Goal: Communication & Community: Answer question/provide support

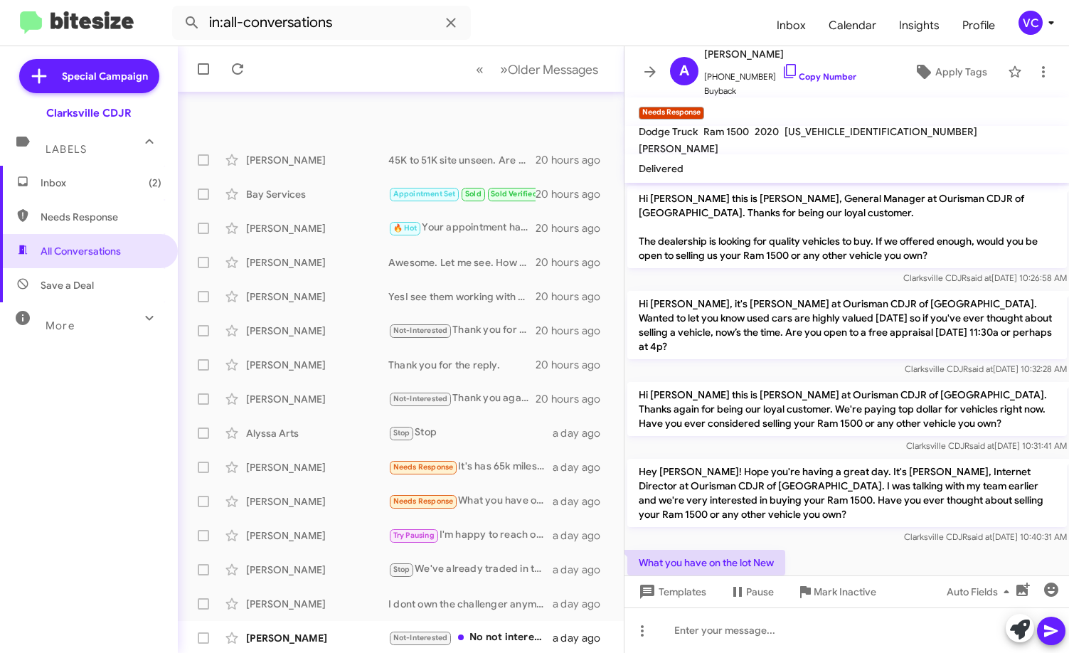
scroll to position [23, 0]
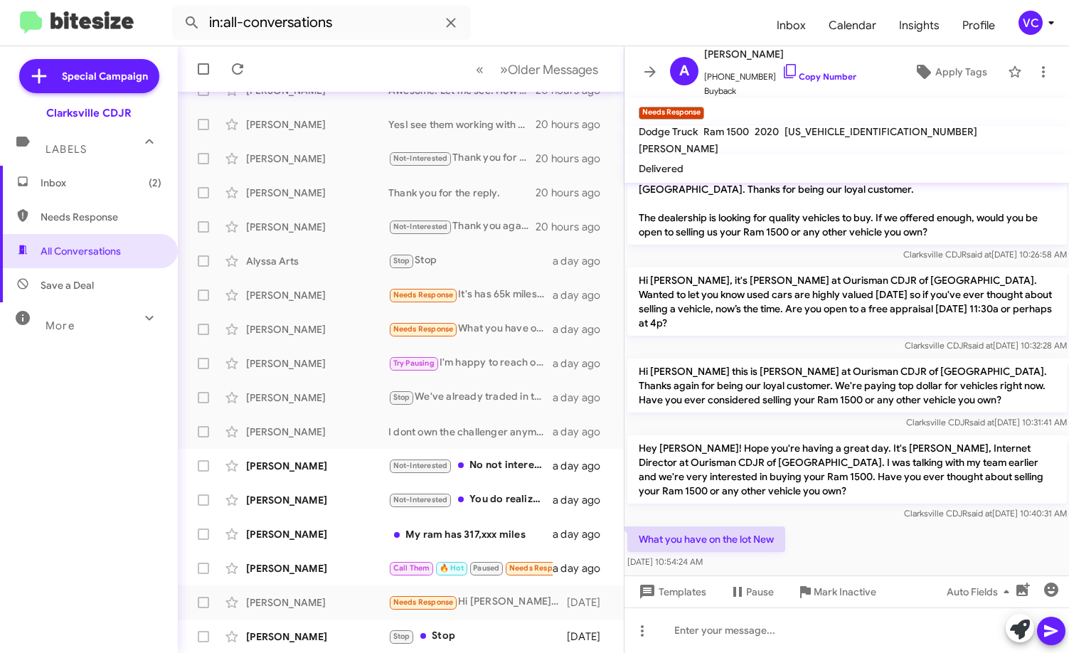
click at [903, 508] on span "Clarksville CDJR said at [DATE] 10:40:31 AM" at bounding box center [984, 513] width 163 height 11
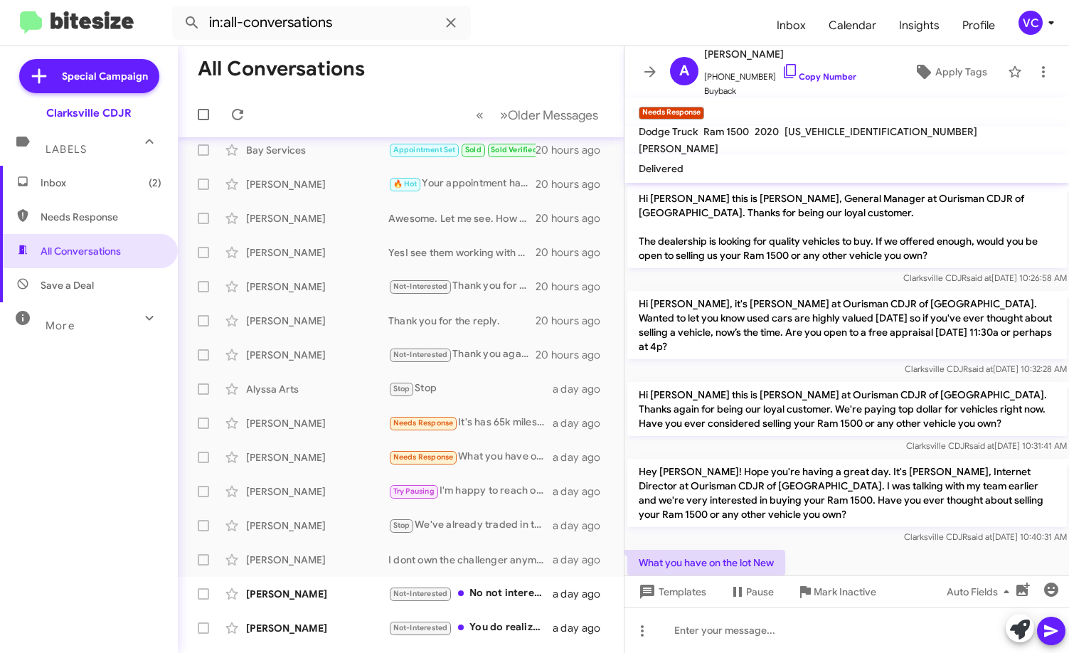
scroll to position [31, 0]
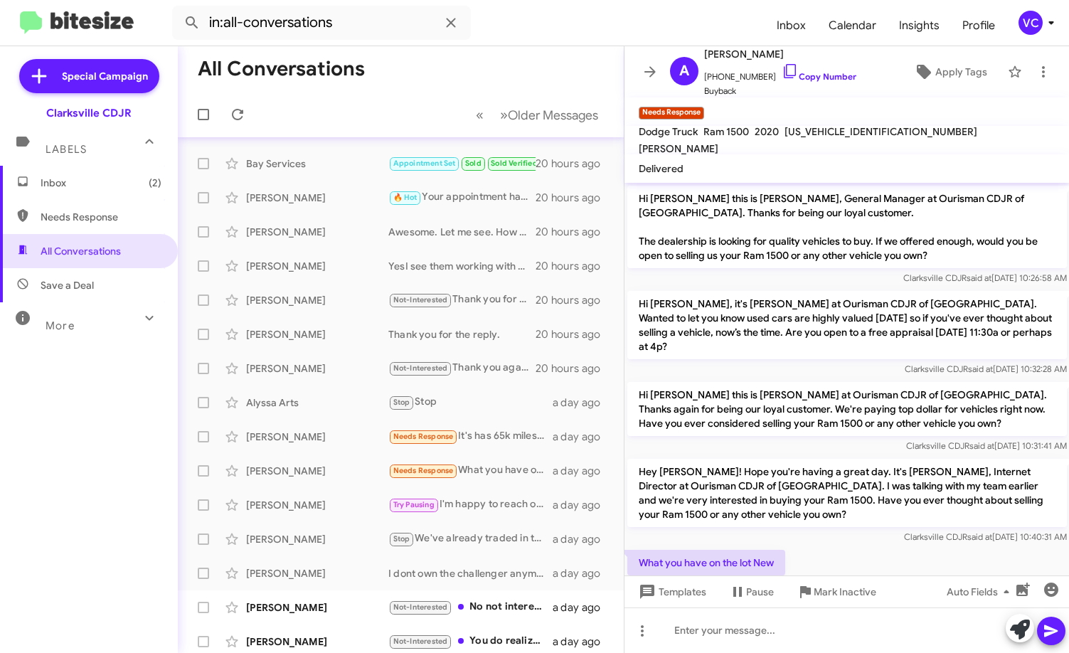
click at [77, 189] on span "Inbox (2)" at bounding box center [101, 183] width 121 height 14
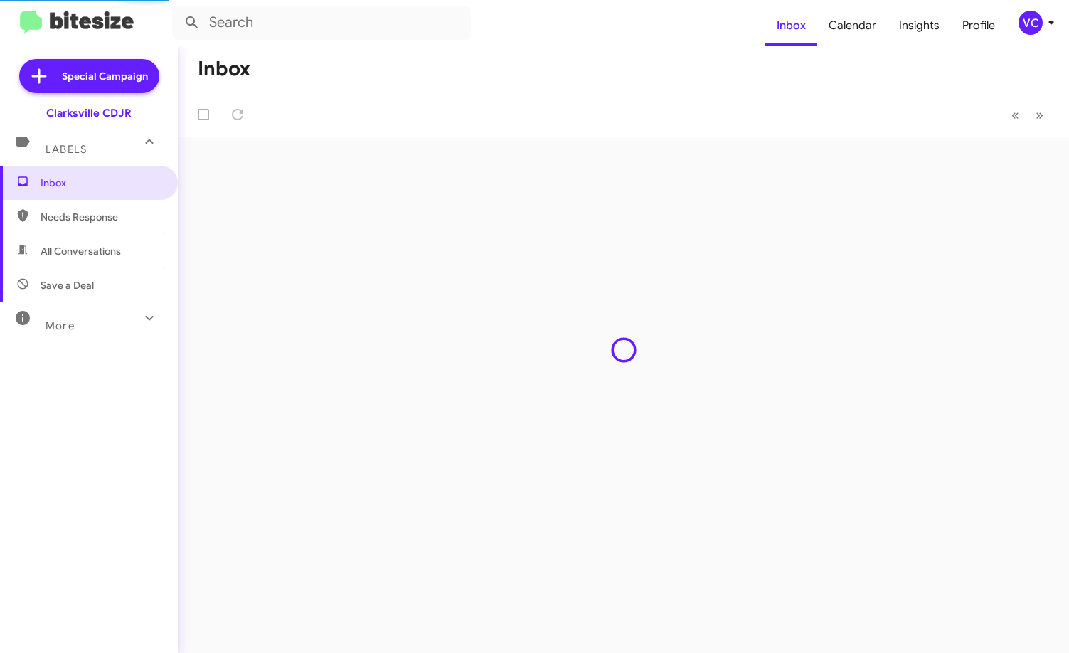
click at [603, 24] on form at bounding box center [468, 23] width 593 height 34
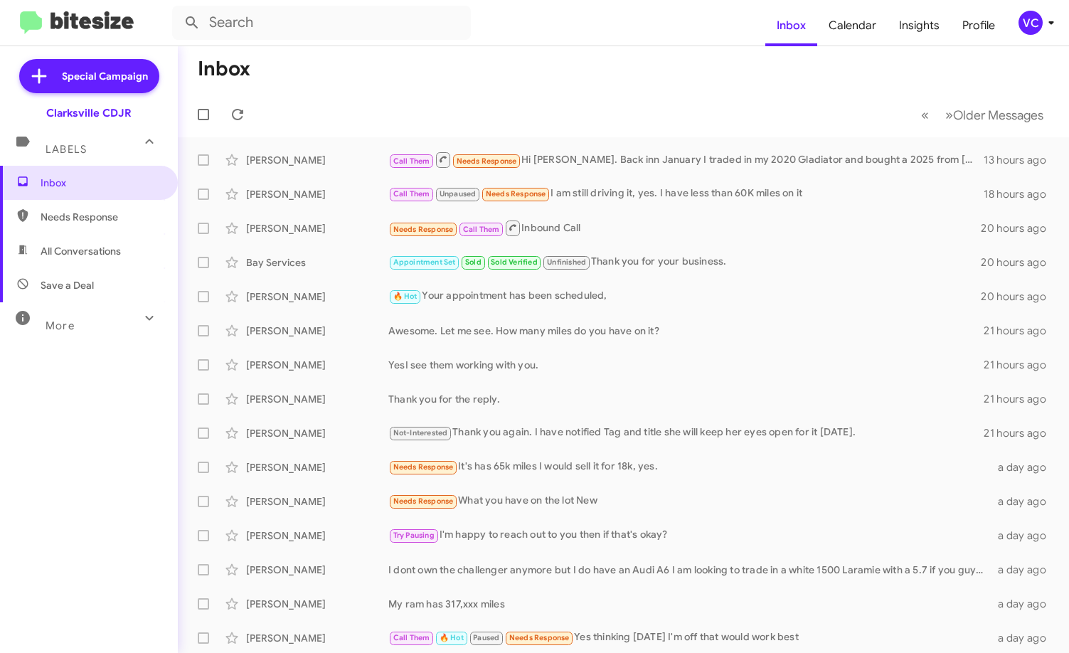
click at [563, 79] on mat-toolbar-row "Inbox" at bounding box center [623, 69] width 891 height 46
click at [603, 177] on span "[PERSON_NAME] Call Them Unpaused Needs Response I am still driving it, yes. I h…" at bounding box center [623, 194] width 891 height 34
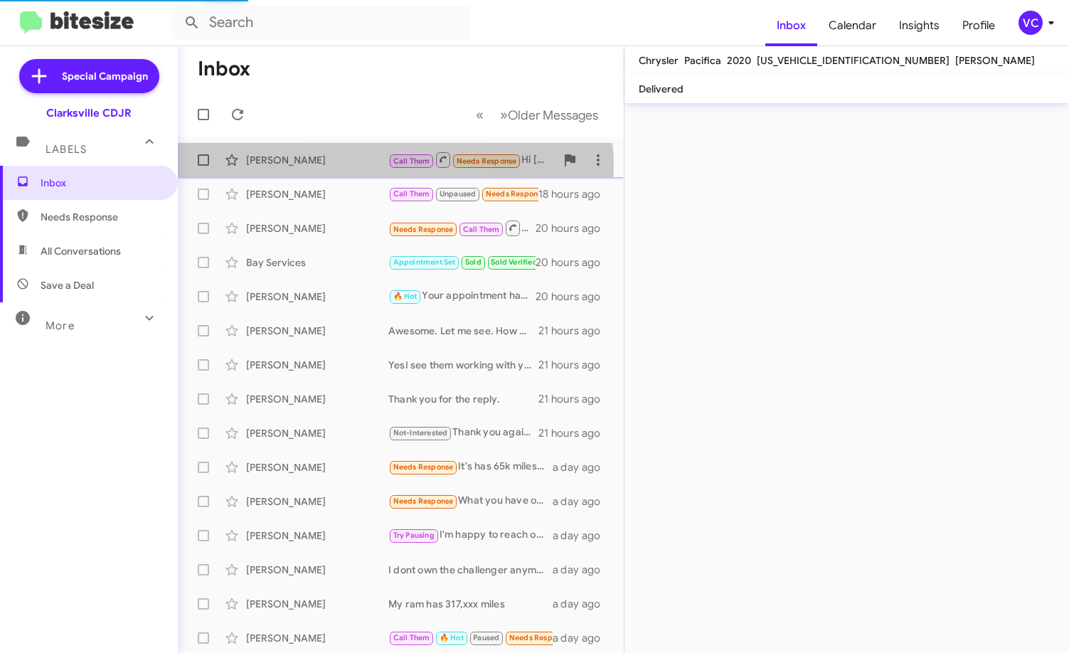
click at [369, 167] on div "[PERSON_NAME] Call Them Needs Response Hi [PERSON_NAME]. Back inn January I tra…" at bounding box center [400, 160] width 423 height 28
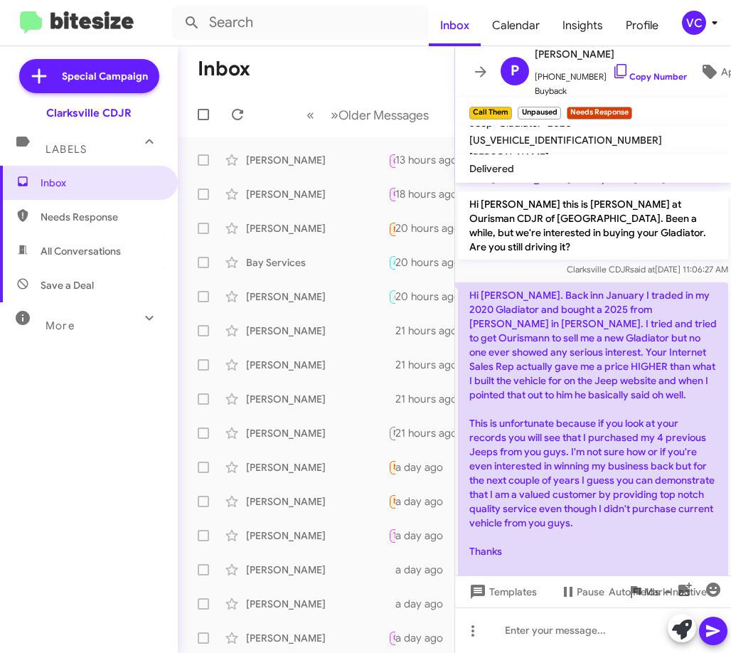
scroll to position [602, 0]
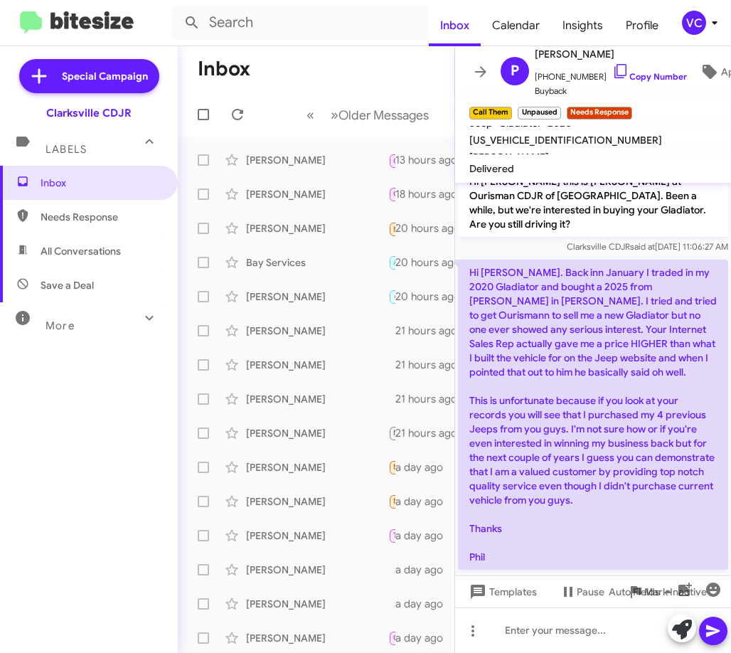
click at [568, 383] on p "Hi [PERSON_NAME]. Back inn January I traded in my 2020 Gladiator and bought a 2…" at bounding box center [593, 415] width 270 height 310
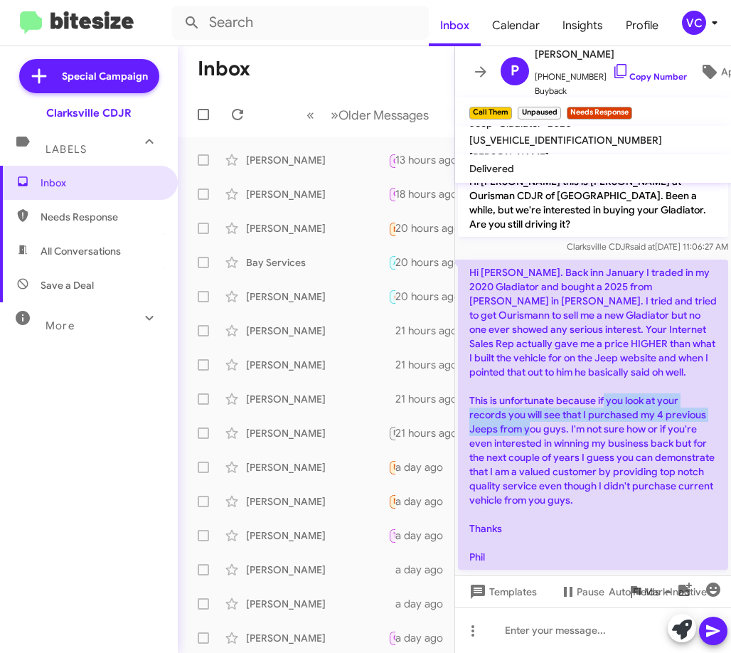
drag, startPoint x: 484, startPoint y: 415, endPoint x: 646, endPoint y: 439, distance: 164.0
click at [646, 439] on p "Hi [PERSON_NAME]. Back inn January I traded in my 2020 Gladiator and bought a 2…" at bounding box center [593, 415] width 270 height 310
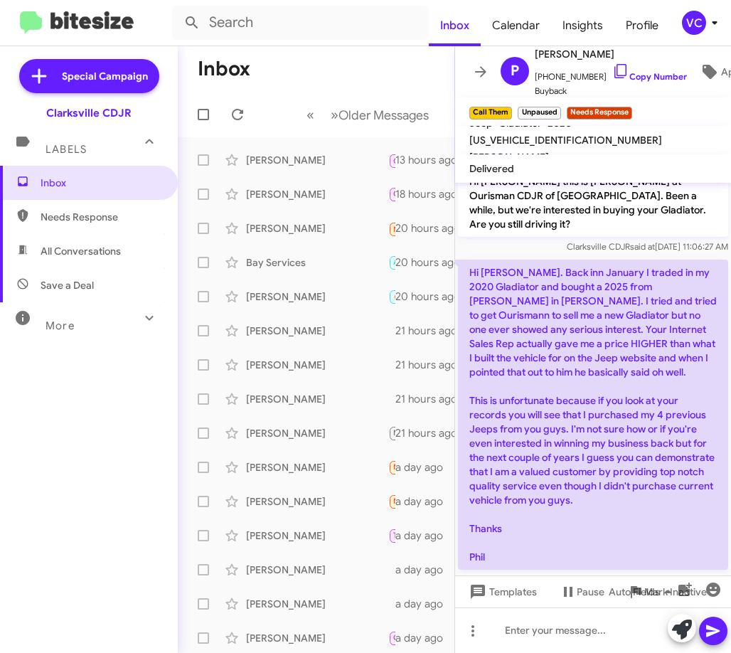
click at [640, 454] on p "Hi [PERSON_NAME]. Back inn January I traded in my 2020 Gladiator and bought a 2…" at bounding box center [593, 415] width 270 height 310
drag, startPoint x: 556, startPoint y: 408, endPoint x: 672, endPoint y: 423, distance: 117.6
click at [668, 422] on p "Hi [PERSON_NAME]. Back inn January I traded in my 2020 Gladiator and bought a 2…" at bounding box center [593, 415] width 270 height 310
click at [654, 480] on p "Hi [PERSON_NAME]. Back inn January I traded in my 2020 Gladiator and bought a 2…" at bounding box center [593, 415] width 270 height 310
click at [592, 491] on p "Hi [PERSON_NAME]. Back inn January I traded in my 2020 Gladiator and bought a 2…" at bounding box center [593, 415] width 270 height 310
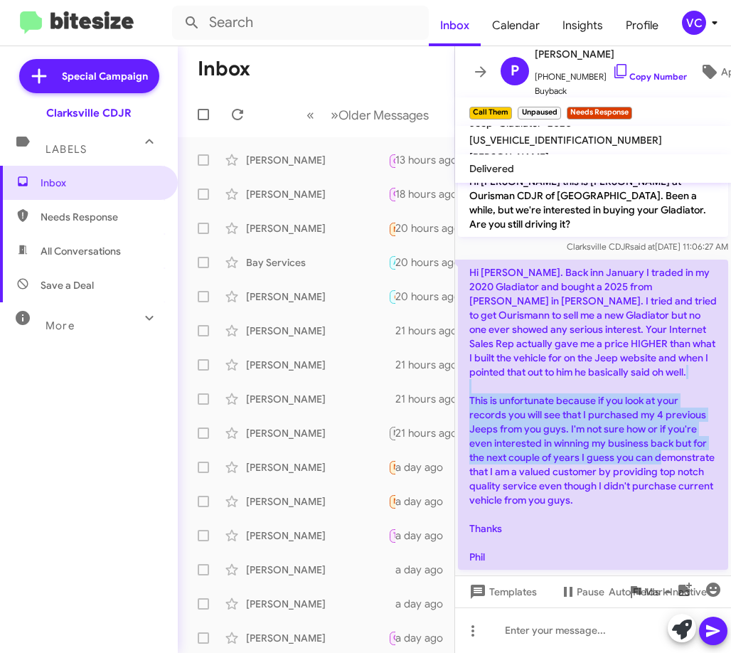
drag, startPoint x: 553, startPoint y: 400, endPoint x: 576, endPoint y: 478, distance: 81.5
click at [576, 478] on p "Hi [PERSON_NAME]. Back inn January I traded in my 2020 Gladiator and bought a 2…" at bounding box center [593, 415] width 270 height 310
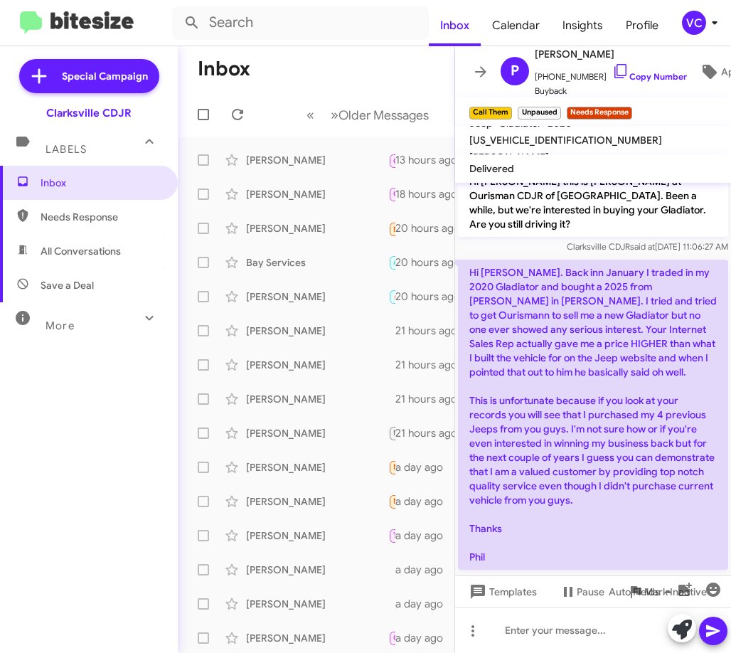
click at [576, 480] on p "Hi [PERSON_NAME]. Back inn January I traded in my 2020 Gladiator and bought a 2…" at bounding box center [593, 415] width 270 height 310
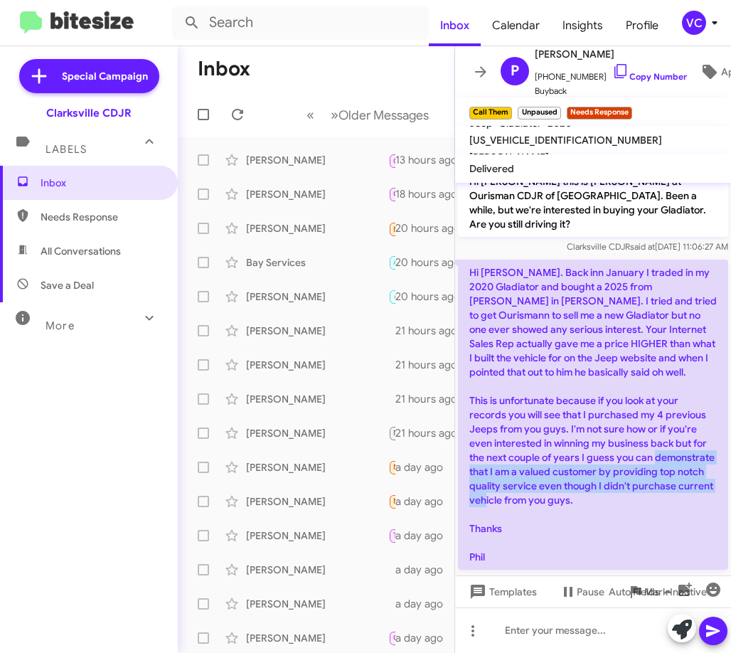
drag, startPoint x: 570, startPoint y: 464, endPoint x: 605, endPoint y: 514, distance: 60.8
click at [605, 514] on p "Hi [PERSON_NAME]. Back inn January I traded in my 2020 Gladiator and bought a 2…" at bounding box center [593, 415] width 270 height 310
click at [607, 517] on p "Hi [PERSON_NAME]. Back inn January I traded in my 2020 Gladiator and bought a 2…" at bounding box center [593, 415] width 270 height 310
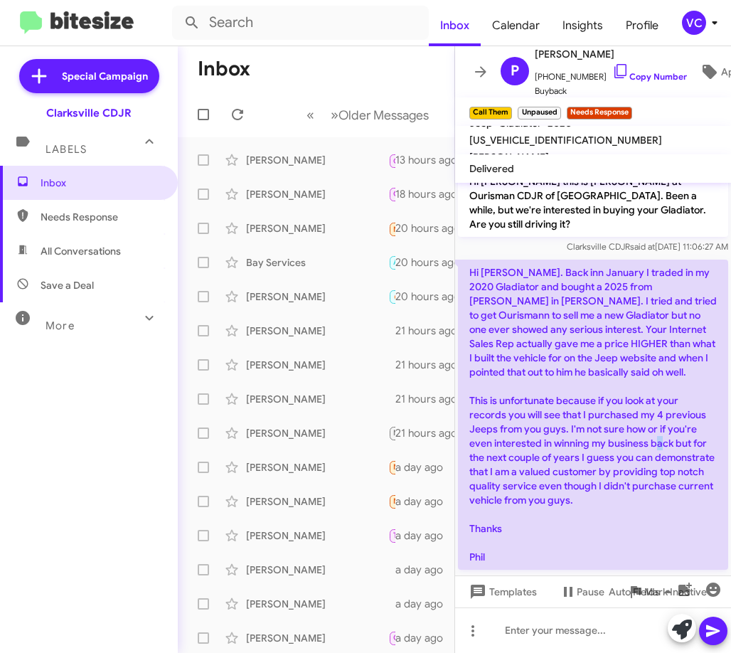
click at [528, 457] on p "Hi [PERSON_NAME]. Back inn January I traded in my 2020 Gladiator and bought a 2…" at bounding box center [593, 415] width 270 height 310
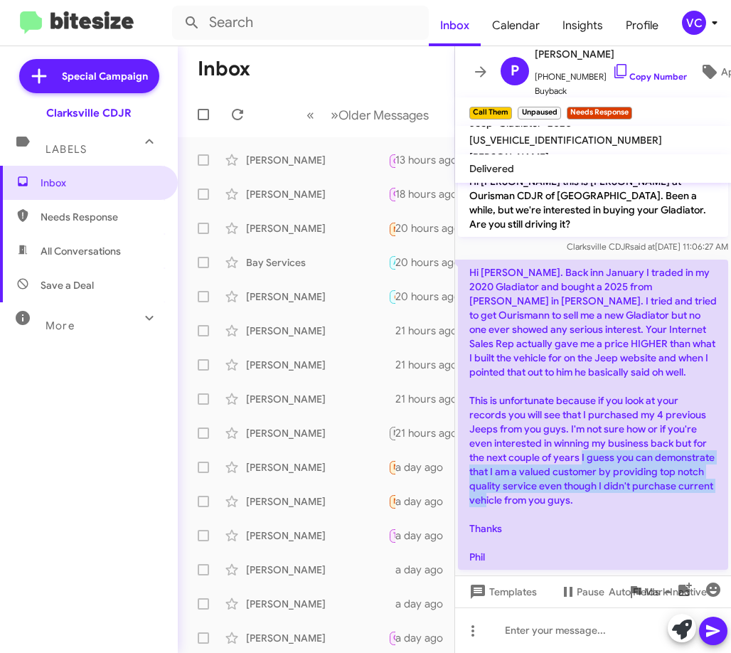
drag, startPoint x: 500, startPoint y: 477, endPoint x: 639, endPoint y: 509, distance: 142.3
click at [639, 509] on p "Hi [PERSON_NAME]. Back inn January I traded in my 2020 Gladiator and bought a 2…" at bounding box center [593, 415] width 270 height 310
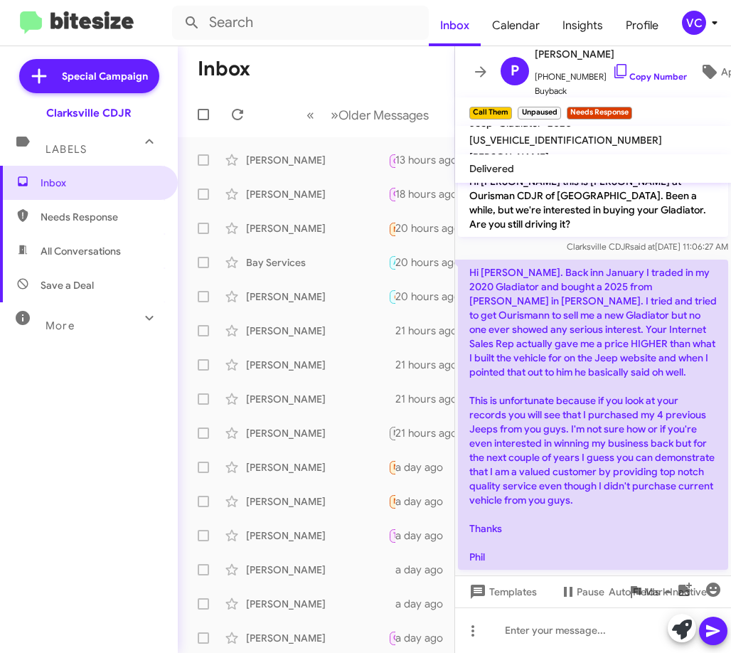
click at [644, 529] on p "Hi [PERSON_NAME]. Back inn January I traded in my 2020 Gladiator and bought a 2…" at bounding box center [593, 415] width 270 height 310
drag, startPoint x: 543, startPoint y: 489, endPoint x: 634, endPoint y: 502, distance: 91.2
click at [634, 502] on p "Hi [PERSON_NAME]. Back inn January I traded in my 2020 Gladiator and bought a 2…" at bounding box center [593, 415] width 270 height 310
click at [641, 552] on p "Hi [PERSON_NAME]. Back inn January I traded in my 2020 Gladiator and bought a 2…" at bounding box center [593, 415] width 270 height 310
click at [595, 523] on p "Hi [PERSON_NAME]. Back inn January I traded in my 2020 Gladiator and bought a 2…" at bounding box center [593, 415] width 270 height 310
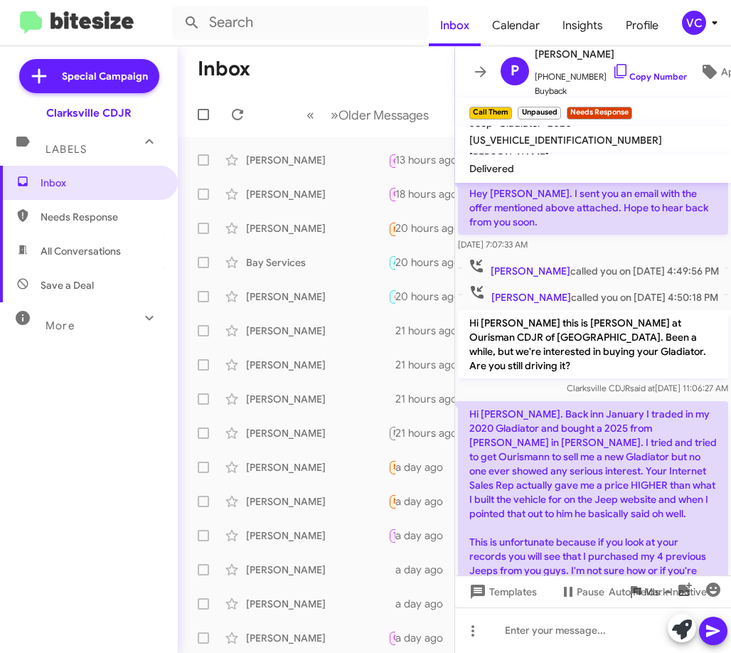
scroll to position [459, 0]
click at [657, 71] on link "Copy Number" at bounding box center [649, 76] width 75 height 11
click at [610, 437] on p "Hi [PERSON_NAME]. Back inn January I traded in my 2020 Gladiator and bought a 2…" at bounding box center [593, 557] width 270 height 310
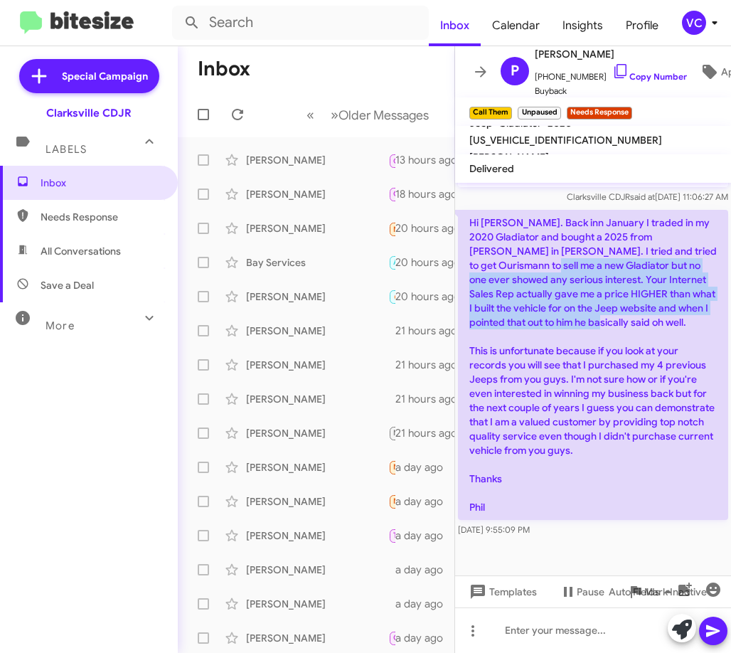
drag, startPoint x: 501, startPoint y: 266, endPoint x: 605, endPoint y: 323, distance: 119.0
click at [605, 323] on p "Hi [PERSON_NAME]. Back inn January I traded in my 2020 Gladiator and bought a 2…" at bounding box center [593, 365] width 270 height 310
click at [605, 324] on p "Hi [PERSON_NAME]. Back inn January I traded in my 2020 Gladiator and bought a 2…" at bounding box center [593, 365] width 270 height 310
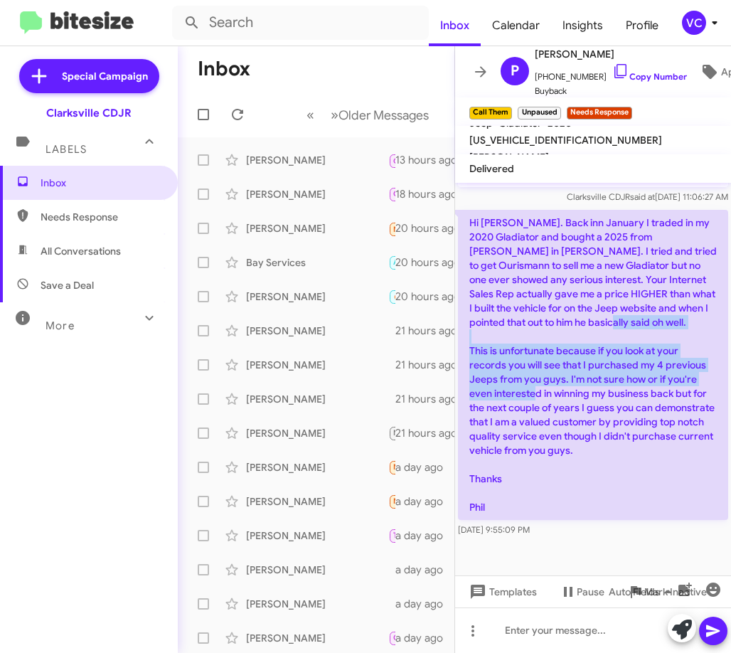
drag, startPoint x: 469, startPoint y: 357, endPoint x: 634, endPoint y: 395, distance: 169.3
click at [634, 395] on p "Hi [PERSON_NAME]. Back inn January I traded in my 2020 Gladiator and bought a 2…" at bounding box center [593, 365] width 270 height 310
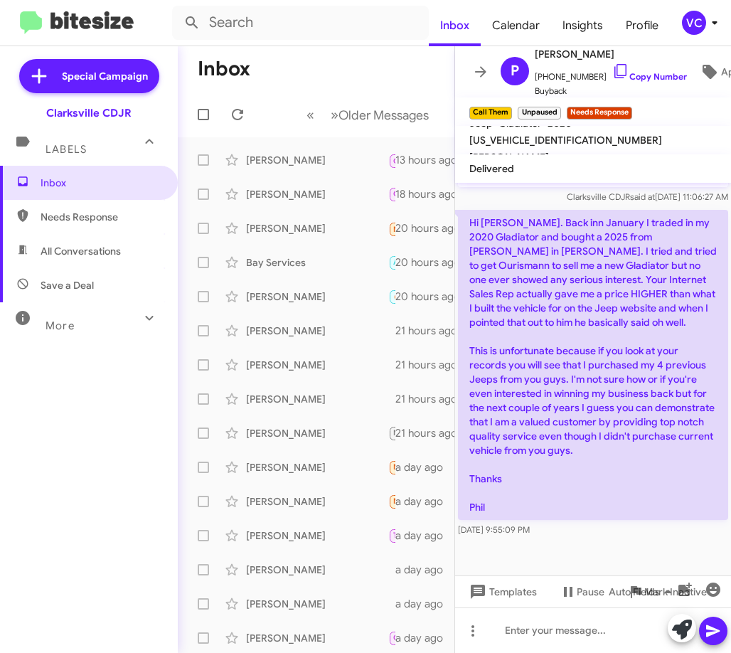
click at [662, 309] on p "Hi [PERSON_NAME]. Back inn January I traded in my 2020 Gladiator and bought a 2…" at bounding box center [593, 365] width 270 height 310
click at [559, 640] on div at bounding box center [593, 630] width 276 height 46
click at [580, 538] on mat-tooltip-component "Pause Conversation" at bounding box center [572, 557] width 97 height 43
click at [652, 631] on div "I'm sorry about that experience." at bounding box center [593, 630] width 276 height 46
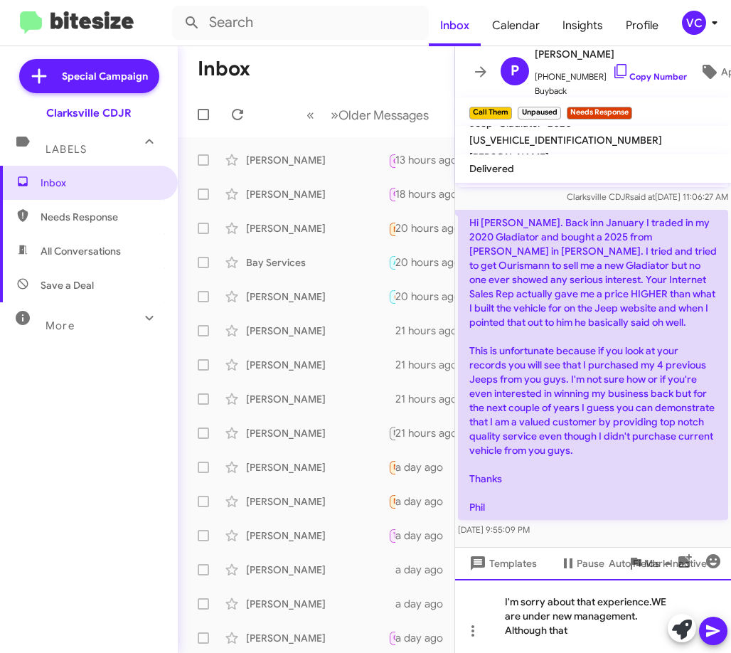
click at [590, 643] on div "I'm sorry about that experience.WE are under new management. Although that" at bounding box center [593, 616] width 276 height 74
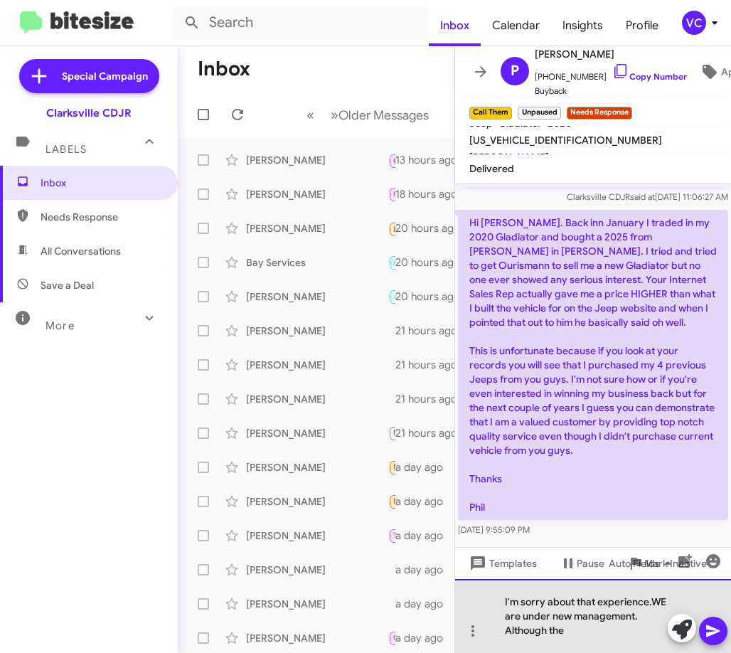
drag, startPoint x: 602, startPoint y: 625, endPoint x: 663, endPoint y: 600, distance: 65.4
click at [603, 625] on div "I'm sorry about that experience.WE are under new management. Although the" at bounding box center [593, 616] width 276 height 74
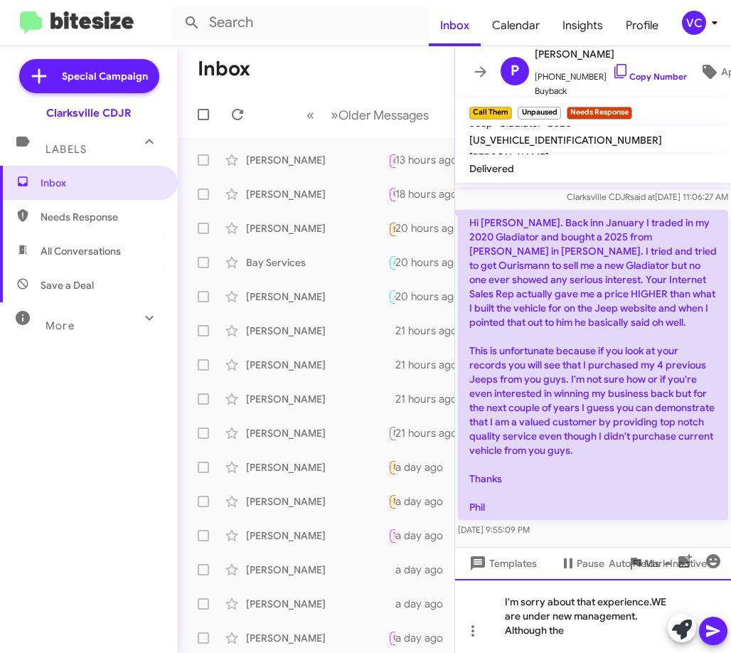
click at [661, 600] on div "I'm sorry about that experience.WE are under new management. Although the" at bounding box center [593, 616] width 276 height 74
click at [635, 631] on div "I'm sorry about that experience.We are under new management. Although the" at bounding box center [593, 616] width 276 height 74
click at [573, 635] on div "I'm sorry about that experience.We are under new management. Although the" at bounding box center [593, 616] width 276 height 74
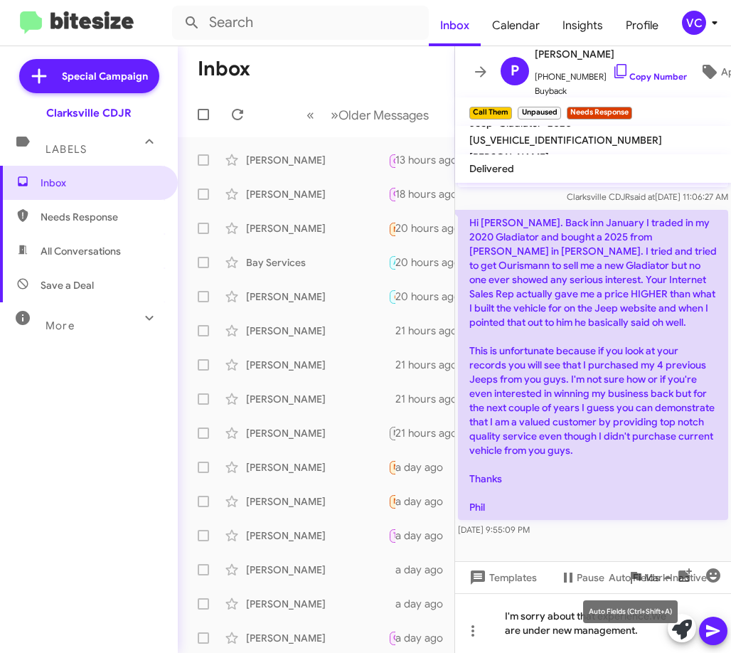
click at [652, 618] on div "Auto Fields (Ctrl+Shift+A)" at bounding box center [630, 611] width 95 height 23
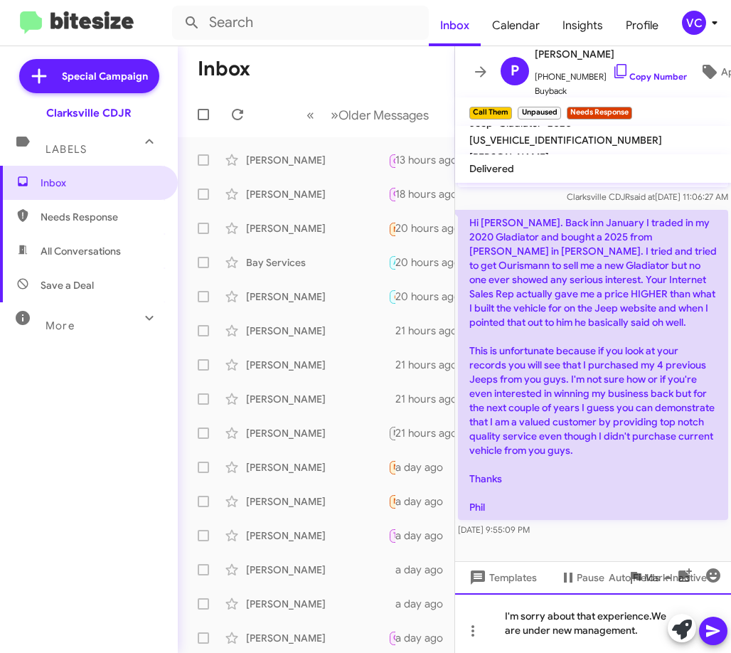
click at [651, 618] on div "I'm sorry about that experience.We are under new management." at bounding box center [593, 623] width 276 height 60
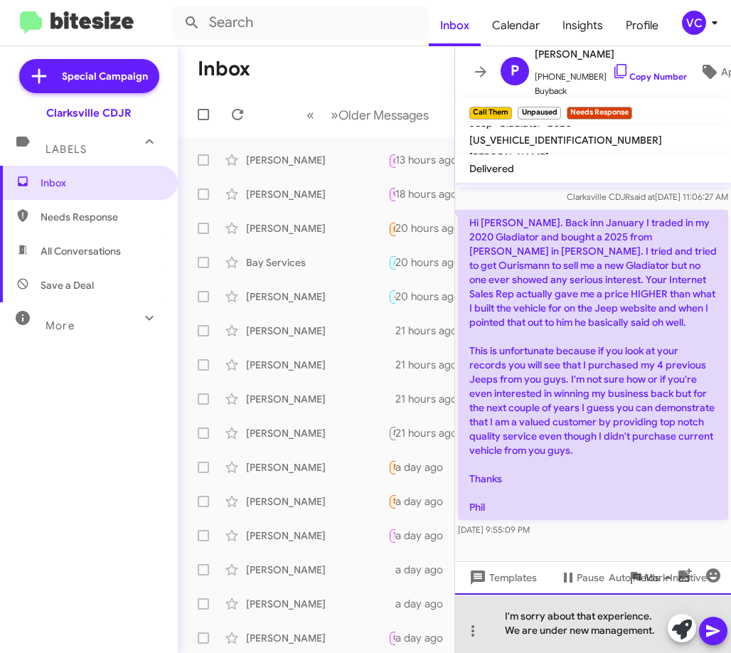
click at [660, 637] on div "I'm sorry about that experience. We are under new management." at bounding box center [593, 623] width 276 height 60
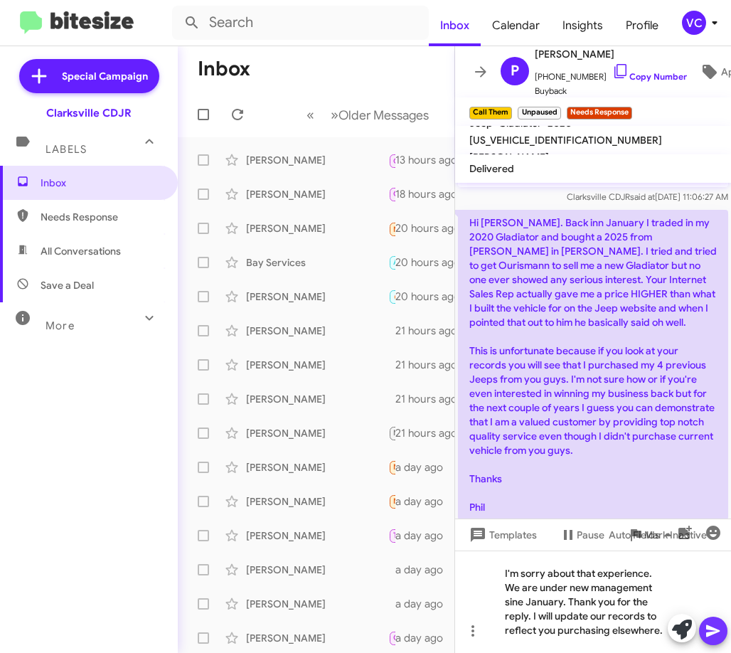
click at [706, 631] on icon at bounding box center [713, 630] width 17 height 17
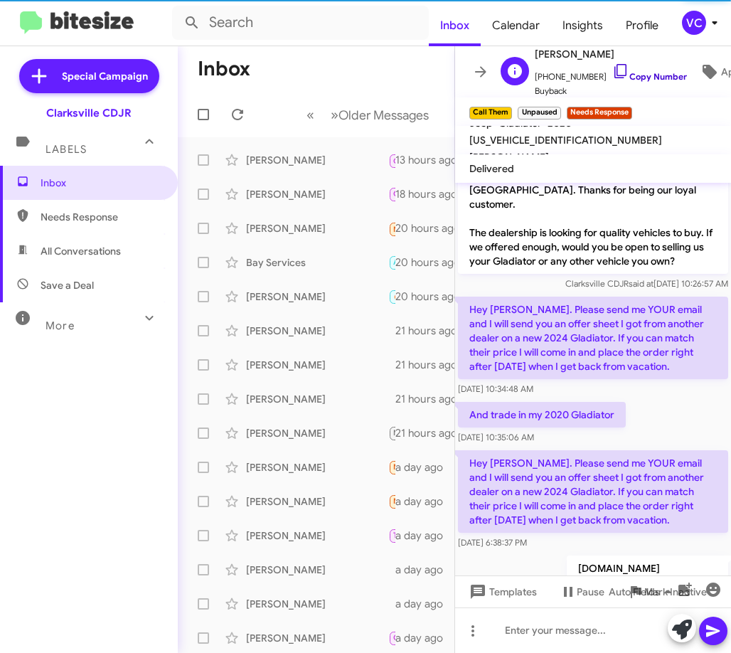
click at [649, 71] on link "Copy Number" at bounding box center [649, 76] width 75 height 11
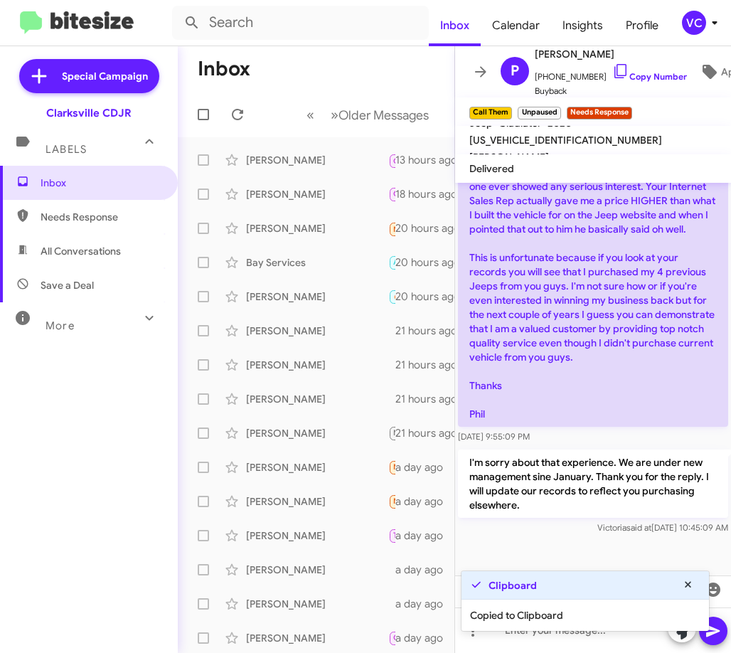
scroll to position [746, 0]
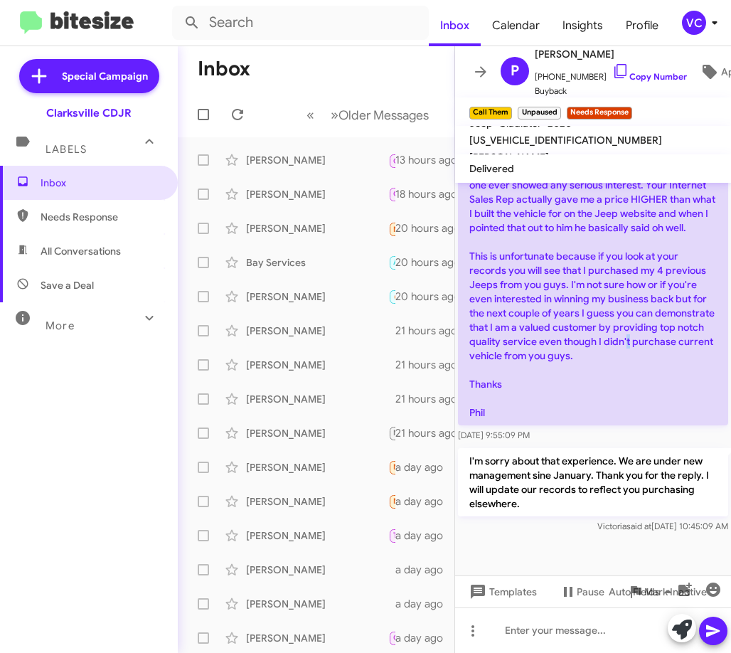
click at [593, 354] on p "Hi [PERSON_NAME]. Back inn January I traded in my 2020 Gladiator and bought a 2…" at bounding box center [593, 270] width 270 height 310
click at [265, 194] on div "[PERSON_NAME]" at bounding box center [317, 194] width 142 height 14
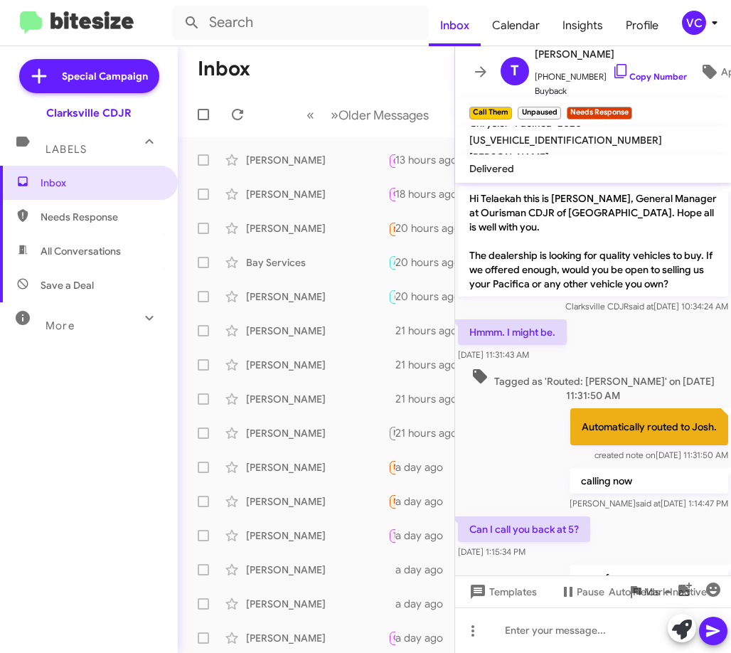
click at [622, 548] on div "Can I call you back at 5? [DATE] 1:15:34 PM" at bounding box center [593, 538] width 276 height 48
click at [617, 541] on div "Can I call you back at 5? [DATE] 1:15:34 PM" at bounding box center [593, 538] width 276 height 48
click at [560, 633] on div at bounding box center [593, 630] width 276 height 46
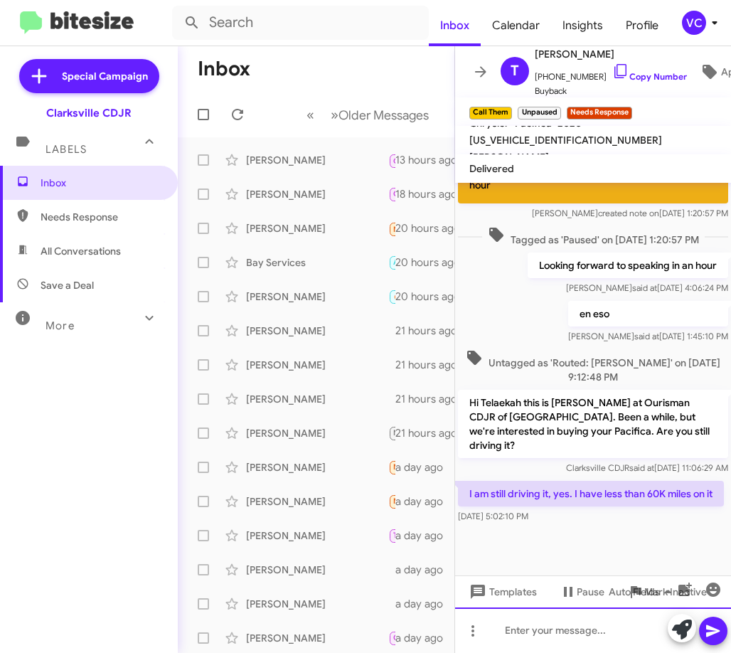
scroll to position [490, 0]
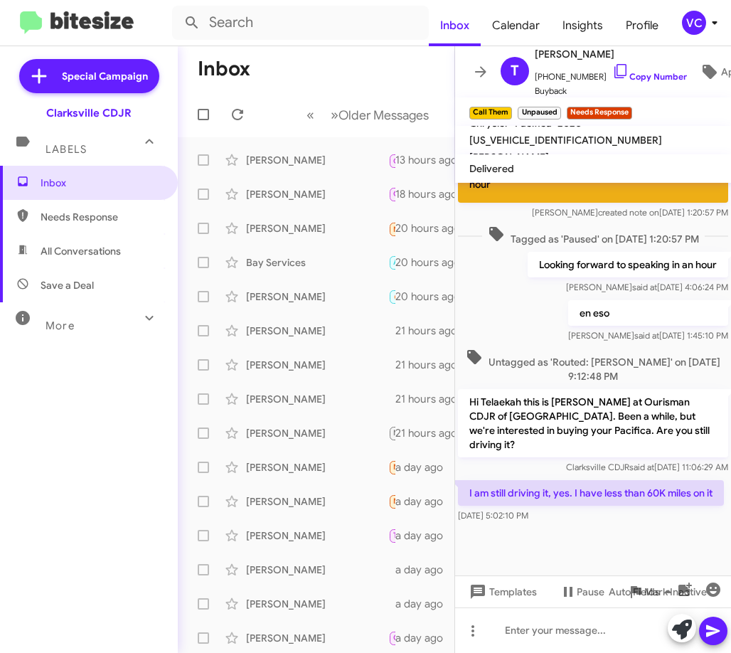
click at [577, 535] on div at bounding box center [593, 551] width 276 height 50
click at [664, 526] on div at bounding box center [593, 551] width 276 height 50
click at [560, 639] on div at bounding box center [593, 630] width 276 height 46
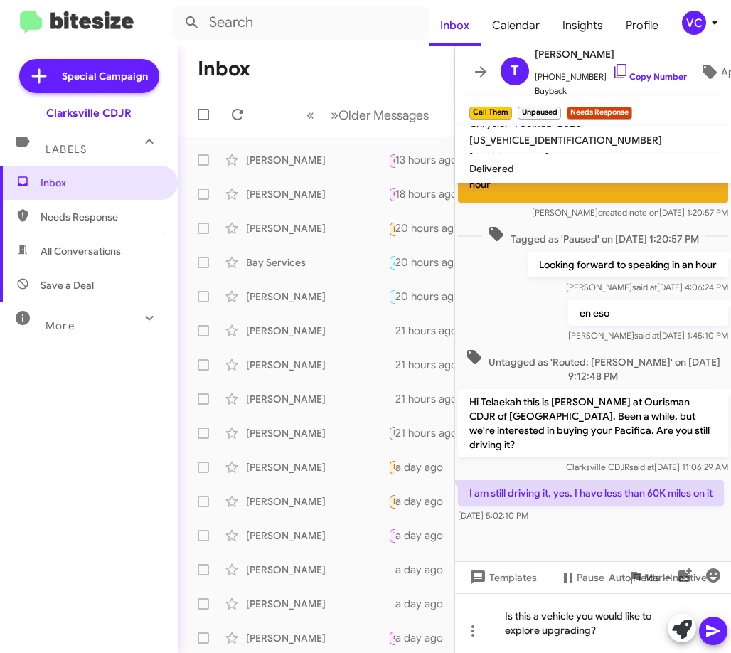
click at [701, 637] on button at bounding box center [713, 631] width 28 height 28
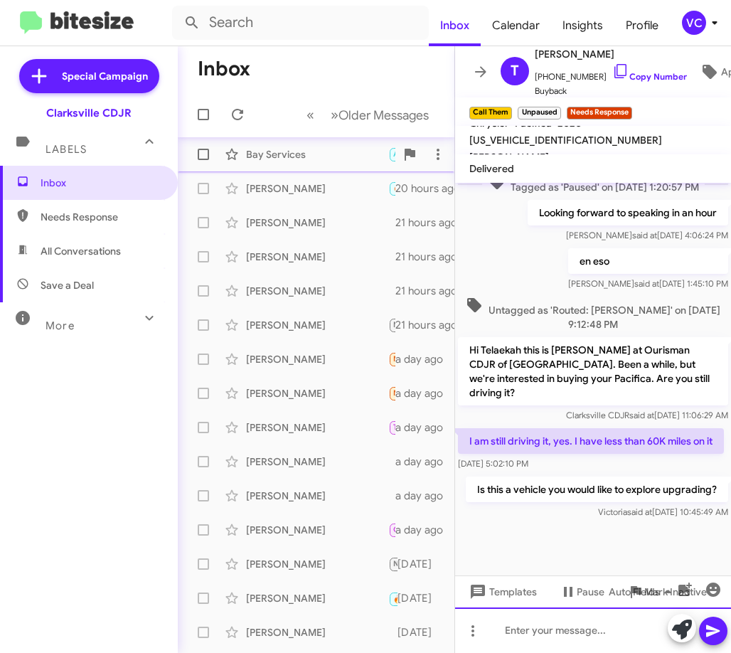
scroll to position [0, 0]
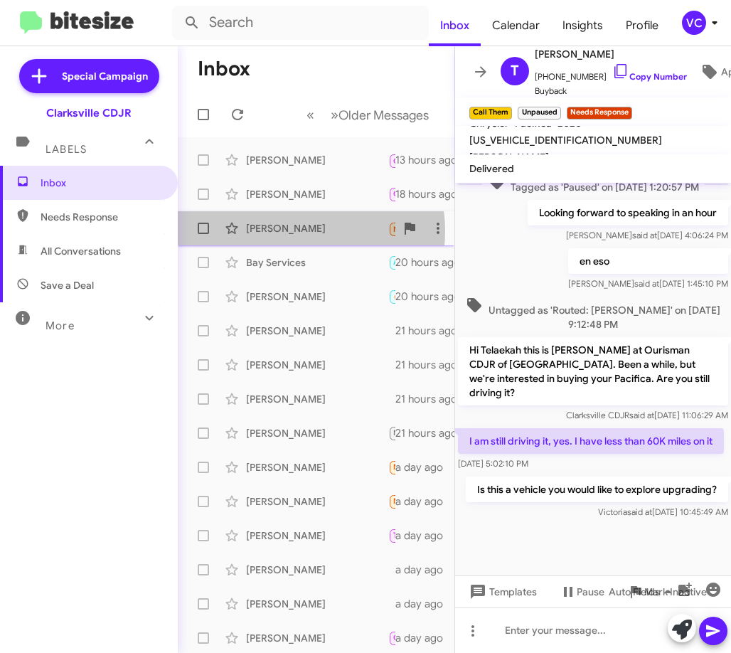
click at [294, 231] on div "[PERSON_NAME]" at bounding box center [317, 228] width 142 height 14
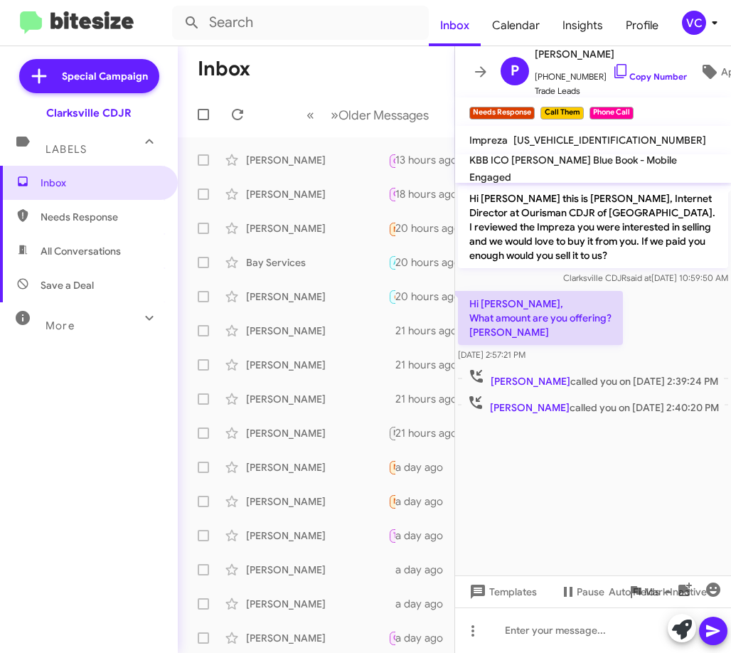
click at [684, 481] on cdk-virtual-scroll-viewport "Hi [PERSON_NAME] this is [PERSON_NAME], Internet Director at Ourisman CDJR of […" at bounding box center [593, 379] width 276 height 393
click at [627, 71] on link "Copy Number" at bounding box center [649, 76] width 75 height 11
click at [644, 512] on cdk-virtual-scroll-viewport "Hi [PERSON_NAME] this is [PERSON_NAME], Internet Director at Ourisman CDJR of […" at bounding box center [593, 379] width 276 height 393
drag, startPoint x: 590, startPoint y: 643, endPoint x: 580, endPoint y: 633, distance: 14.1
click at [588, 641] on div at bounding box center [593, 630] width 276 height 46
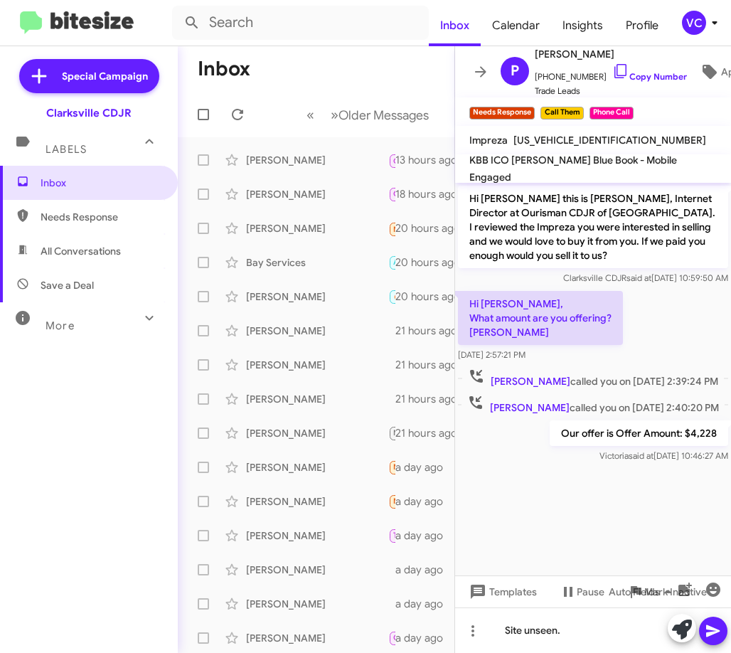
click at [718, 630] on icon at bounding box center [713, 631] width 14 height 12
drag, startPoint x: 556, startPoint y: 509, endPoint x: 522, endPoint y: 476, distance: 47.8
click at [556, 509] on div "Site unseen. [PERSON_NAME] said at [DATE] 10:46:39 AM" at bounding box center [593, 490] width 276 height 48
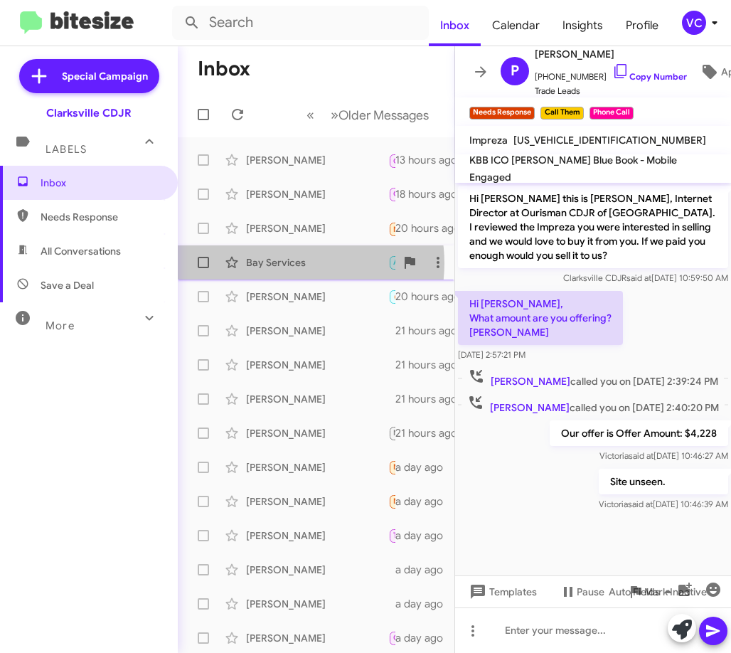
click at [289, 263] on div "Bay Services" at bounding box center [317, 262] width 142 height 14
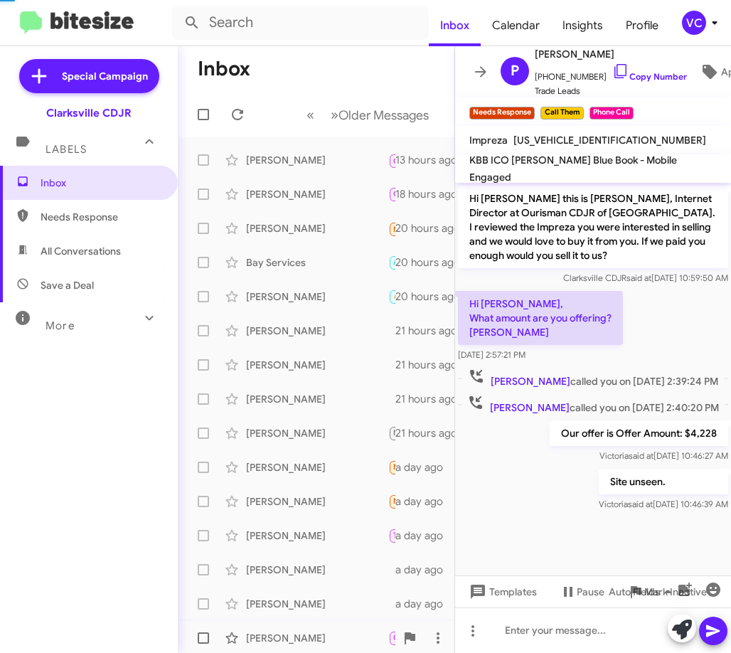
scroll to position [12, 0]
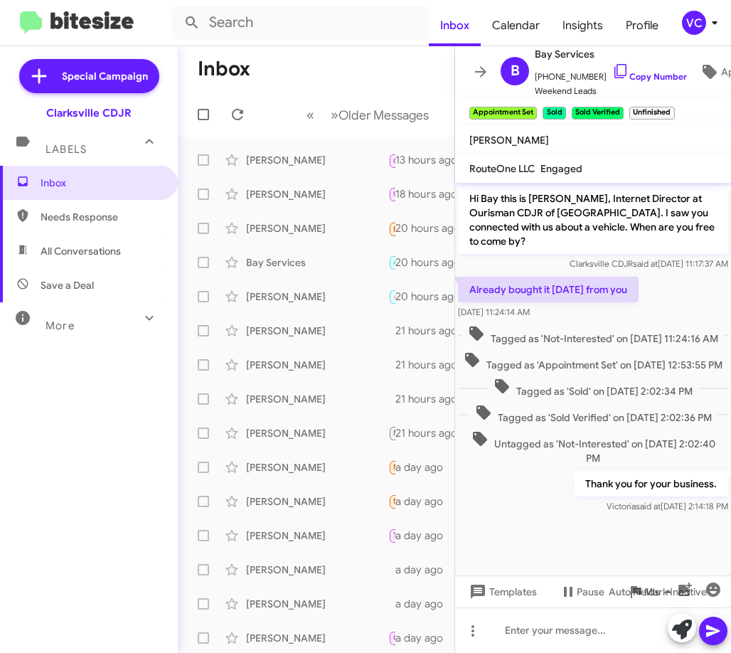
click at [76, 224] on span "Needs Response" at bounding box center [89, 217] width 178 height 34
type input "in:needs-response"
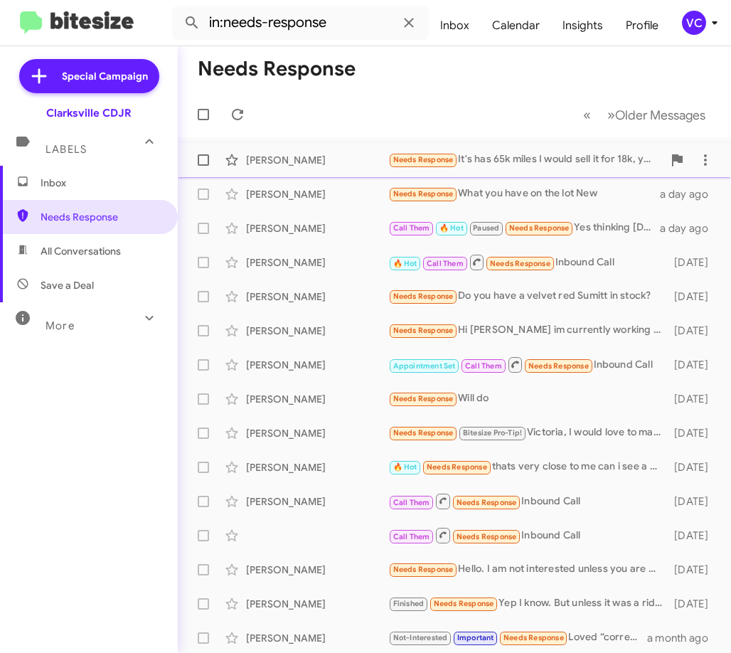
click at [332, 161] on div "[PERSON_NAME]" at bounding box center [317, 160] width 142 height 14
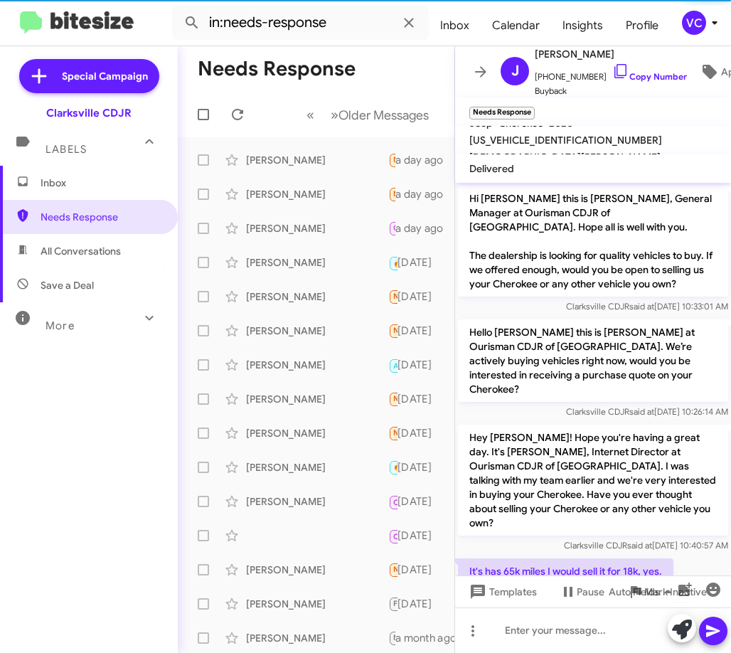
scroll to position [14, 0]
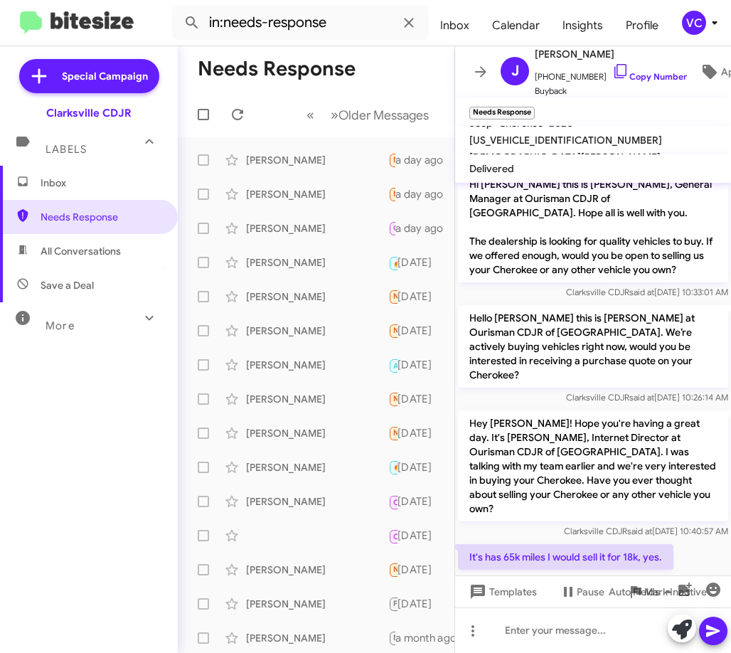
click at [666, 590] on div at bounding box center [593, 597] width 276 height 14
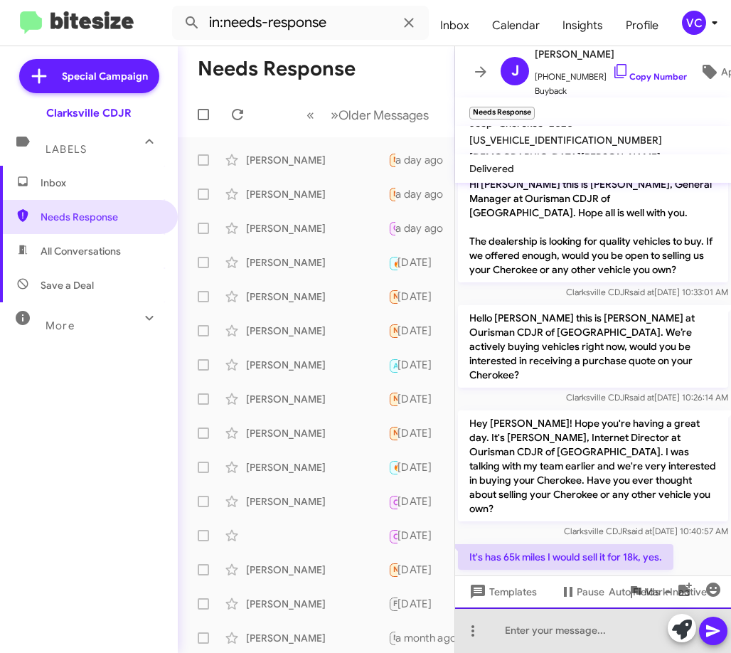
click at [544, 644] on div at bounding box center [593, 630] width 276 height 46
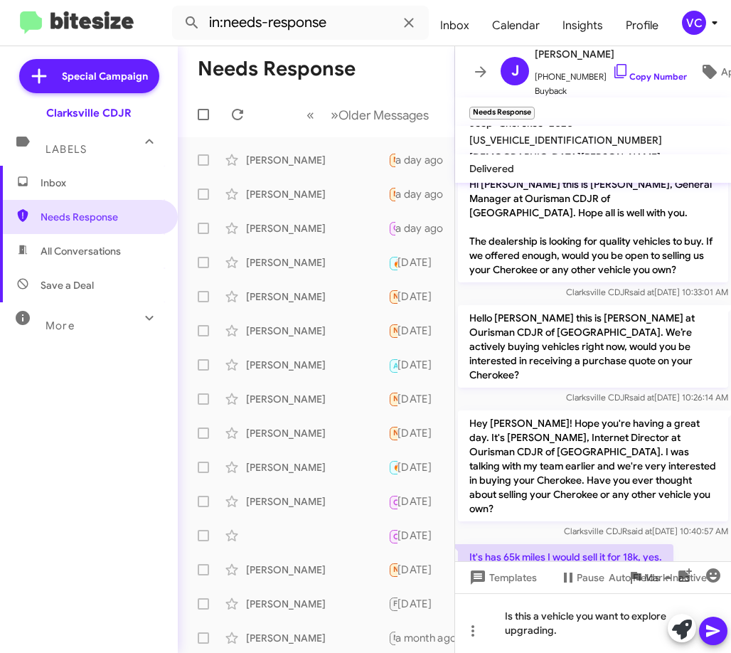
click at [718, 632] on icon at bounding box center [713, 631] width 14 height 12
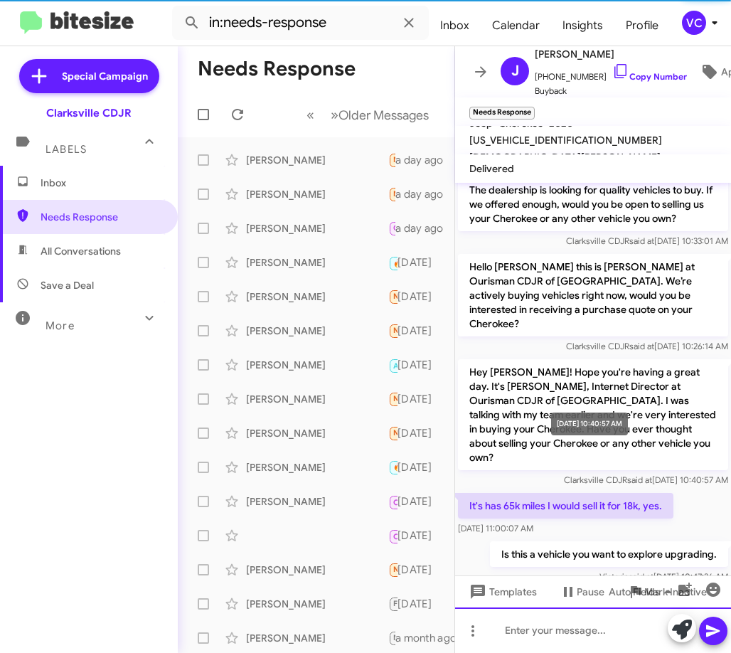
scroll to position [66, 0]
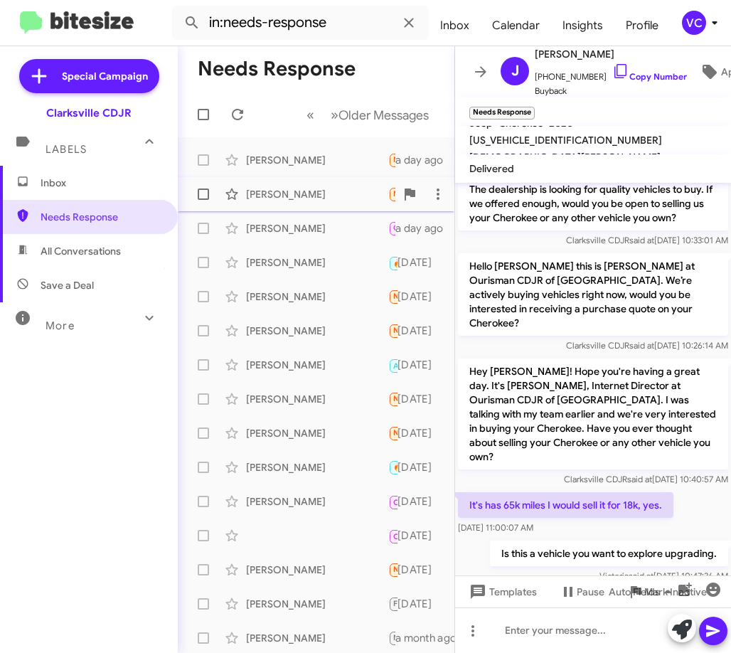
click at [339, 207] on div "[PERSON_NAME] Needs Response What you have on the lot New a day ago" at bounding box center [316, 194] width 254 height 28
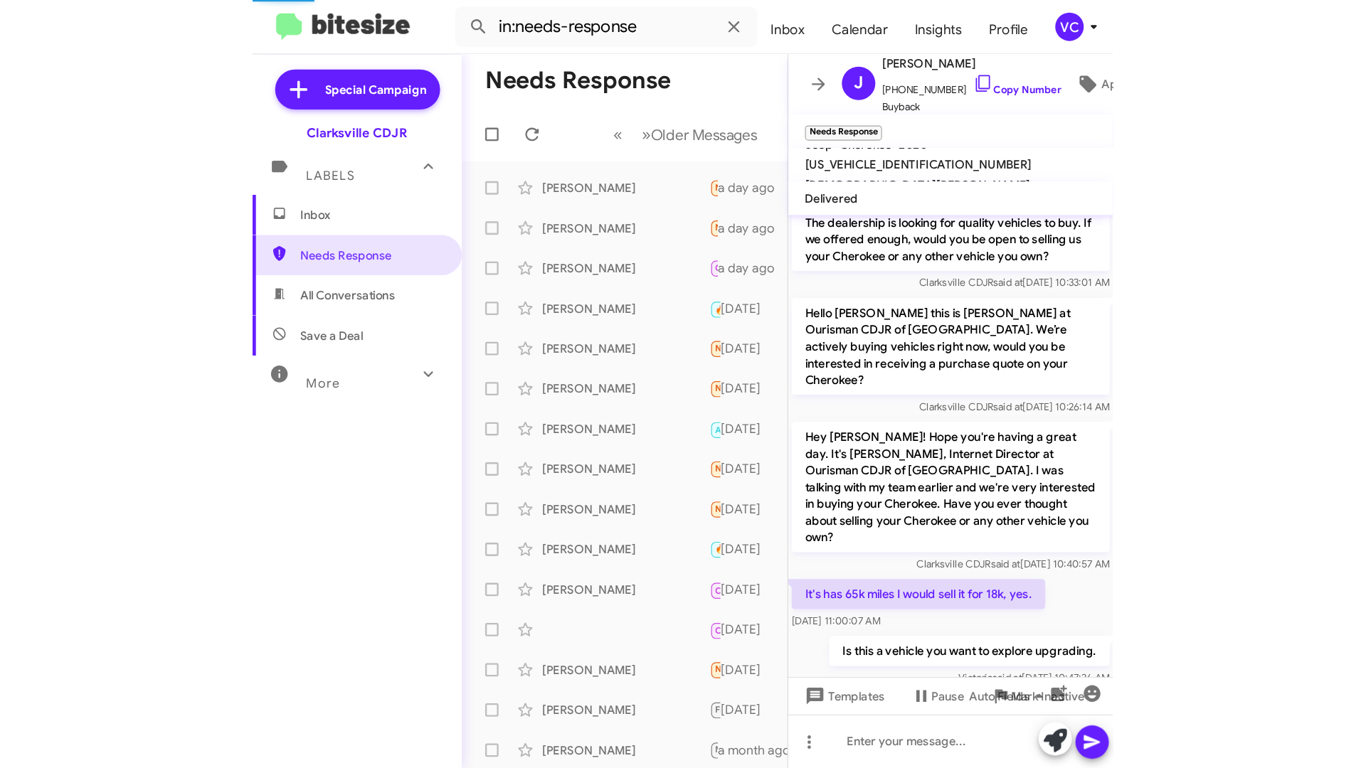
scroll to position [137, 0]
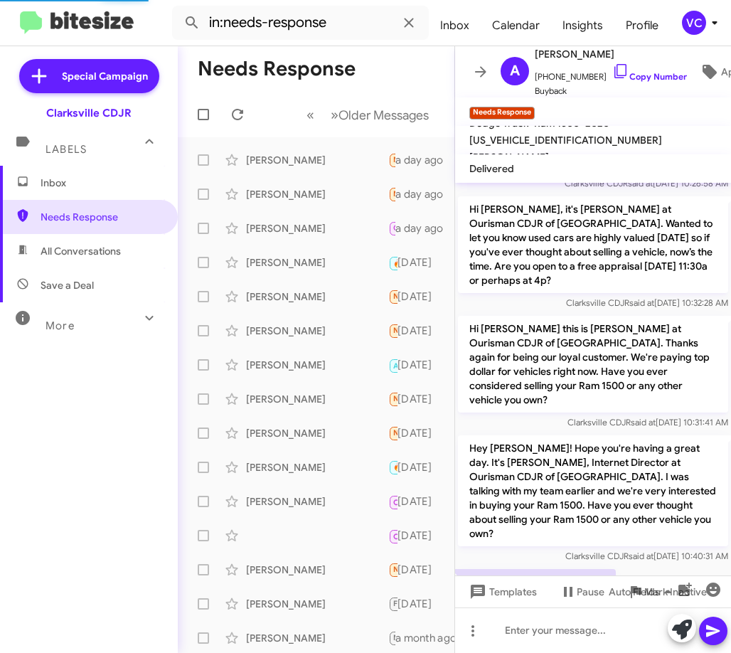
click at [659, 566] on div "What you have on the lot New [DATE] 10:54:24 AM" at bounding box center [593, 590] width 276 height 48
click at [599, 639] on div at bounding box center [593, 630] width 276 height 46
click at [663, 71] on link "Copy Number" at bounding box center [649, 76] width 75 height 11
click at [539, 647] on div at bounding box center [593, 630] width 276 height 46
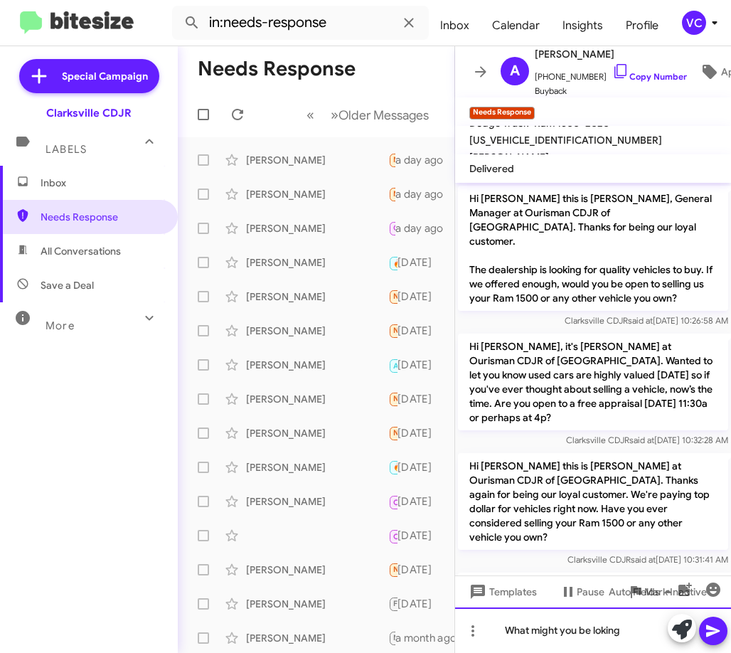
click at [630, 636] on div "What might you be loking" at bounding box center [593, 630] width 276 height 46
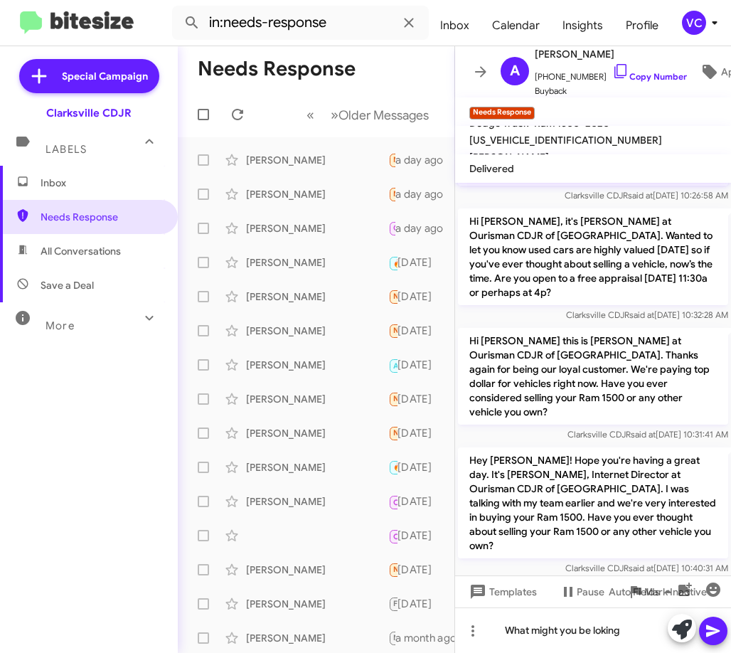
scroll to position [137, 0]
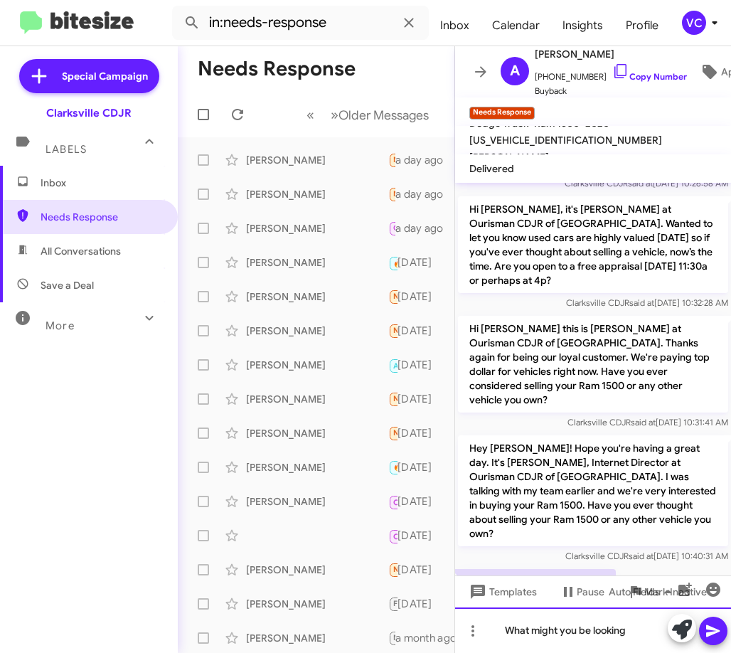
click at [638, 636] on div "What might you be looking" at bounding box center [593, 630] width 276 height 46
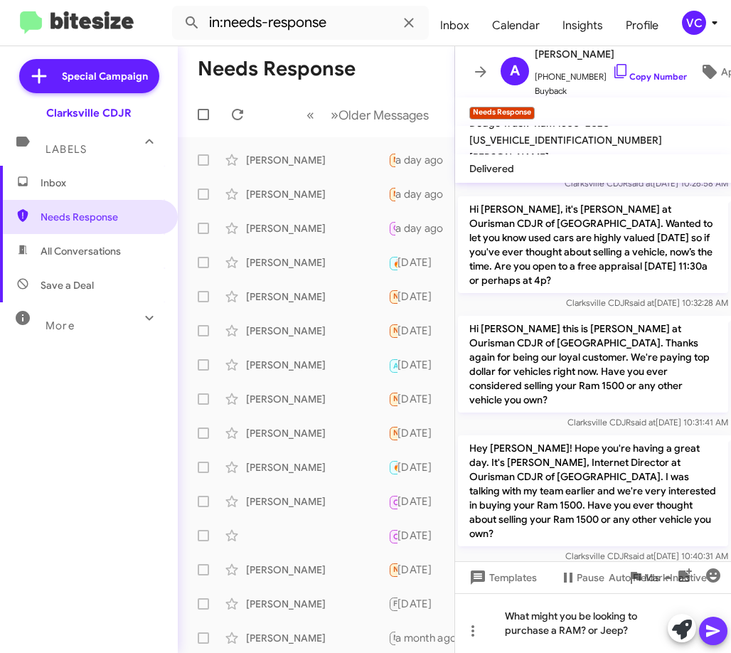
click at [711, 635] on icon at bounding box center [713, 631] width 14 height 12
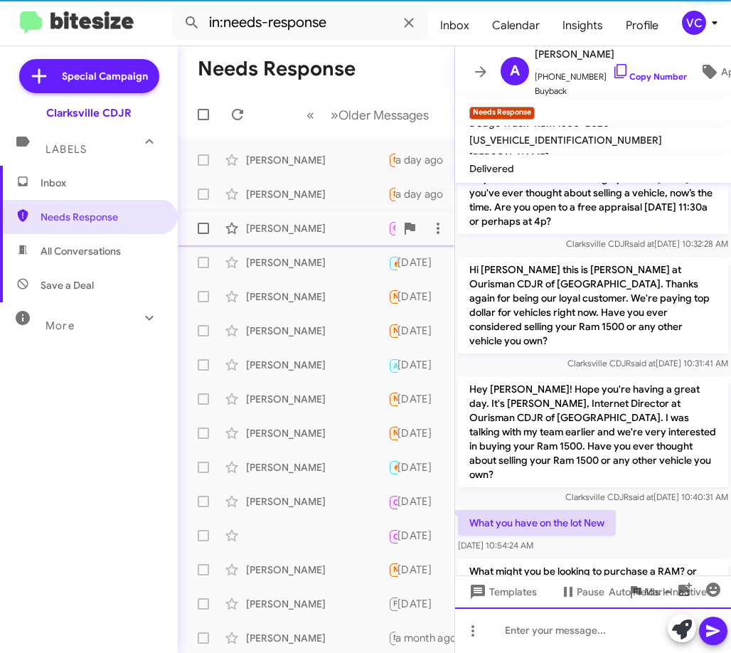
scroll to position [203, 0]
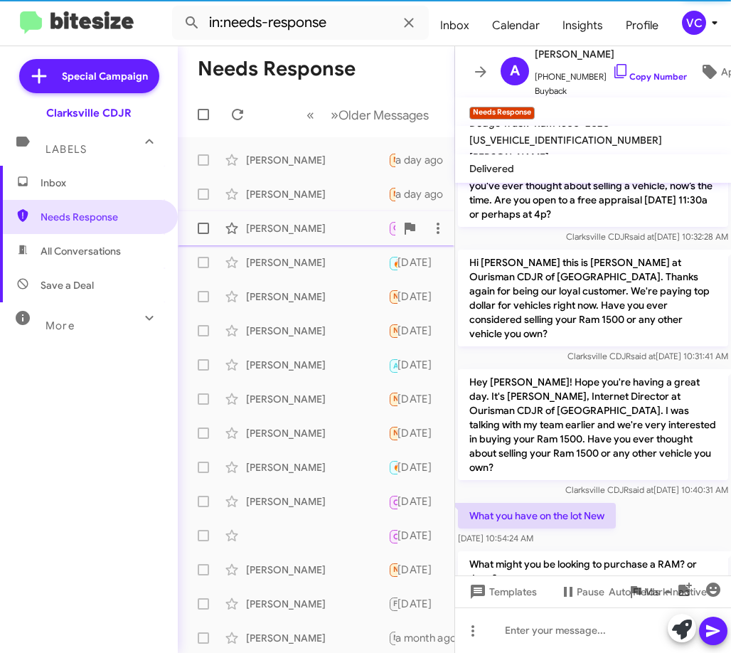
click at [277, 222] on div "[PERSON_NAME]" at bounding box center [317, 228] width 142 height 14
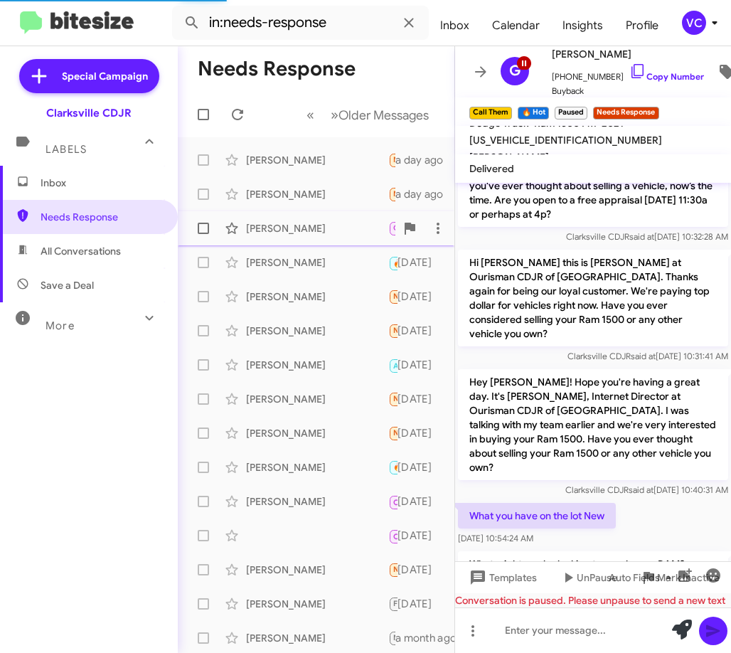
click at [276, 225] on div "[PERSON_NAME]" at bounding box center [317, 228] width 142 height 14
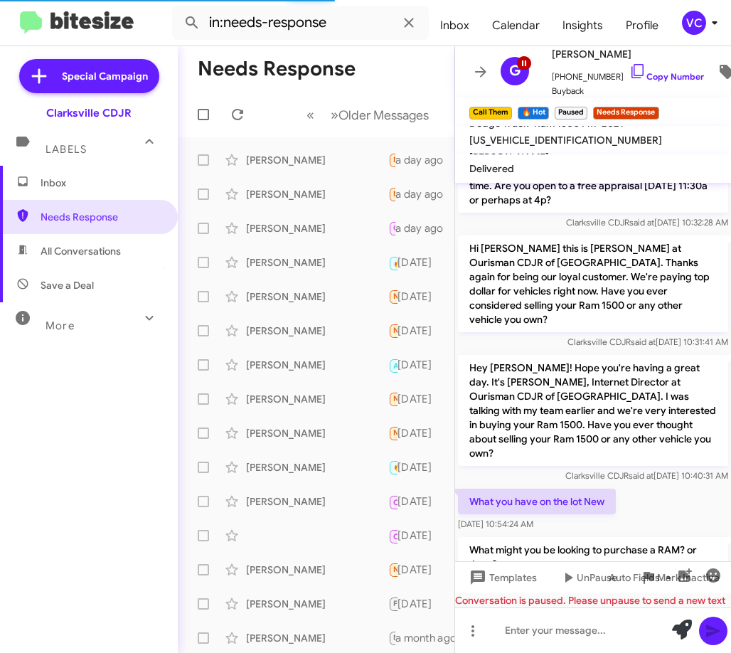
click at [654, 486] on div "What you have on the lot New [DATE] 10:54:24 AM" at bounding box center [593, 510] width 276 height 48
click at [655, 486] on div "What you have on the lot New [DATE] 10:54:24 AM" at bounding box center [593, 510] width 276 height 48
click at [666, 486] on div "What you have on the lot New [DATE] 10:54:24 AM" at bounding box center [593, 510] width 276 height 48
click at [575, 576] on icon at bounding box center [568, 577] width 17 height 17
click at [655, 486] on div "What you have on the lot New [DATE] 10:54:24 AM" at bounding box center [593, 510] width 276 height 48
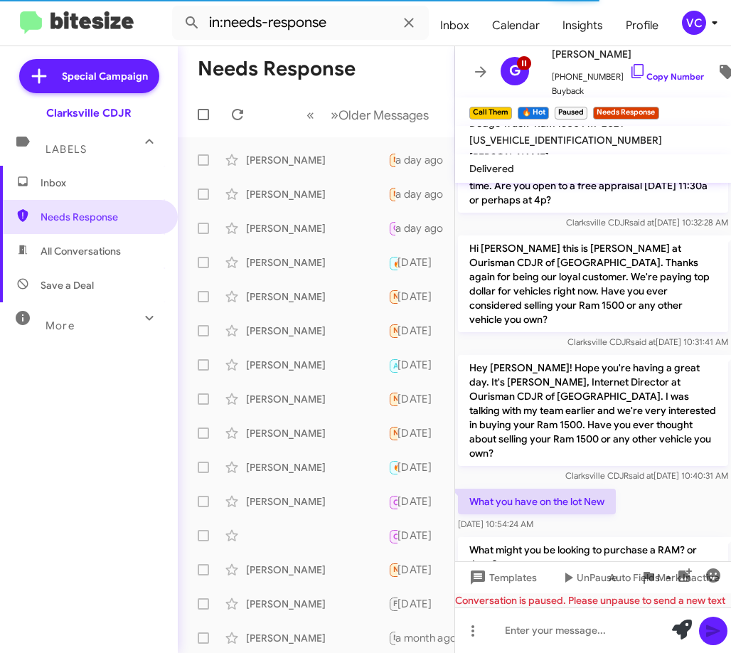
click at [615, 517] on div "[DATE] 10:54:24 AM" at bounding box center [537, 524] width 158 height 14
click at [630, 486] on div "What you have on the lot New [DATE] 10:54:24 AM" at bounding box center [593, 510] width 276 height 48
click at [562, 578] on icon at bounding box center [568, 577] width 17 height 17
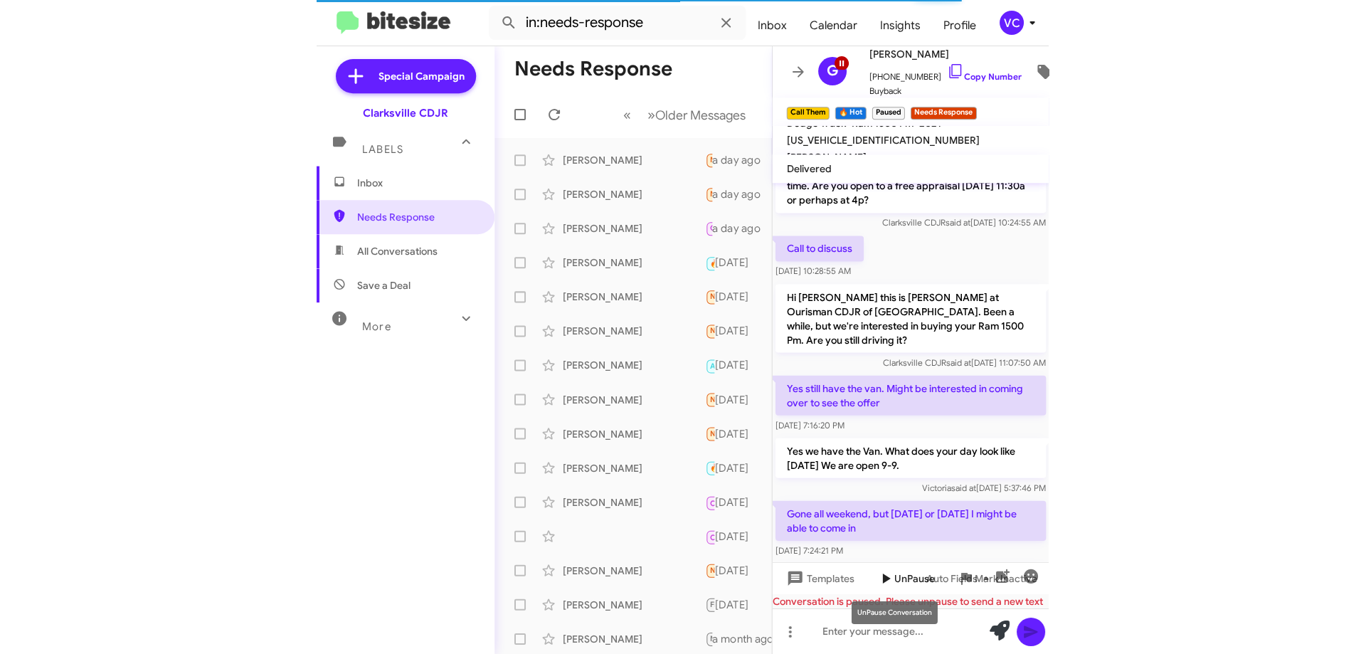
scroll to position [511, 0]
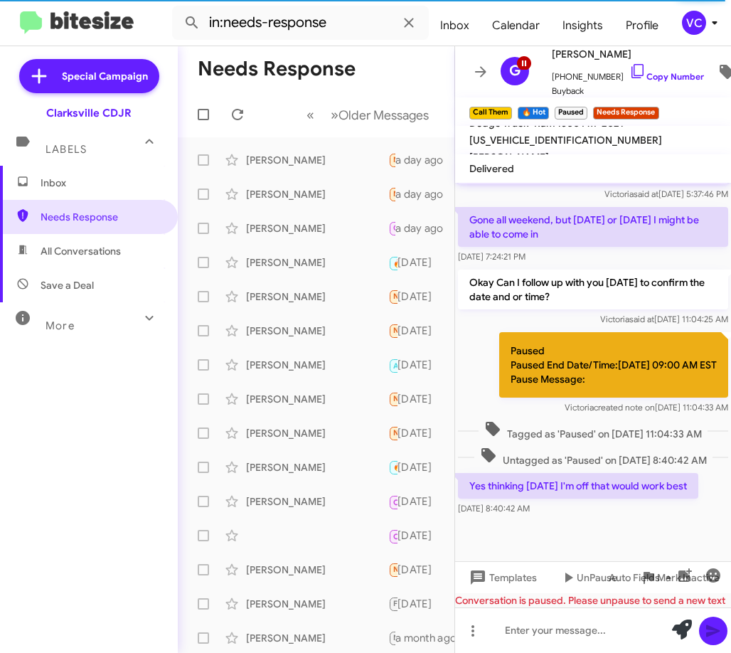
click at [651, 524] on div at bounding box center [593, 540] width 276 height 43
click at [660, 531] on div at bounding box center [593, 540] width 276 height 43
click at [661, 534] on div at bounding box center [593, 540] width 276 height 43
click at [662, 536] on div at bounding box center [593, 540] width 276 height 43
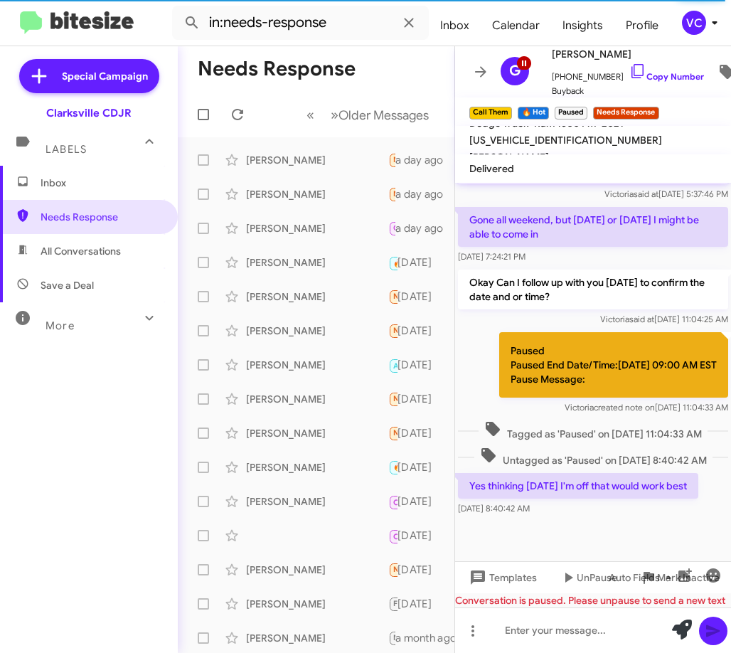
click at [664, 536] on div at bounding box center [593, 540] width 276 height 43
click at [632, 530] on div at bounding box center [593, 540] width 276 height 43
click at [631, 522] on div at bounding box center [593, 540] width 276 height 43
drag, startPoint x: 661, startPoint y: 529, endPoint x: 669, endPoint y: 531, distance: 8.8
click at [664, 529] on div at bounding box center [593, 540] width 276 height 43
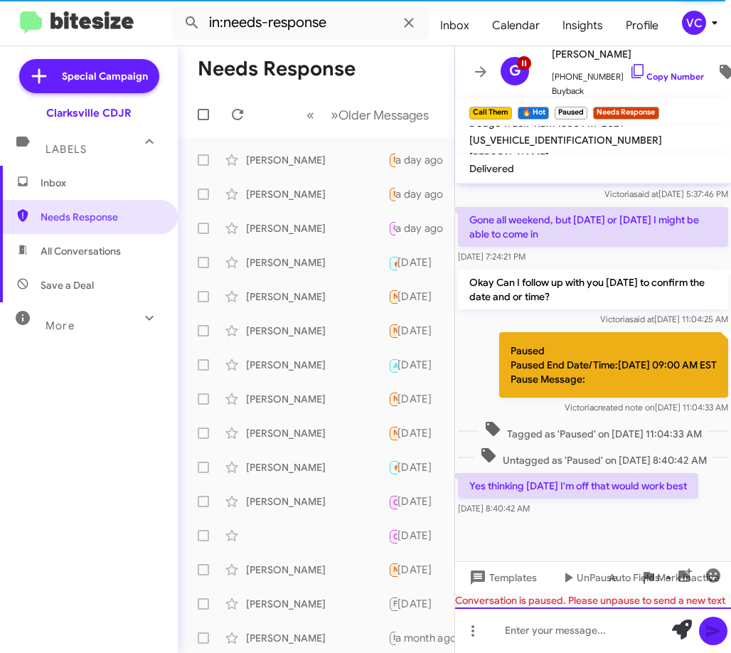
click at [558, 627] on div at bounding box center [593, 630] width 276 height 46
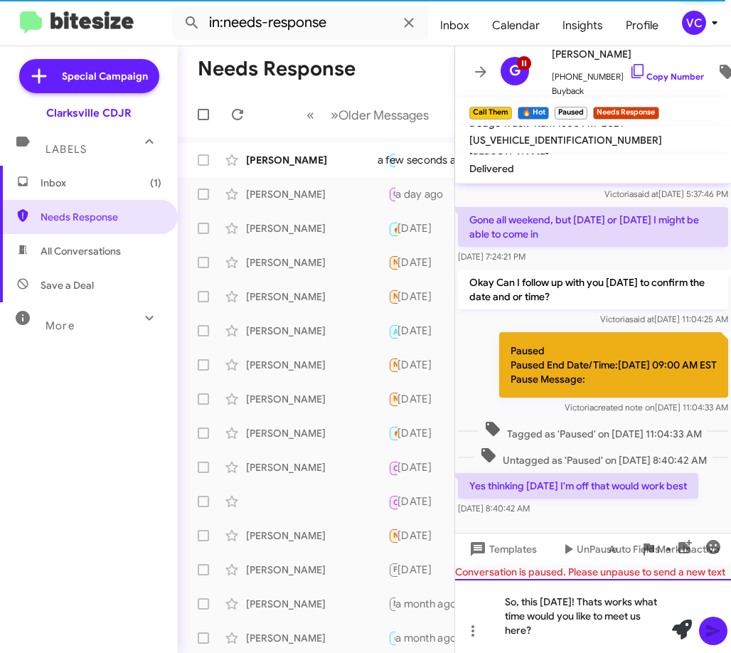
click at [622, 643] on div "So, this [DATE]! Thats works what time would you like to meet us here?" at bounding box center [593, 616] width 276 height 74
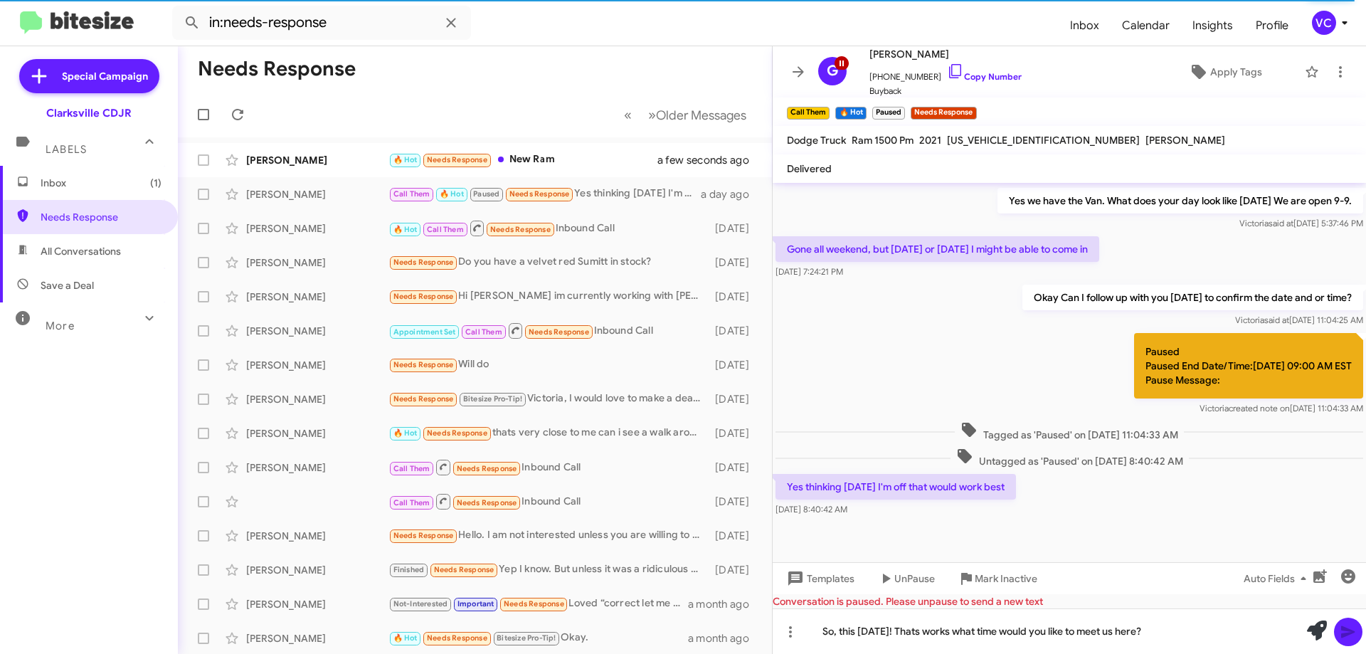
scroll to position [325, 0]
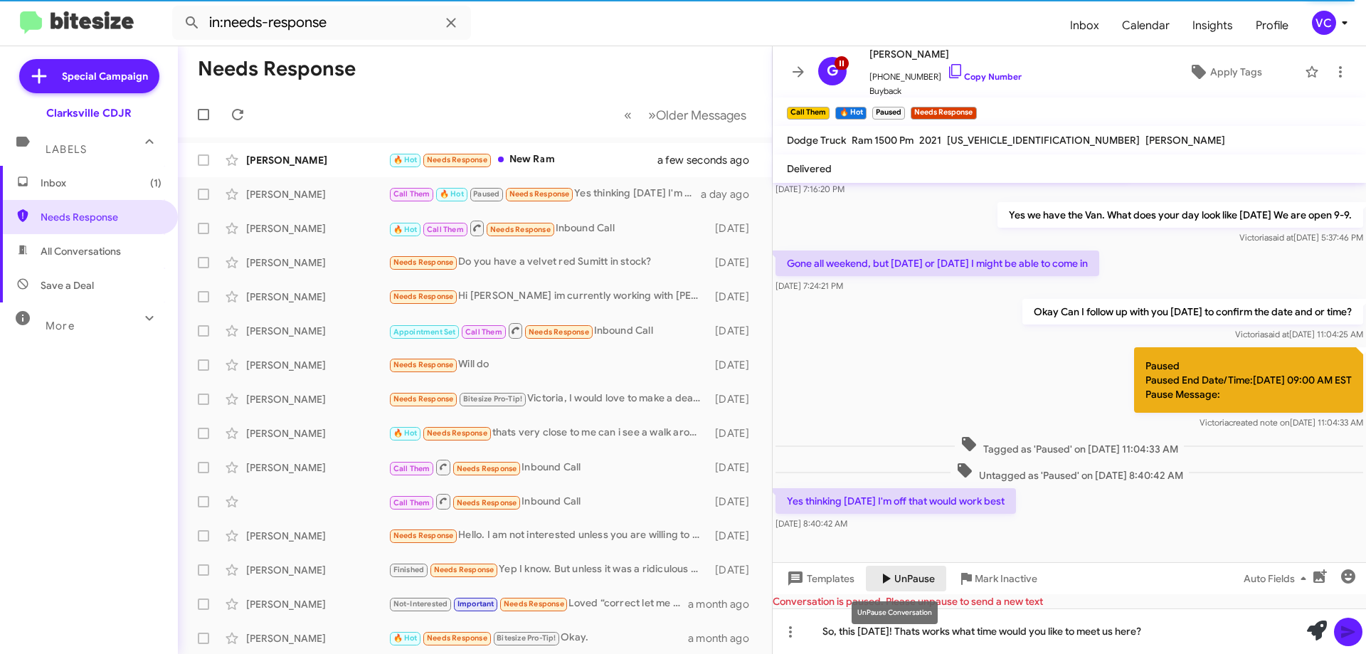
click at [915, 579] on span "UnPause" at bounding box center [914, 578] width 41 height 26
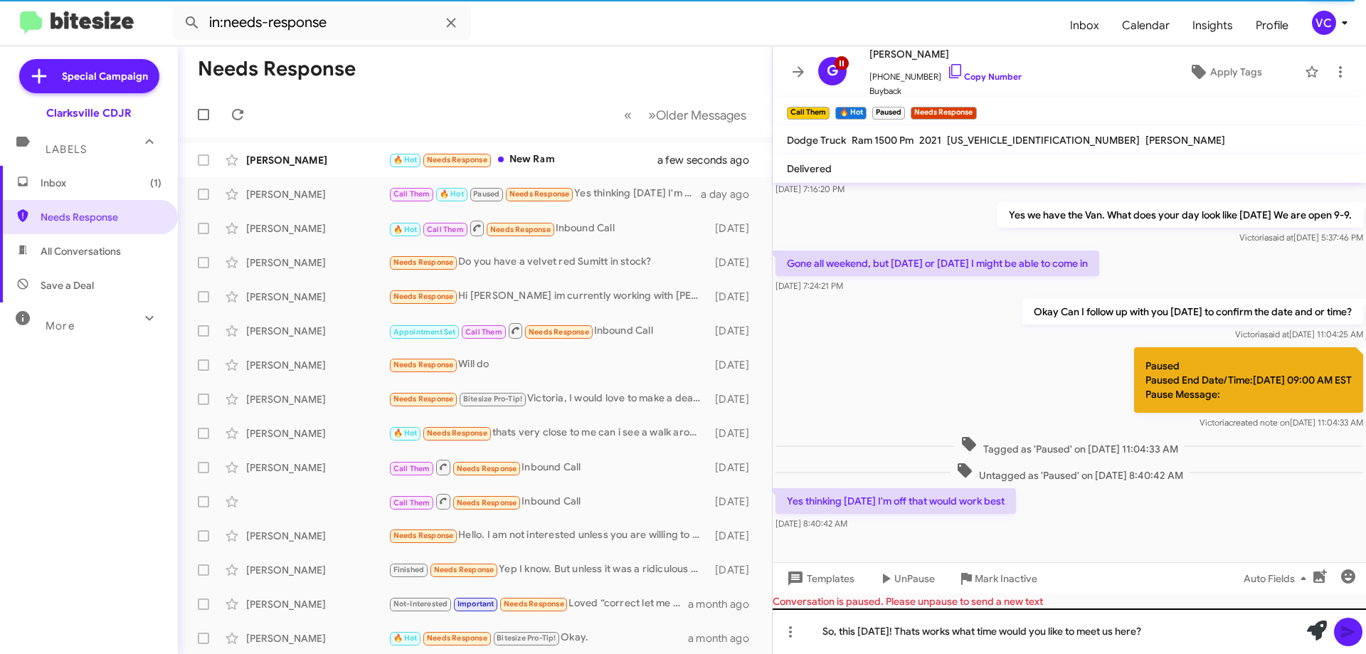
scroll to position [311, 0]
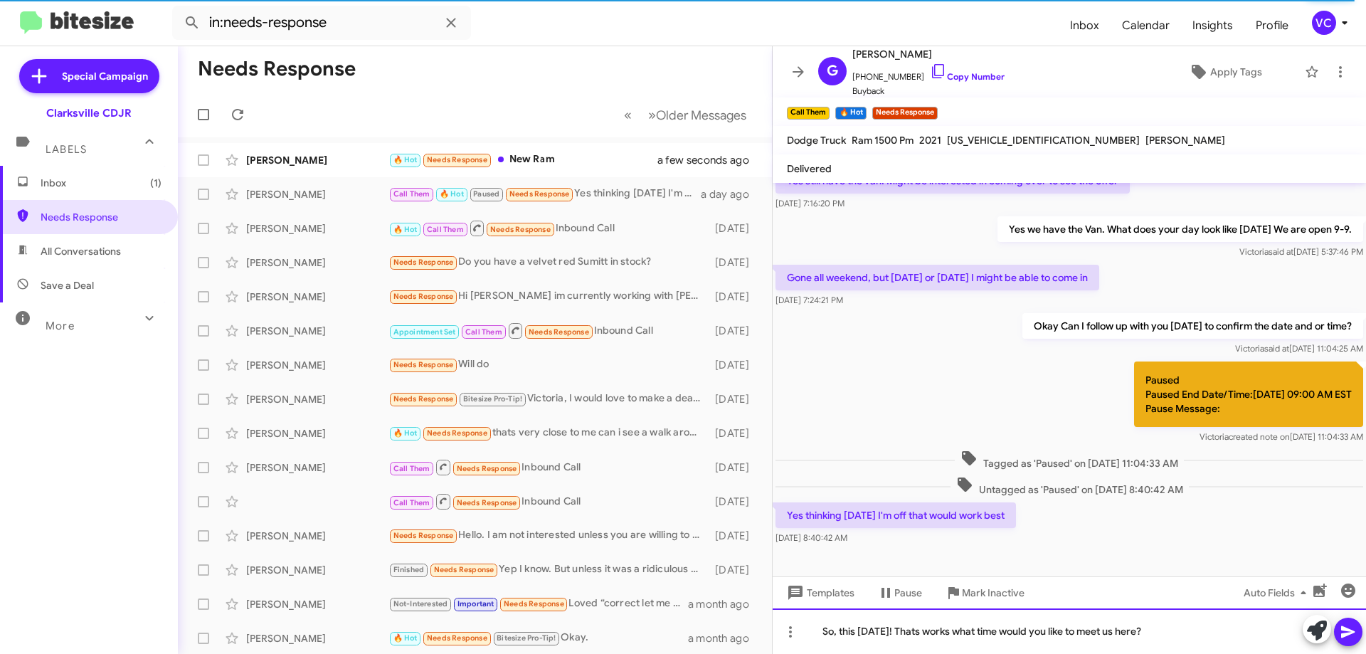
click at [1068, 633] on div "So, this [DATE]! Thats works what time would you like to meet us here?" at bounding box center [1068, 631] width 593 height 46
click at [1068, 636] on div "So, this [DATE]! Thats works what time would you like to meet us here?" at bounding box center [1068, 631] width 593 height 46
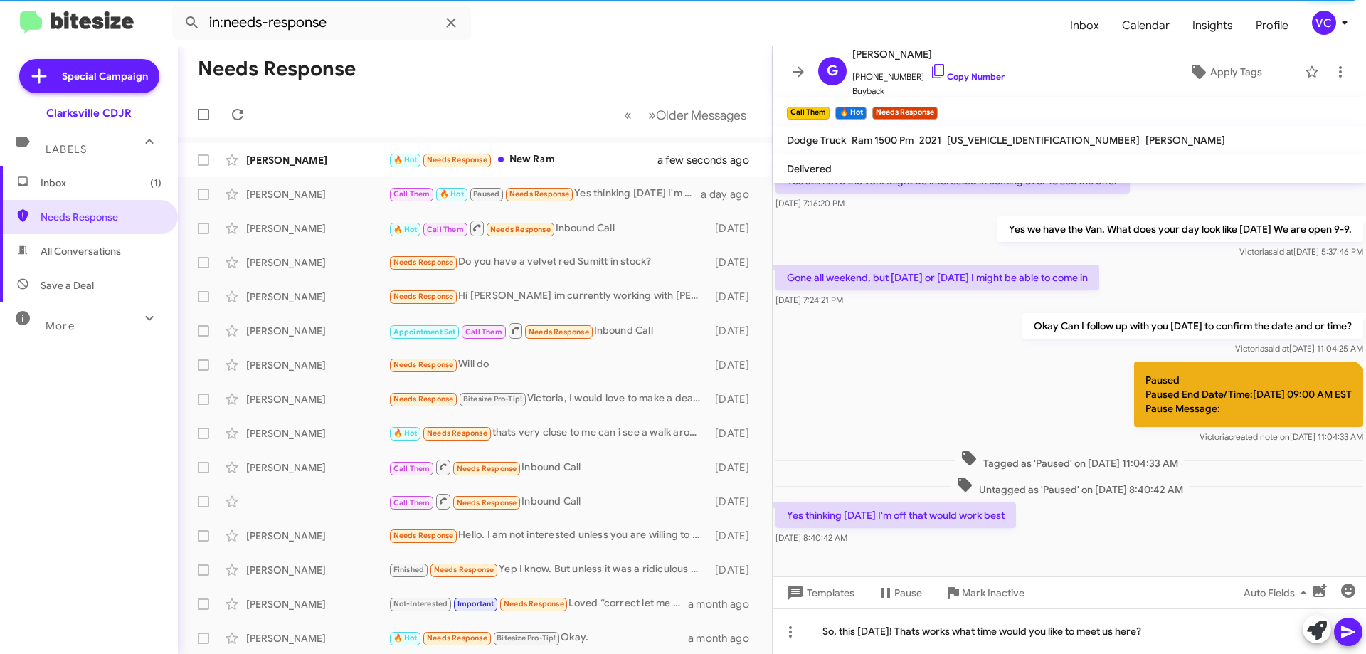
click at [1068, 636] on icon at bounding box center [1347, 631] width 17 height 17
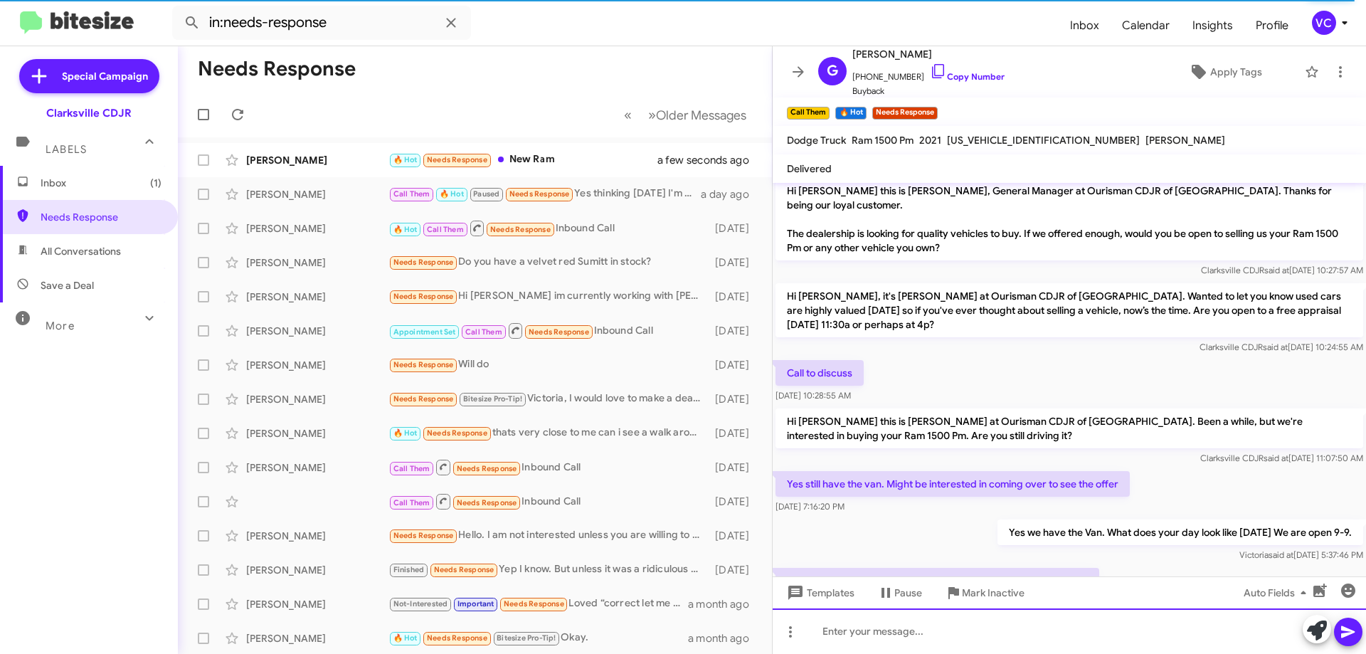
click at [1068, 642] on div at bounding box center [1068, 631] width 593 height 46
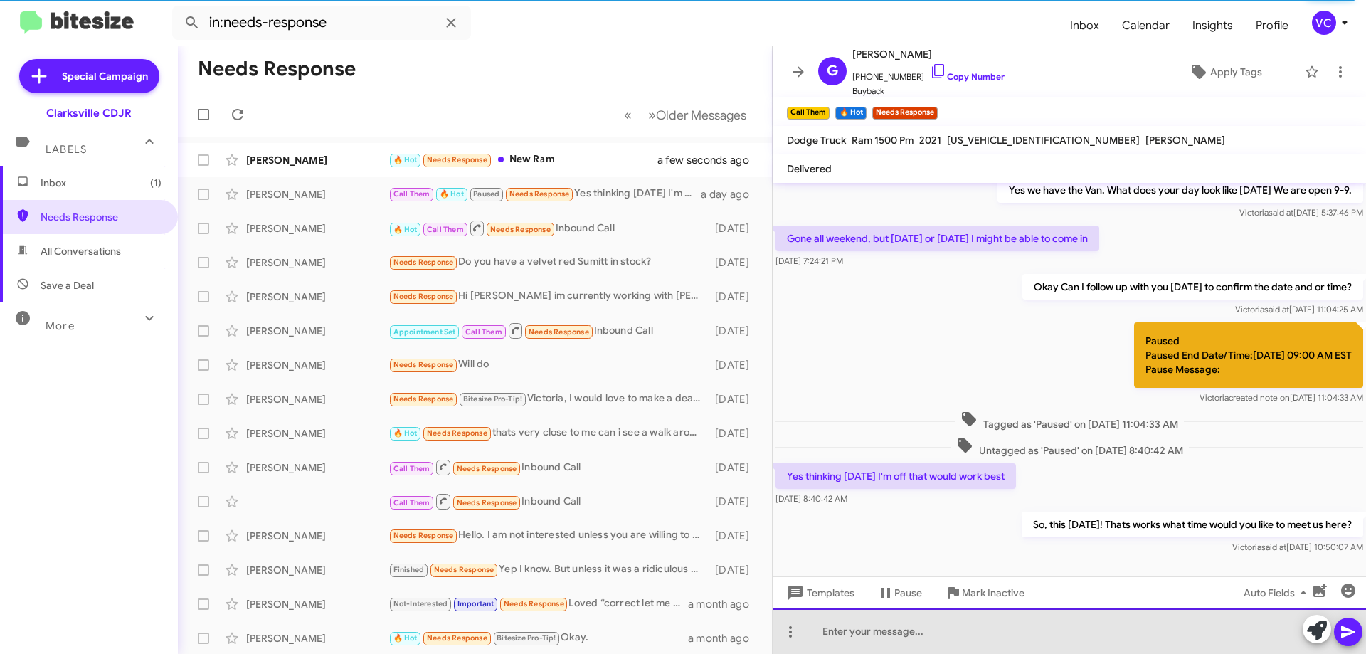
scroll to position [363, 0]
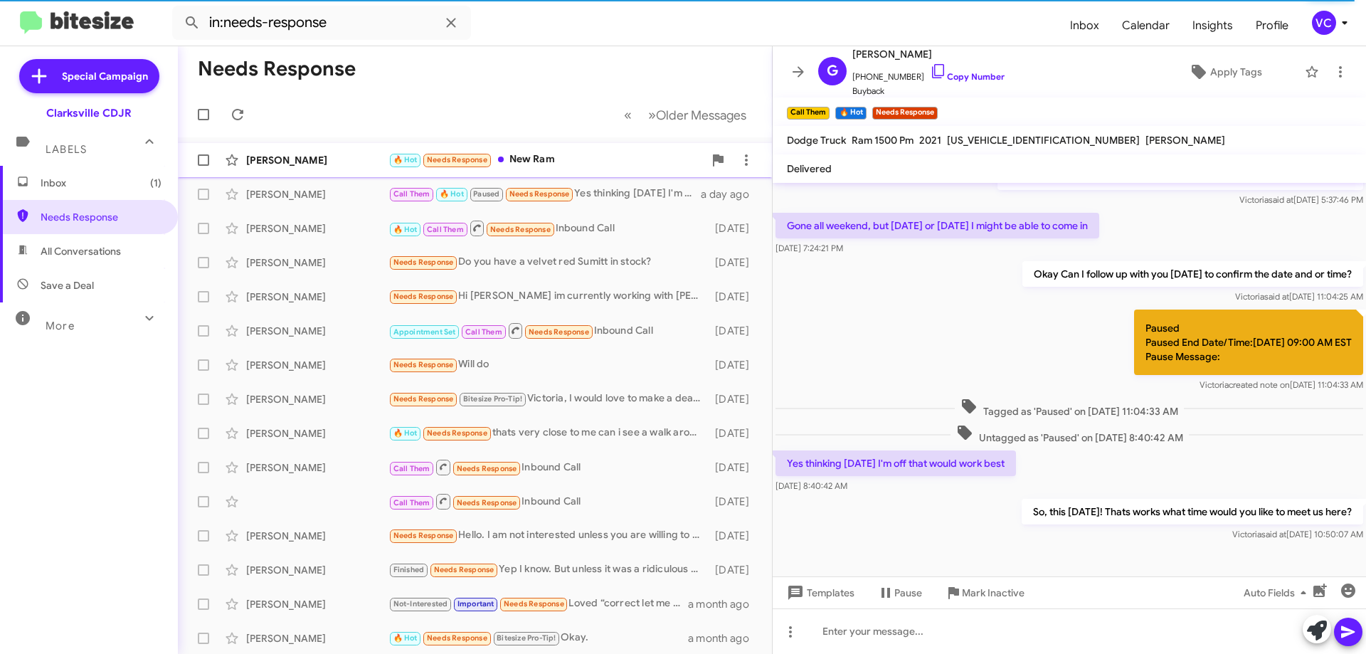
click at [331, 165] on div "[PERSON_NAME]" at bounding box center [317, 160] width 142 height 14
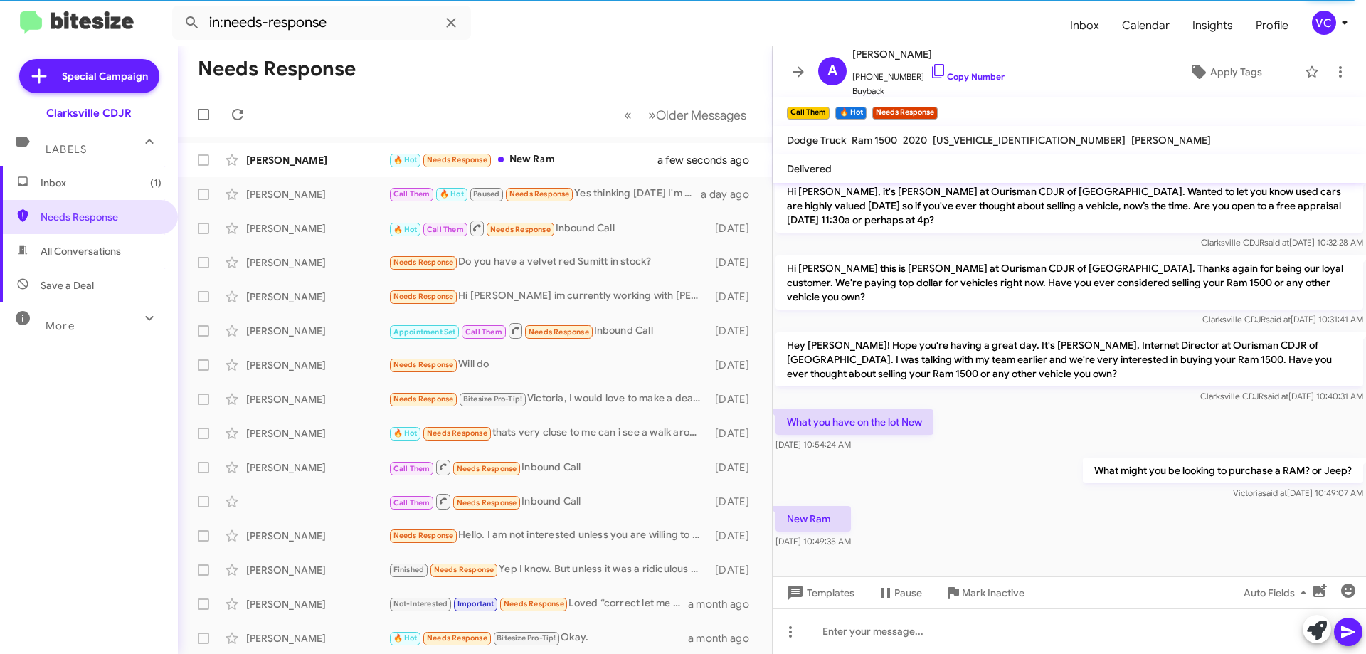
scroll to position [84, 0]
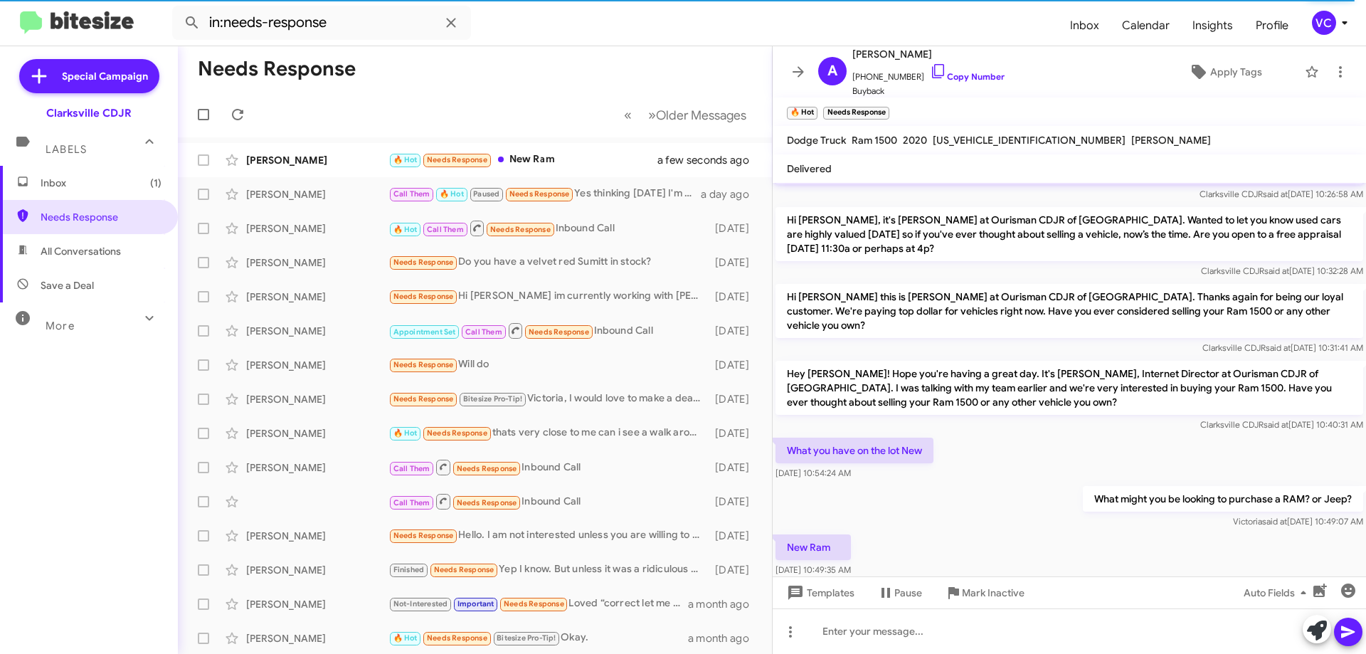
click at [1009, 499] on div "What might you be looking to purchase a RAM? or Jeep? [PERSON_NAME] said at [DA…" at bounding box center [1068, 507] width 593 height 48
click at [1031, 531] on div "New Ram [DATE] 10:49:35 AM" at bounding box center [1068, 555] width 593 height 48
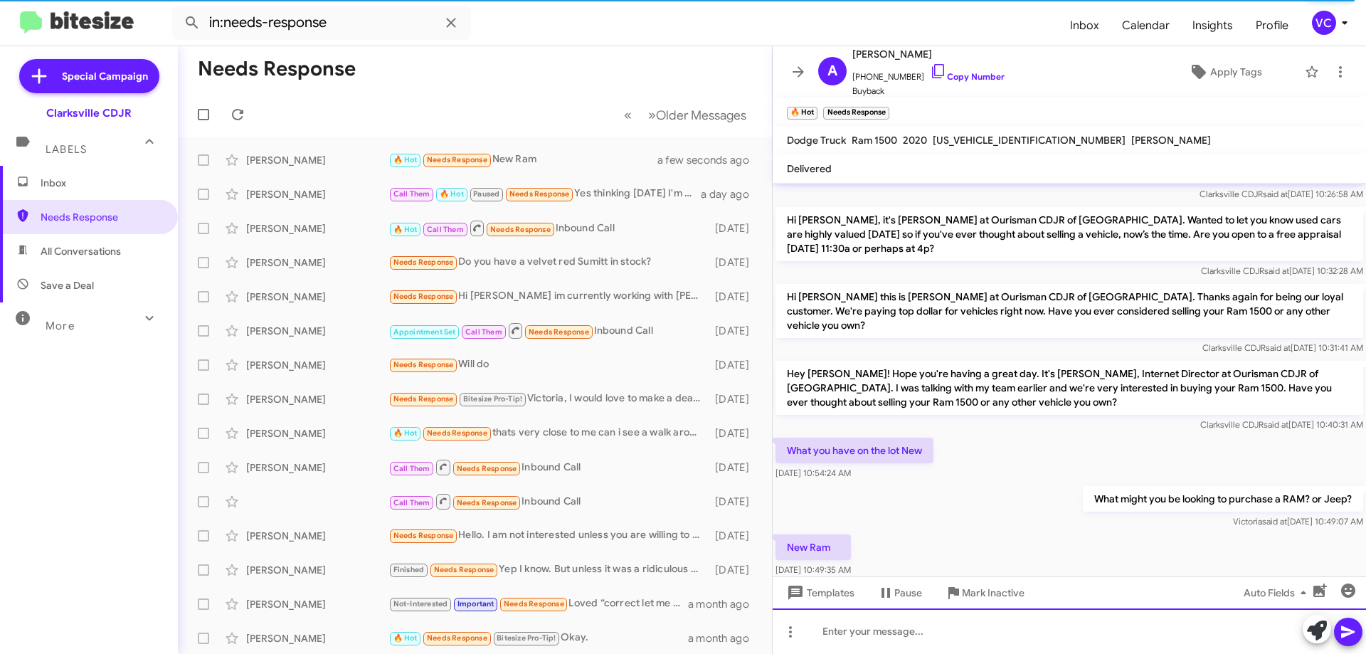
click at [908, 636] on div at bounding box center [1068, 631] width 593 height 46
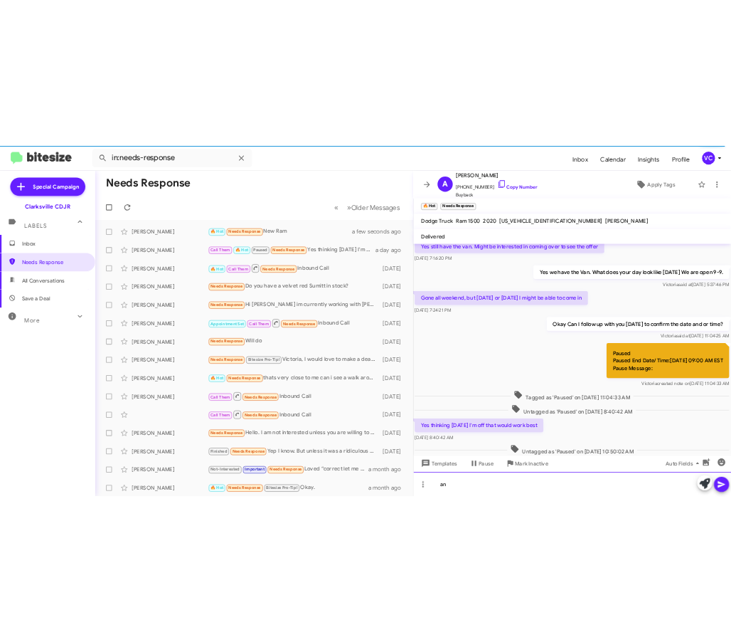
scroll to position [176, 0]
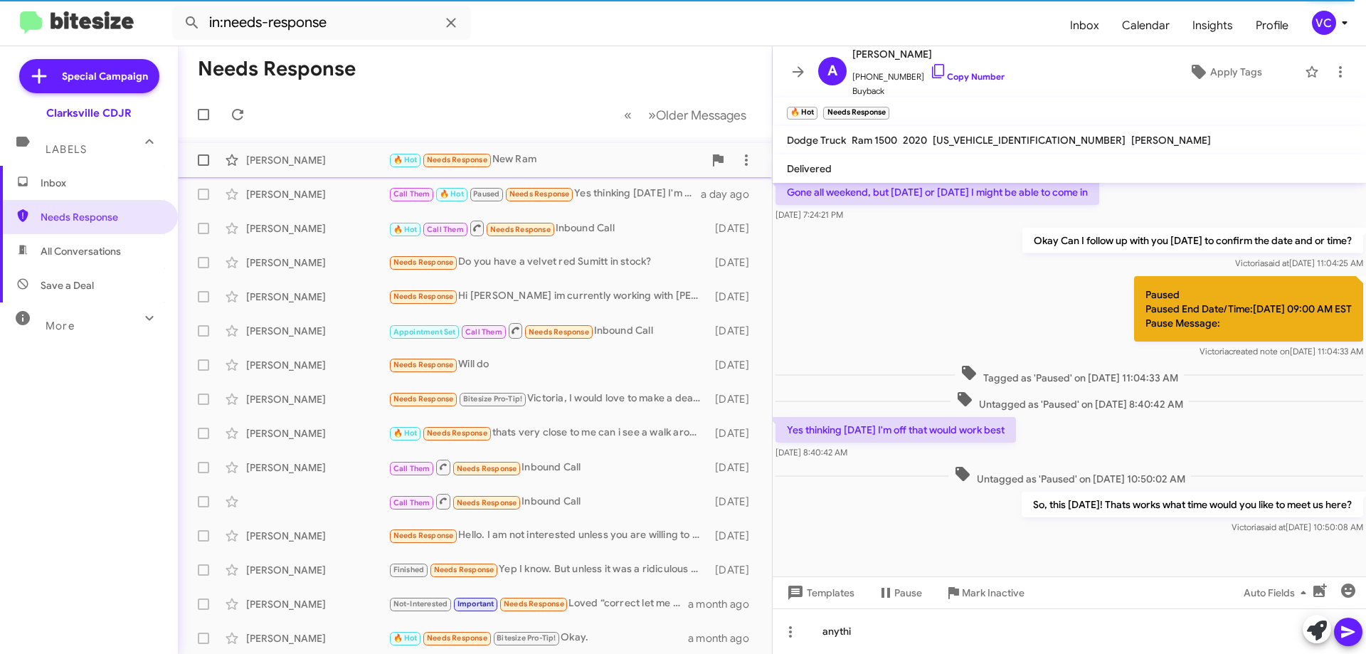
click at [253, 163] on div "[PERSON_NAME]" at bounding box center [317, 160] width 142 height 14
drag, startPoint x: 905, startPoint y: 302, endPoint x: 910, endPoint y: 294, distance: 9.7
click at [905, 302] on div "Paused Paused End Date/Time:[DATE] 09:00 AM EST Pause Message: [PERSON_NAME] cr…" at bounding box center [1068, 317] width 593 height 88
click at [959, 75] on link "Copy Number" at bounding box center [967, 76] width 75 height 11
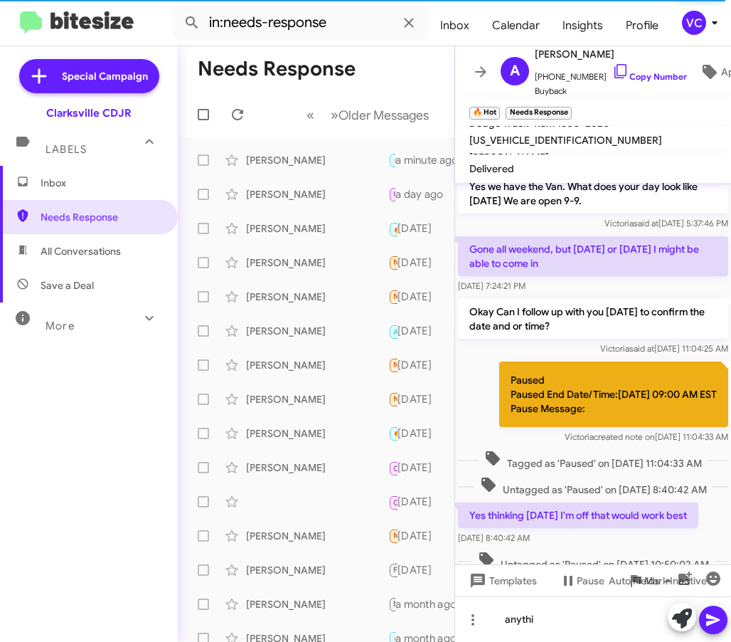
click at [541, 484] on span "Untagged as 'Paused' on [DATE] 8:40:42 AM" at bounding box center [593, 486] width 238 height 21
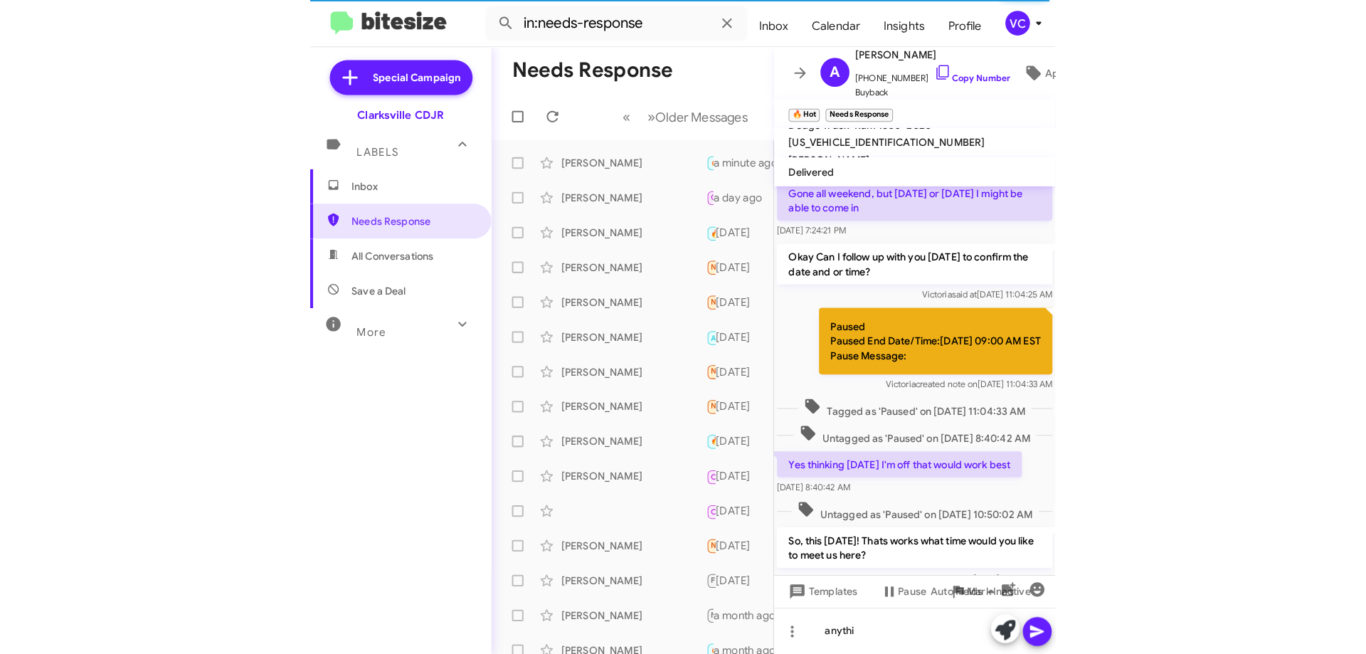
scroll to position [317, 0]
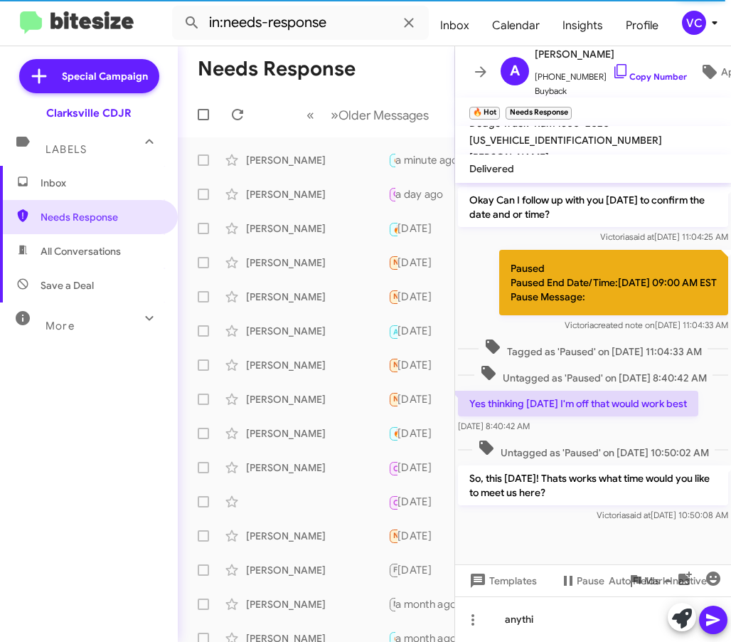
click at [607, 541] on div at bounding box center [593, 539] width 276 height 50
click at [615, 546] on div at bounding box center [593, 539] width 276 height 50
click at [614, 541] on div at bounding box center [593, 539] width 276 height 50
click at [275, 194] on div "[PERSON_NAME]" at bounding box center [317, 194] width 142 height 14
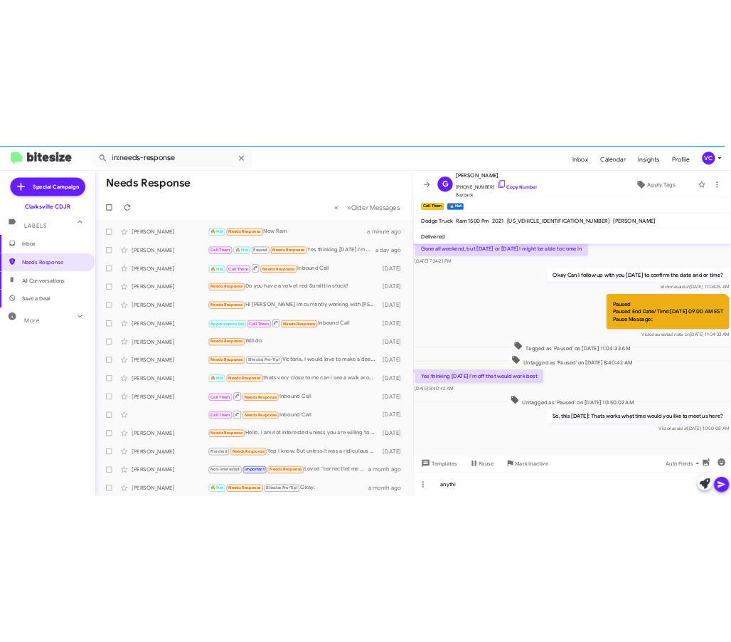
scroll to position [176, 0]
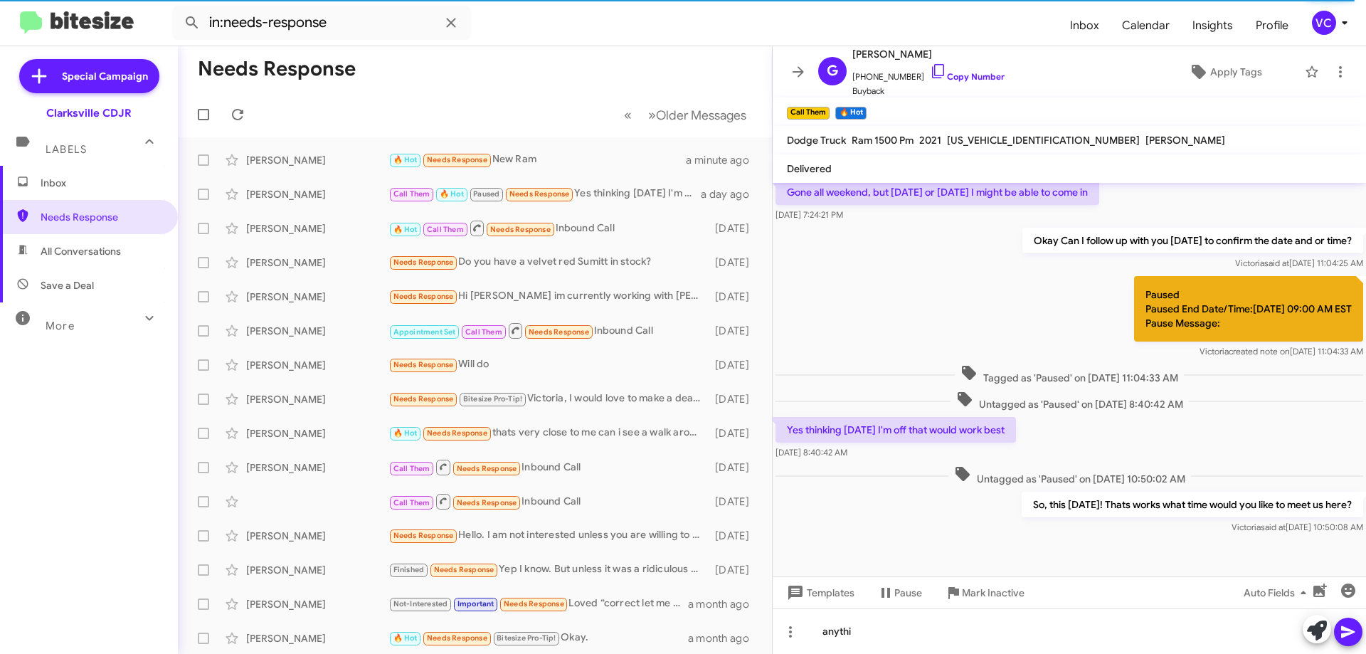
click at [928, 525] on div "So, this [DATE]! Thats works what time would you like to meet us here? [PERSON_…" at bounding box center [1068, 513] width 593 height 48
click at [943, 339] on div "Paused Paused End Date/Time:[DATE] 09:00 AM EST Pause Message: [PERSON_NAME] cr…" at bounding box center [1068, 317] width 593 height 88
click at [995, 71] on link "Copy Number" at bounding box center [967, 76] width 75 height 11
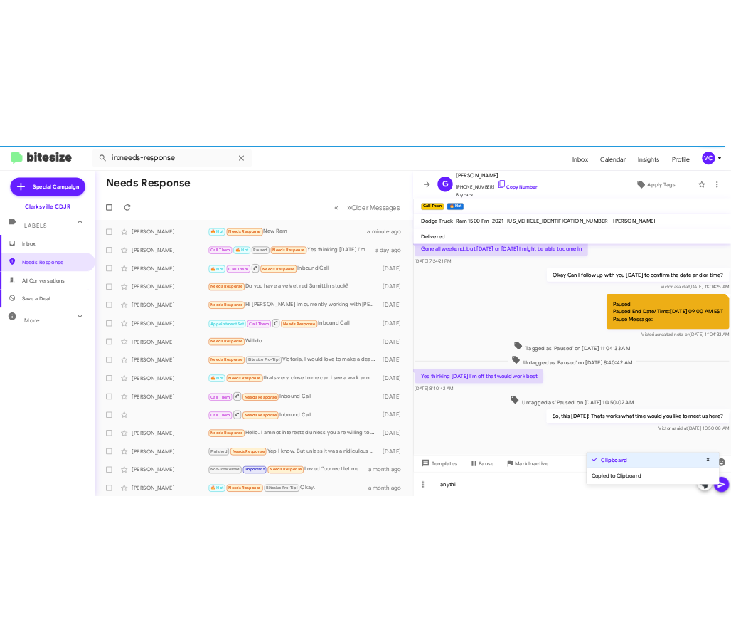
scroll to position [317, 0]
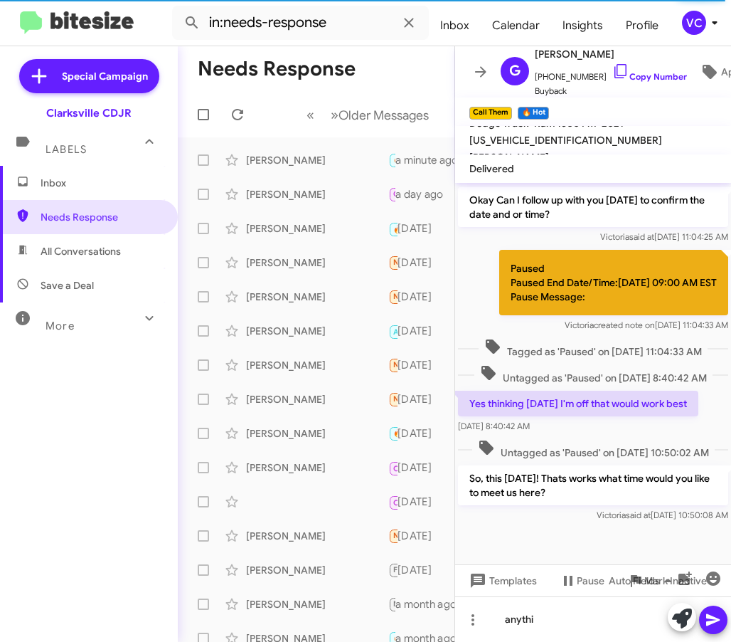
drag, startPoint x: 521, startPoint y: 547, endPoint x: 548, endPoint y: 507, distance: 48.1
click at [523, 547] on div at bounding box center [593, 539] width 276 height 50
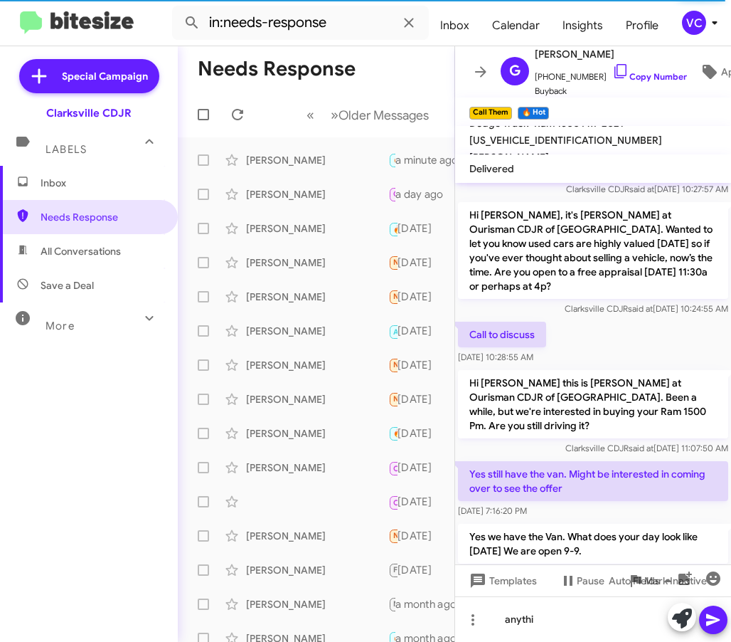
scroll to position [213, 0]
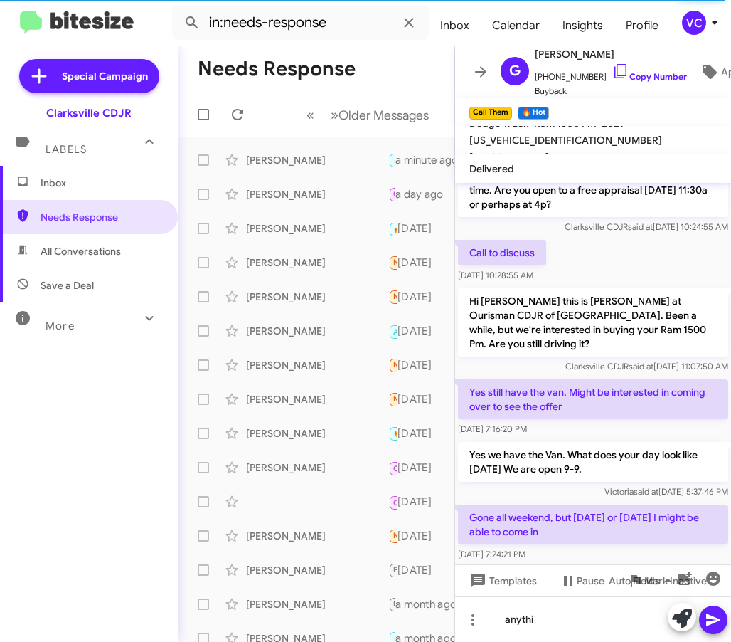
click at [540, 443] on p "Yes we have the Van. What does your day look like [DATE] We are open 9-9." at bounding box center [593, 462] width 270 height 40
click at [519, 472] on div "Yes we have the Van. What does your day look like [DATE] We are open 9-9. [PERS…" at bounding box center [593, 470] width 276 height 63
click at [652, 221] on span "Clarksville CDJR said at [DATE] 10:24:55 AM" at bounding box center [647, 226] width 164 height 11
click at [619, 486] on span "[PERSON_NAME] said at [DATE] 5:37:46 PM" at bounding box center [667, 491] width 124 height 11
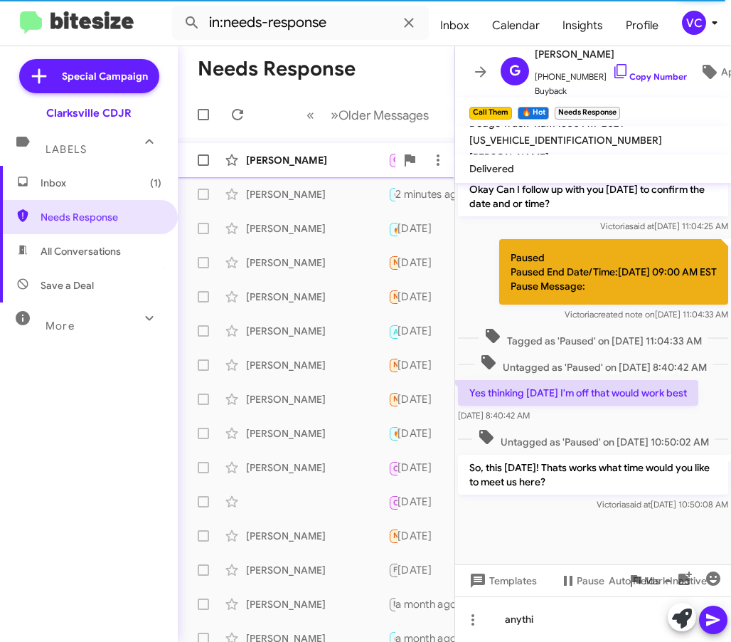
click at [294, 155] on div "[PERSON_NAME]" at bounding box center [317, 160] width 142 height 14
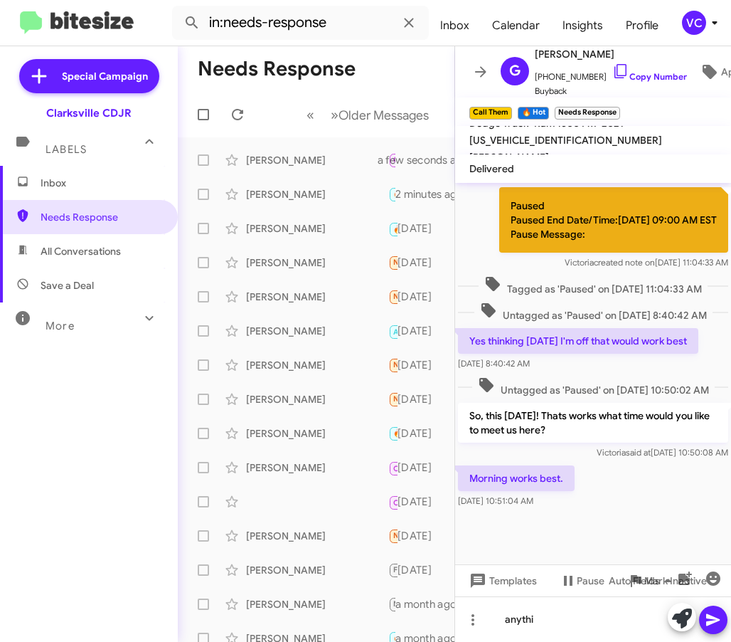
click at [612, 498] on div "Morning works best. [DATE] 10:51:04 AM" at bounding box center [593, 486] width 276 height 48
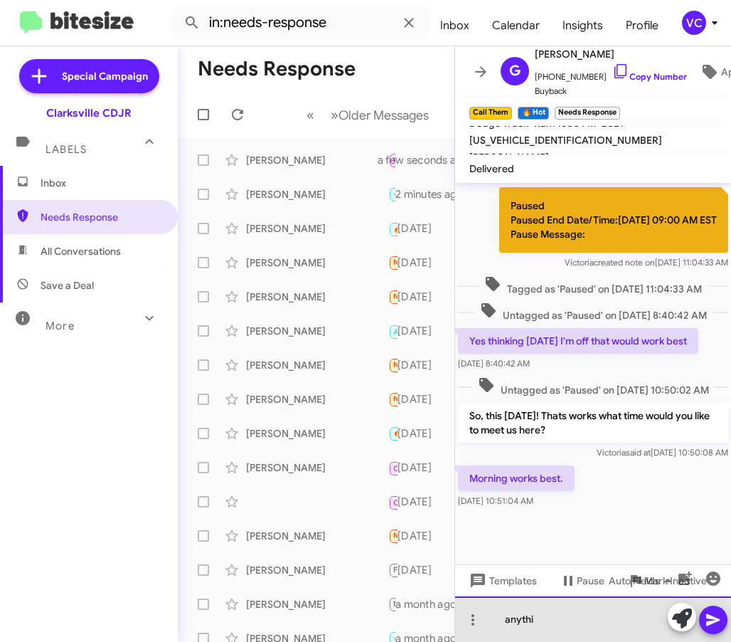
click at [590, 629] on div "anythi" at bounding box center [593, 619] width 276 height 46
drag, startPoint x: 575, startPoint y: 621, endPoint x: 477, endPoint y: 617, distance: 98.3
click at [477, 617] on div "anythi" at bounding box center [593, 619] width 276 height 46
click at [645, 619] on div "Awesome. I will get you in for 9am." at bounding box center [593, 619] width 276 height 46
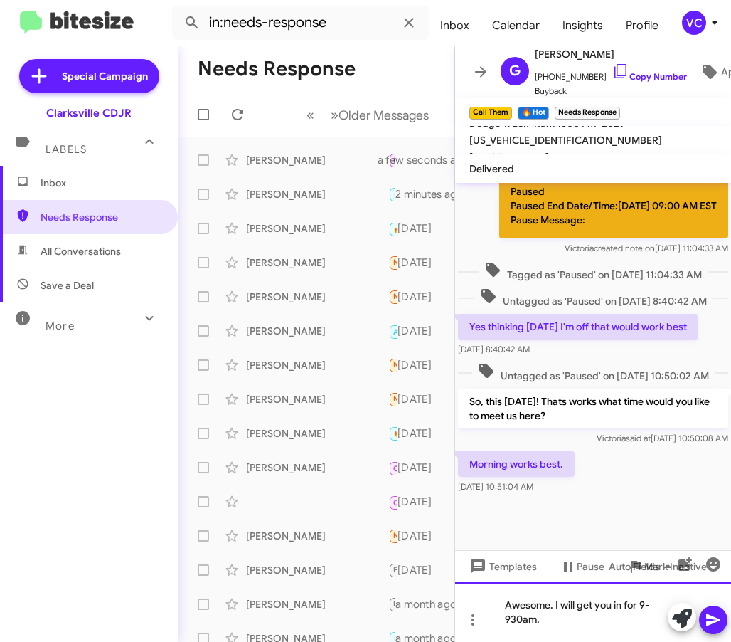
click at [591, 622] on div "Awesome. I will get you in for 9-930am." at bounding box center [593, 612] width 276 height 60
click at [600, 625] on div "Awesome. I will get you in for 9-930am." at bounding box center [593, 612] width 276 height 60
click at [720, 625] on icon at bounding box center [713, 619] width 17 height 17
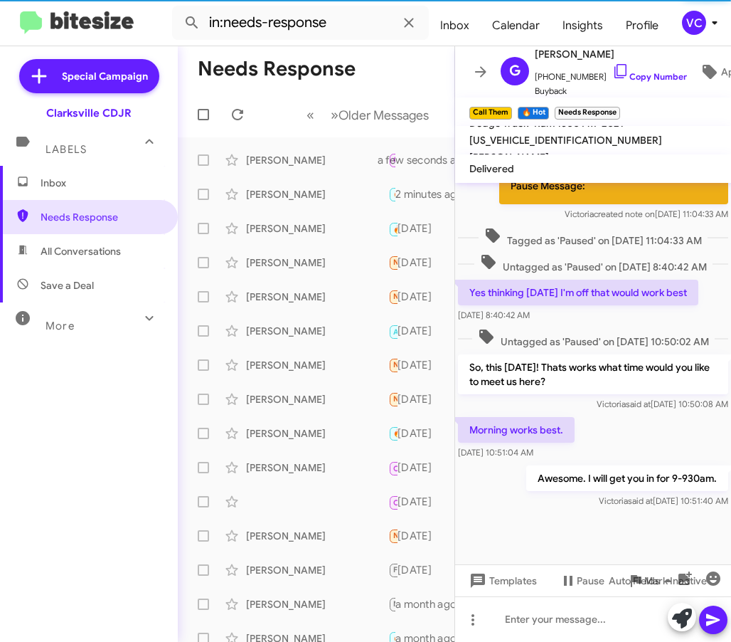
scroll to position [722, 0]
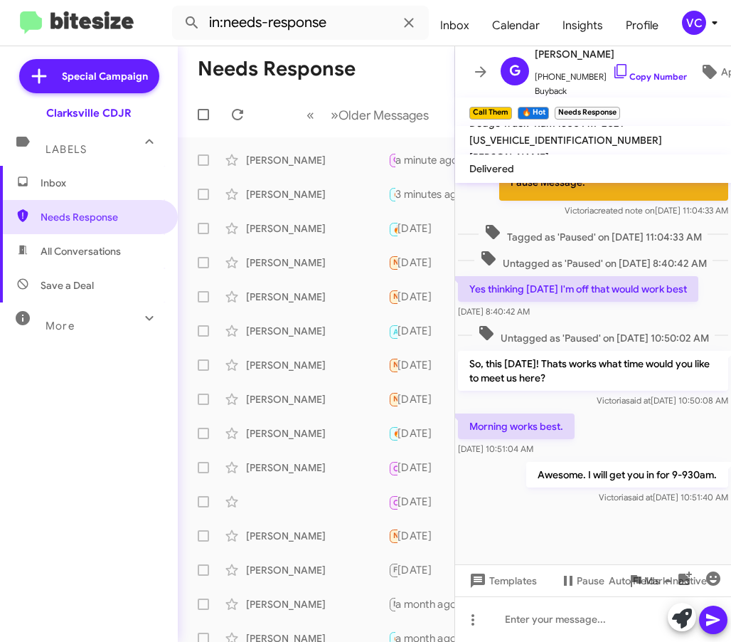
click at [671, 552] on div at bounding box center [593, 535] width 276 height 57
drag, startPoint x: 573, startPoint y: 532, endPoint x: 434, endPoint y: 452, distance: 160.6
click at [573, 530] on div at bounding box center [593, 535] width 276 height 57
click at [248, 110] on span at bounding box center [237, 114] width 28 height 17
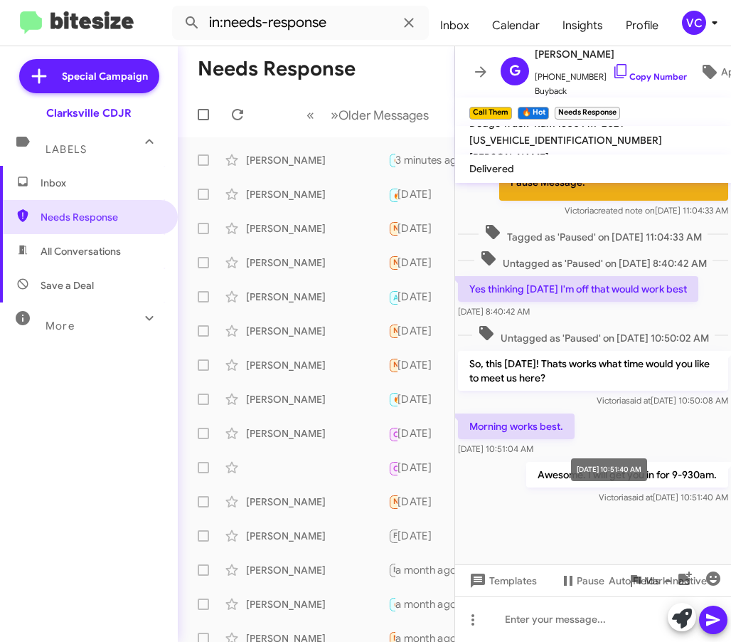
click at [617, 456] on mat-tooltip-component "[DATE] 10:51:40 AM" at bounding box center [609, 469] width 96 height 43
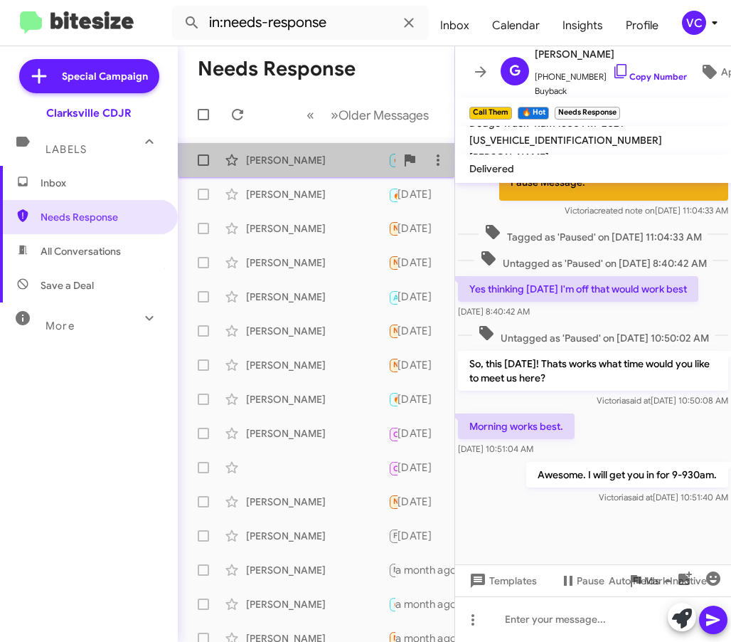
click at [327, 159] on div "[PERSON_NAME]" at bounding box center [317, 160] width 142 height 14
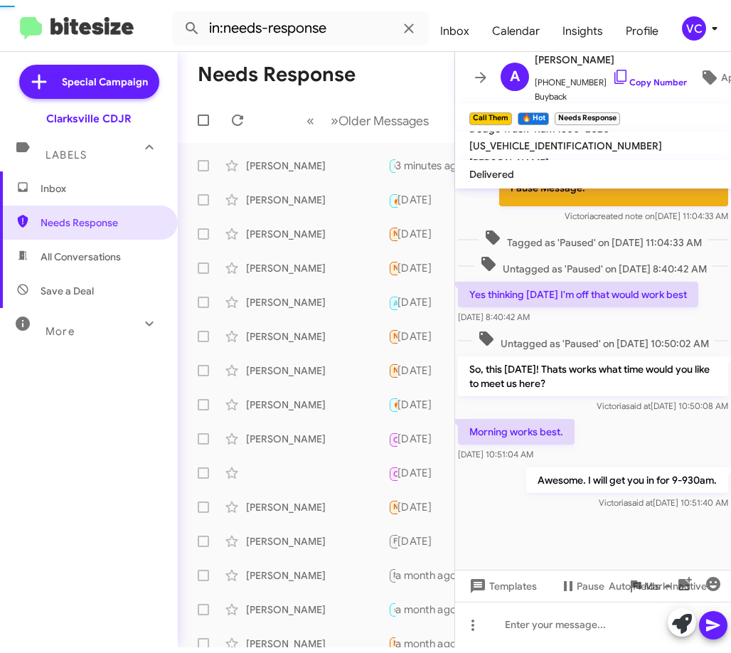
scroll to position [267, 0]
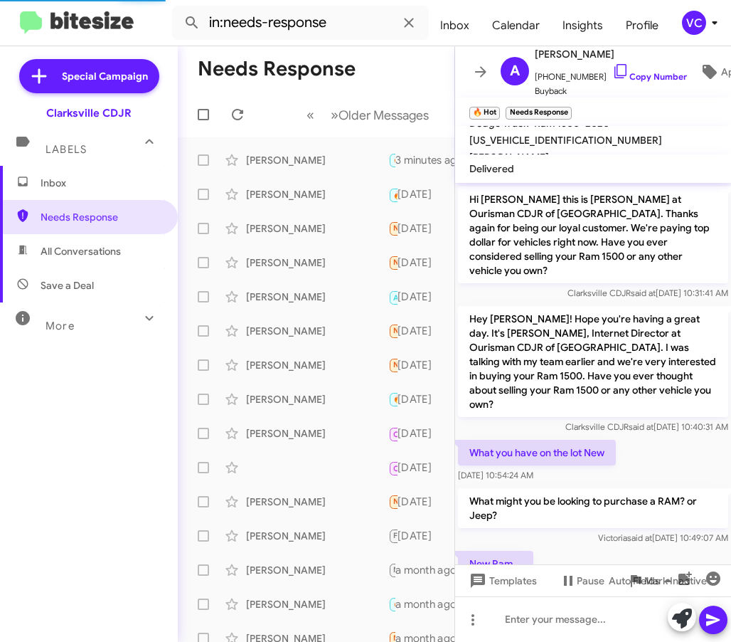
click at [684, 548] on div "New Ram [DATE] 10:49:35 AM" at bounding box center [593, 572] width 276 height 48
click at [659, 437] on div "What you have on the lot New [DATE] 10:54:24 AM" at bounding box center [593, 461] width 276 height 48
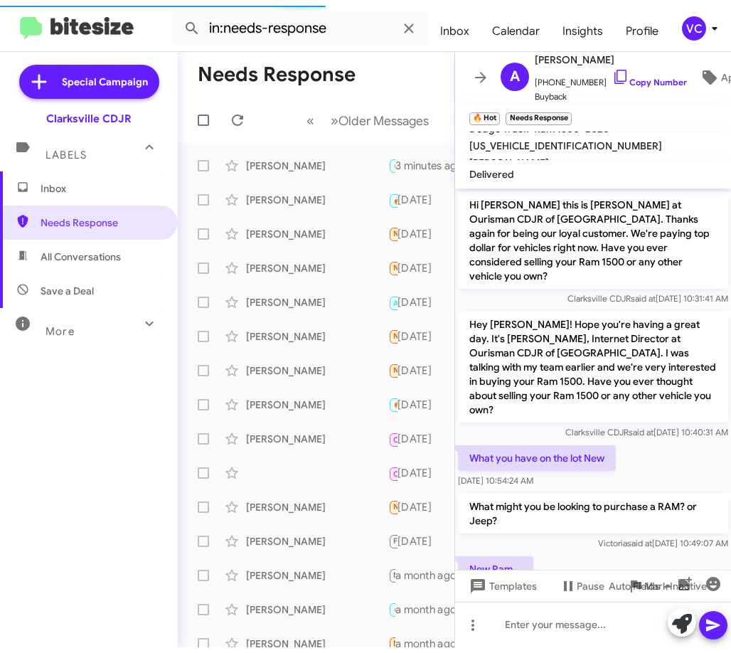
scroll to position [255, 0]
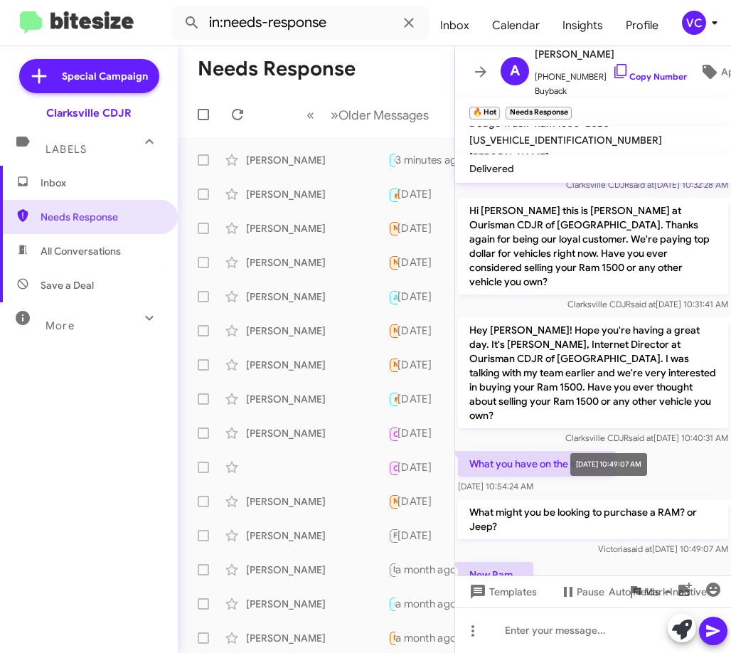
click at [624, 543] on span "[PERSON_NAME] said at [DATE] 10:49:07 AM" at bounding box center [663, 548] width 130 height 11
click at [669, 559] on div "New Ram [DATE] 10:49:35 AM" at bounding box center [593, 583] width 276 height 48
click at [579, 639] on div at bounding box center [593, 630] width 276 height 46
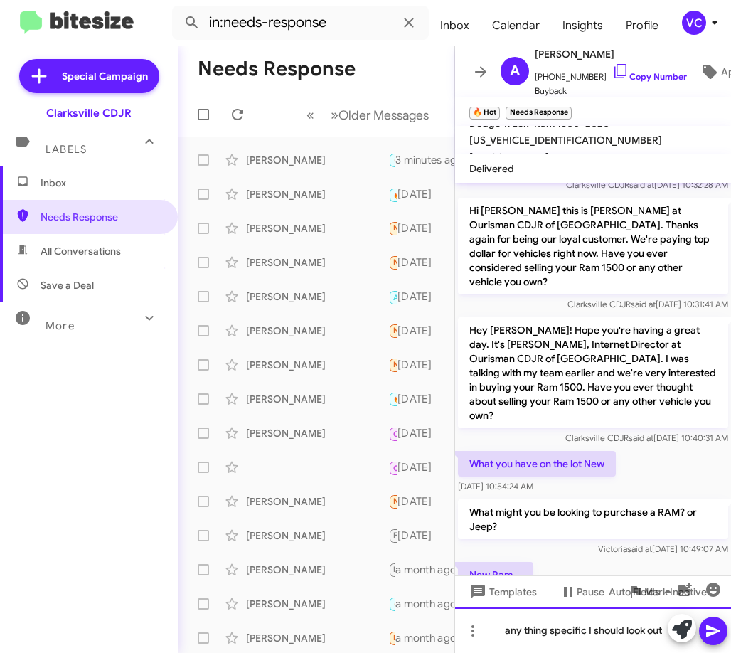
scroll to position [270, 0]
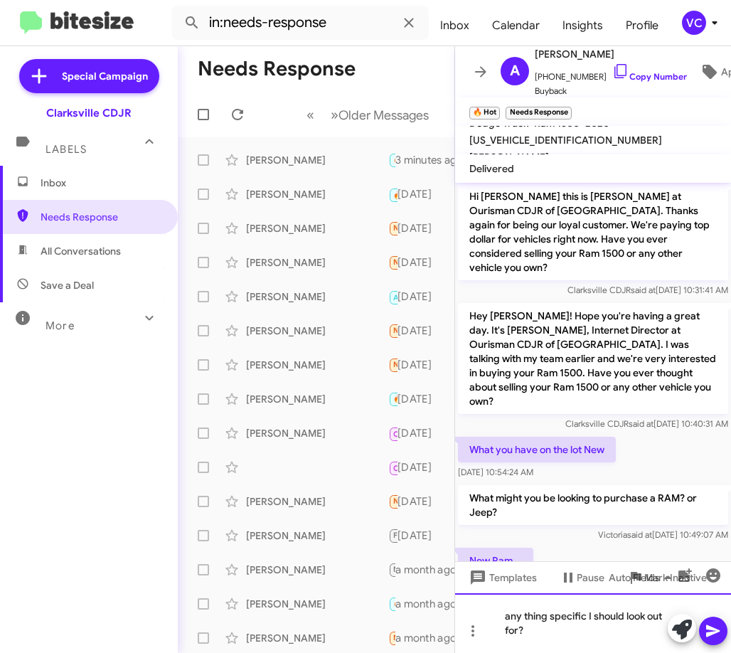
click at [511, 614] on div "any thing specific I should look out for?" at bounding box center [593, 623] width 276 height 60
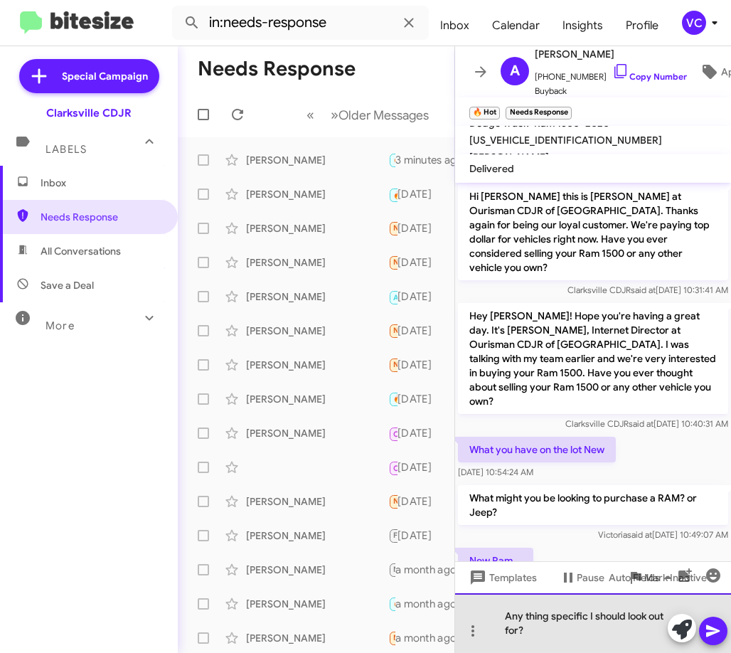
click at [574, 639] on div "Any thing specific I should look out for?" at bounding box center [593, 623] width 276 height 60
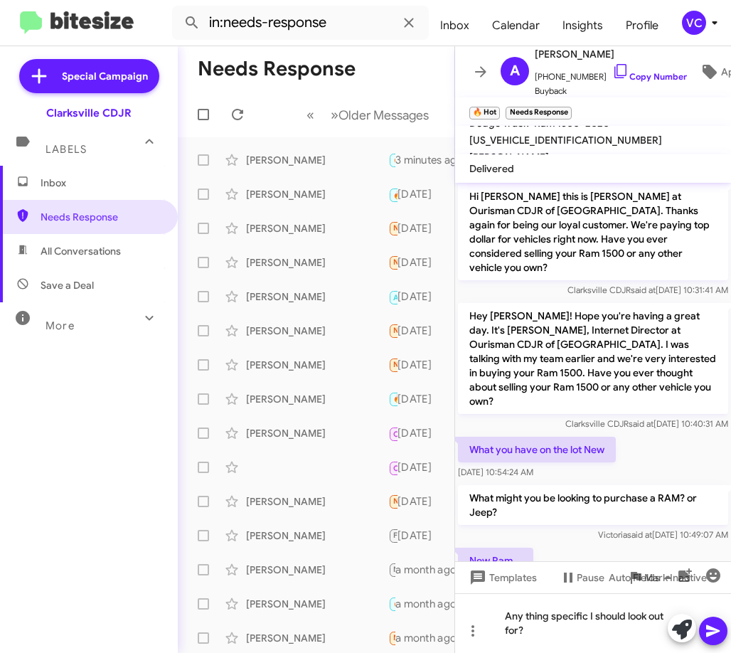
click at [724, 635] on button at bounding box center [713, 631] width 28 height 28
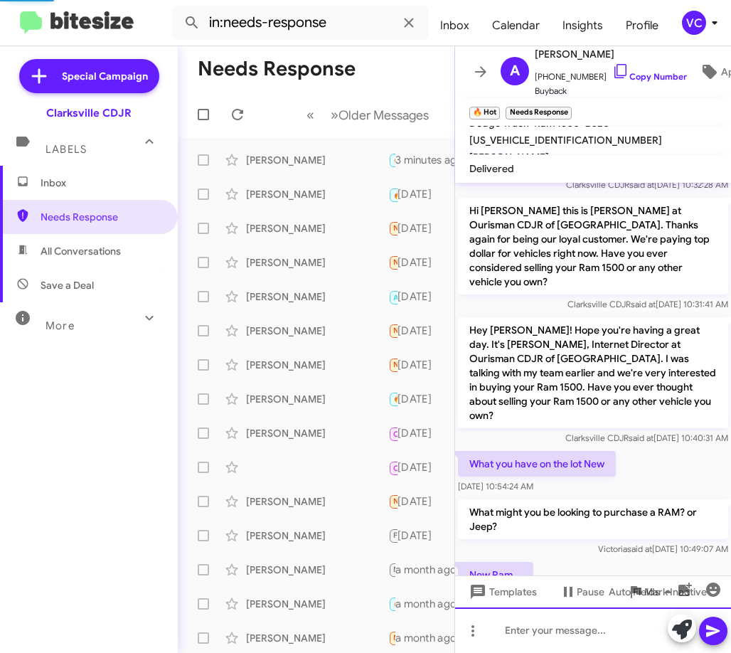
scroll to position [0, 0]
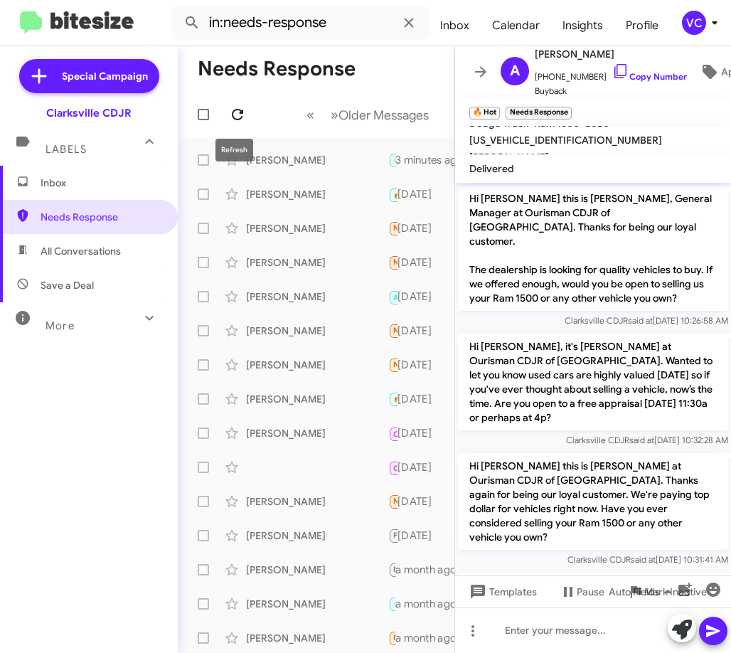
click at [237, 110] on icon at bounding box center [237, 114] width 11 height 11
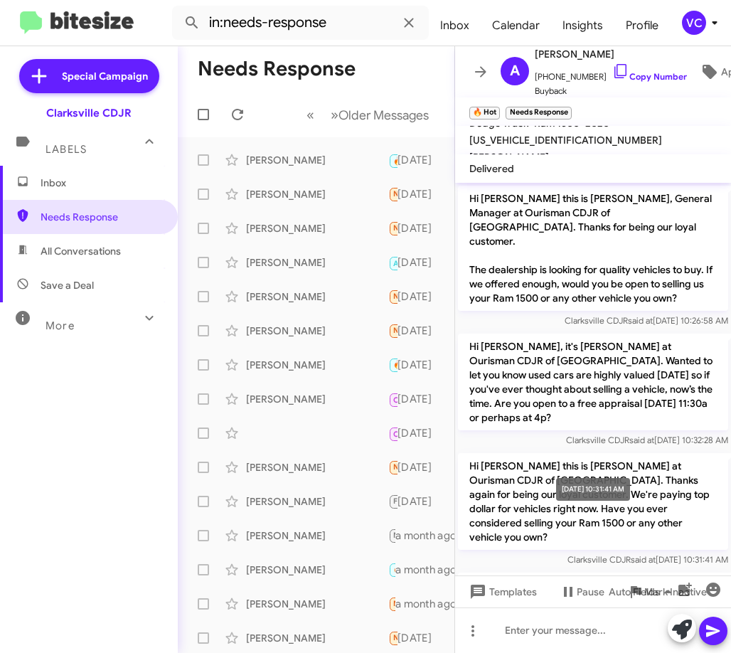
click at [630, 492] on div "[DATE] 10:31:41 AM" at bounding box center [593, 489] width 74 height 23
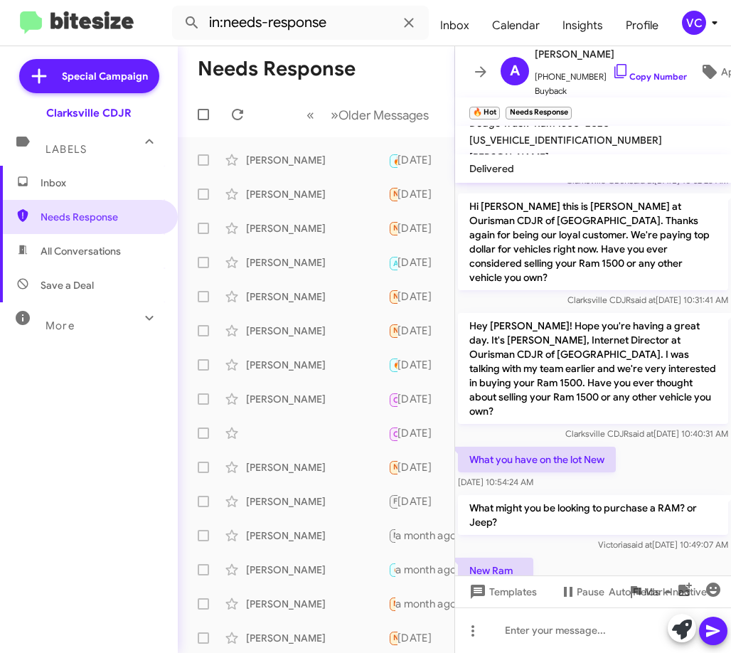
scroll to position [307, 0]
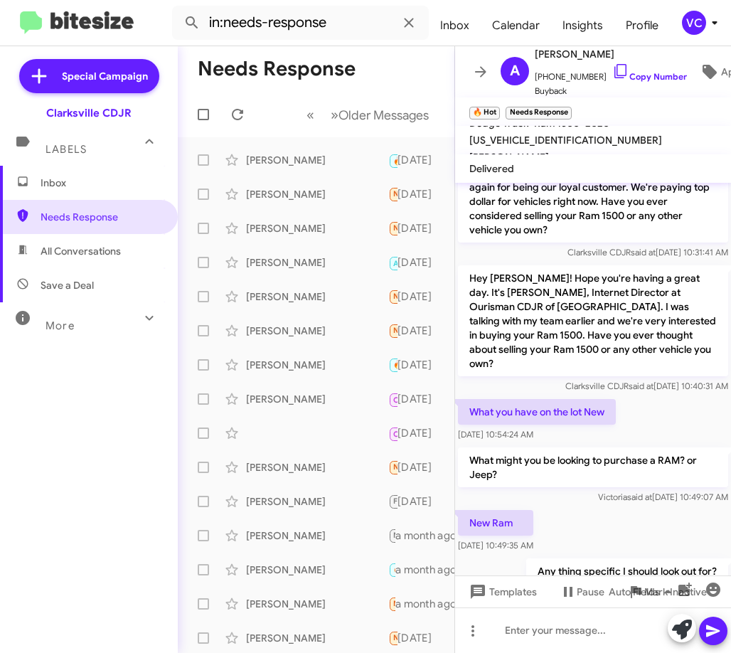
click at [589, 507] on div "New Ram [DATE] 10:49:35 AM" at bounding box center [593, 531] width 276 height 48
click at [281, 164] on div "[PERSON_NAME]" at bounding box center [317, 160] width 142 height 14
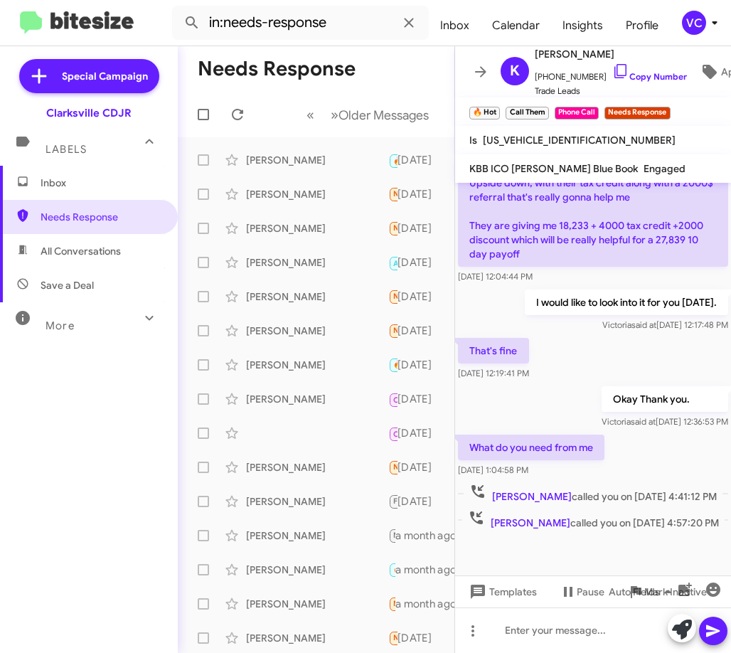
scroll to position [442, 0]
click at [651, 432] on div "What do you need from me [DATE] 1:04:58 PM" at bounding box center [593, 456] width 276 height 48
click at [546, 537] on div at bounding box center [593, 554] width 276 height 43
drag, startPoint x: 648, startPoint y: 395, endPoint x: 649, endPoint y: 375, distance: 20.6
click at [649, 375] on mat-tooltip-component "[DATE] 12:36:53 PM" at bounding box center [610, 365] width 95 height 43
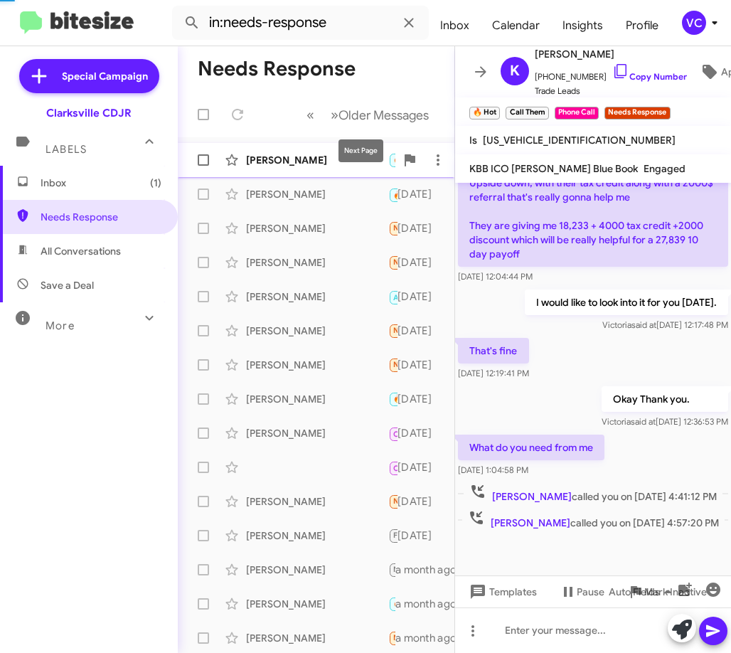
click at [297, 171] on mat-action-list "[PERSON_NAME] 🔥 Hot Needs Response [PERSON_NAME] I have a 2020 a few seconds ag…" at bounding box center [316, 481] width 277 height 689
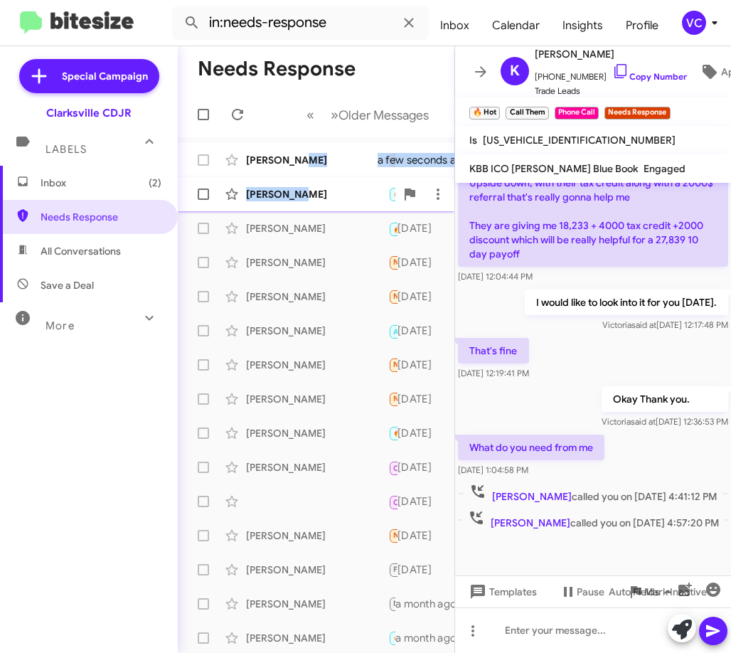
click at [279, 208] on span "[PERSON_NAME] 🔥 Hot Needs Response [PERSON_NAME] I have a 2020 a few seconds ago" at bounding box center [316, 194] width 277 height 34
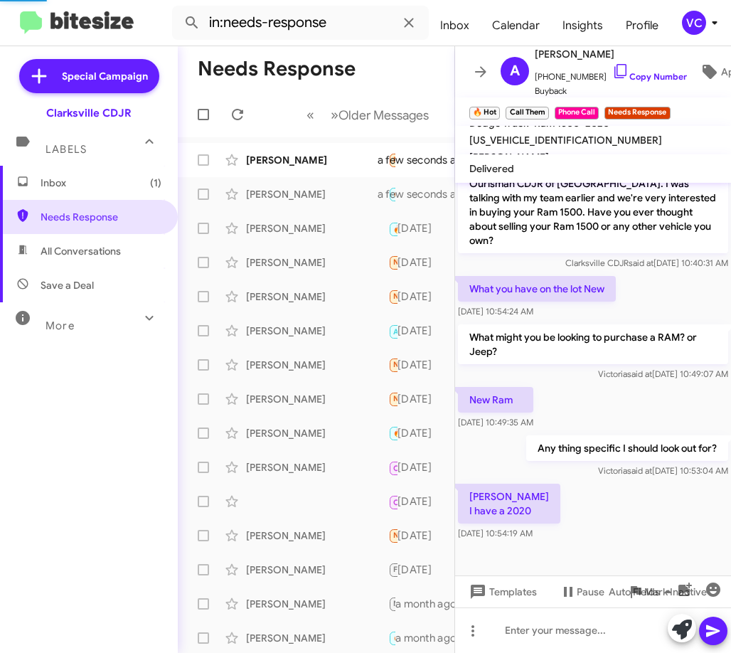
scroll to position [373, 0]
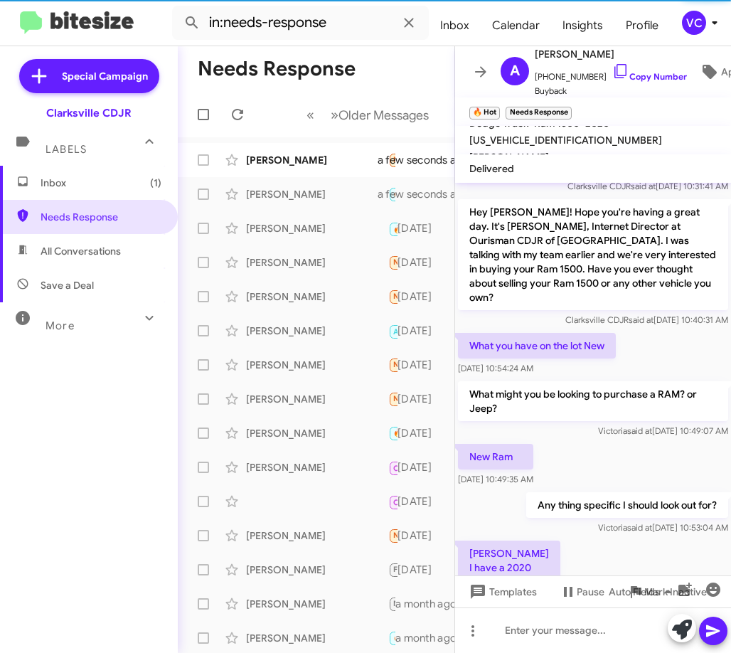
click at [635, 538] on div "[PERSON_NAME] I have a 2020 [DATE] 10:54:19 AM" at bounding box center [593, 569] width 276 height 63
click at [657, 441] on div "New Ram [DATE] 10:49:35 AM" at bounding box center [593, 465] width 276 height 48
click at [670, 538] on div "[PERSON_NAME] I have a 2020 [DATE] 10:54:19 AM" at bounding box center [593, 569] width 276 height 63
click at [640, 538] on div "[PERSON_NAME] I have a 2020 [DATE] 10:54:19 AM" at bounding box center [593, 569] width 276 height 63
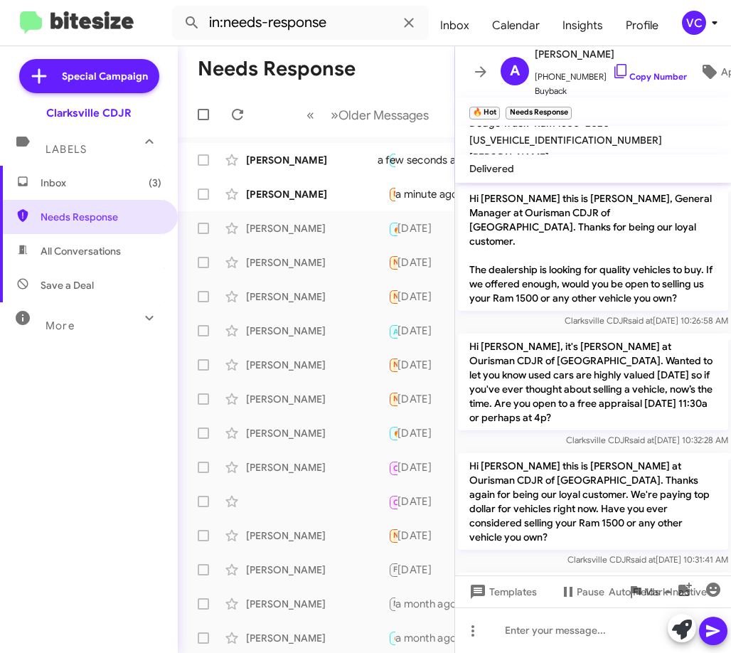
click at [531, 450] on div "Hi [PERSON_NAME] this is [PERSON_NAME] at Ourisman CDJR of [GEOGRAPHIC_DATA]. T…" at bounding box center [593, 509] width 276 height 119
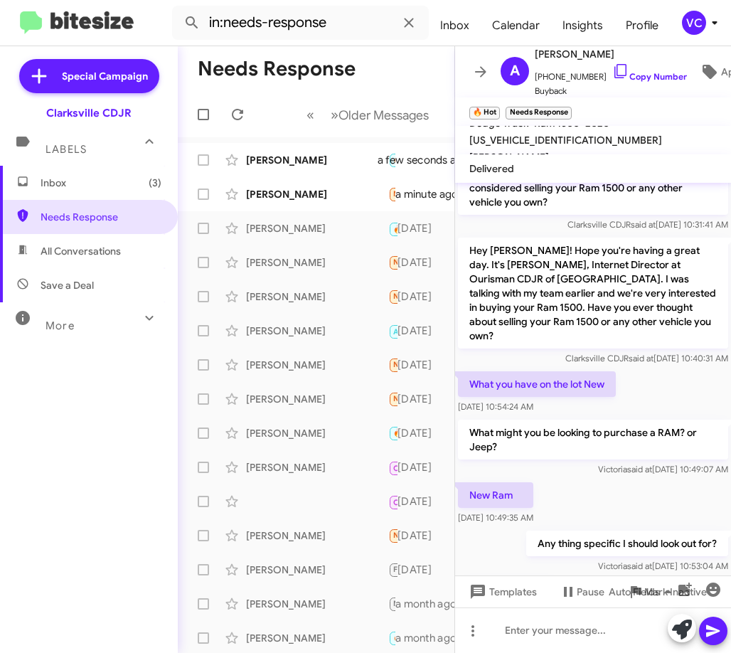
scroll to position [425, 0]
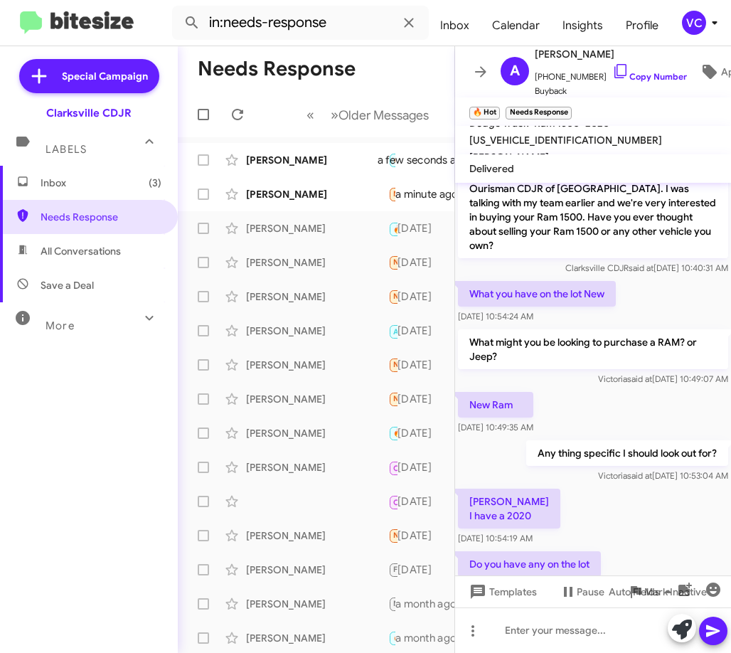
click at [660, 548] on div "Do you have any on the lot [DATE] 10:54:56 AM" at bounding box center [593, 572] width 276 height 48
click at [669, 548] on div "Do you have any on the lot [DATE] 10:54:56 AM" at bounding box center [593, 572] width 276 height 48
click at [673, 548] on div "Do you have any on the lot [DATE] 10:54:56 AM" at bounding box center [593, 572] width 276 height 48
click at [544, 640] on div at bounding box center [593, 630] width 276 height 46
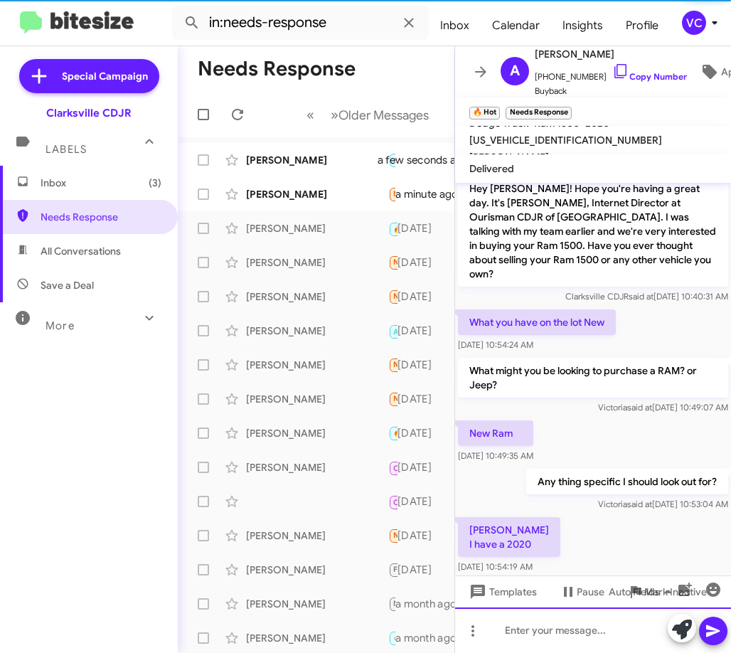
scroll to position [477, 0]
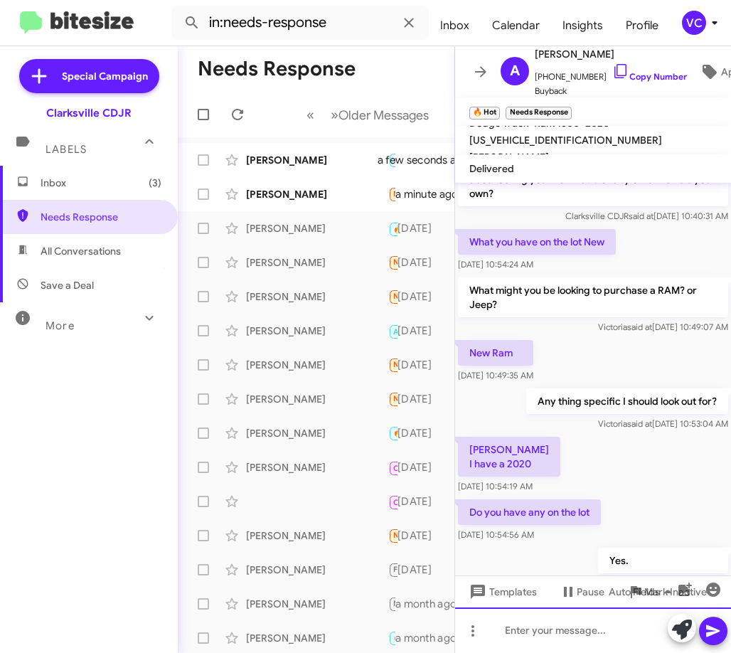
click at [528, 634] on div at bounding box center [593, 630] width 276 height 46
click at [708, 628] on icon at bounding box center [713, 631] width 14 height 12
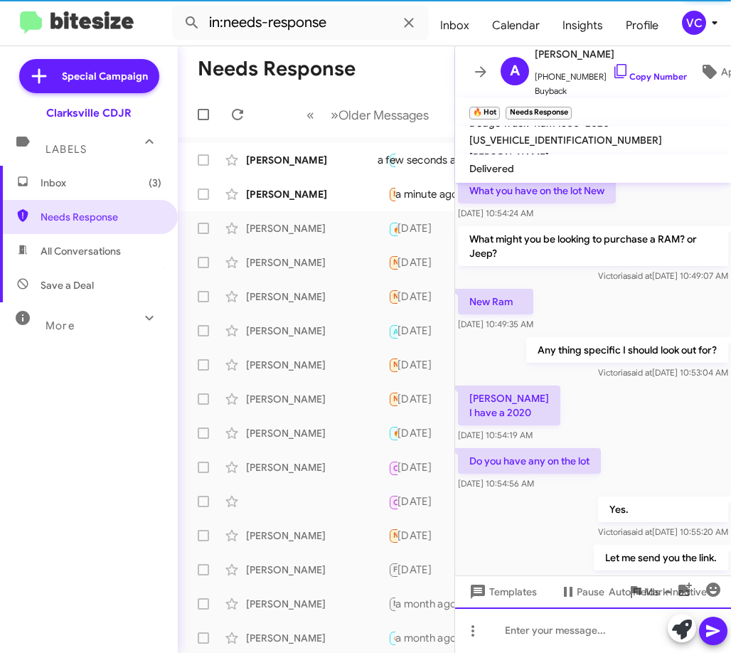
scroll to position [529, 0]
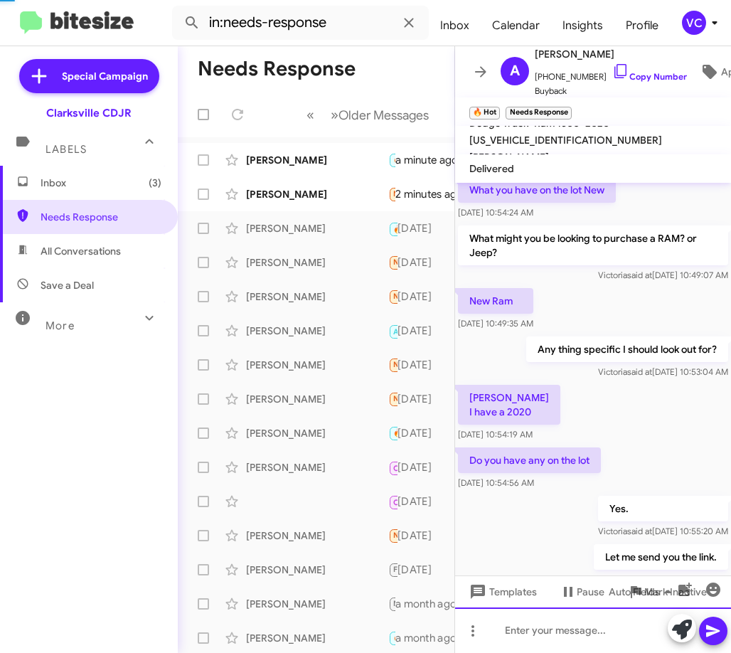
click at [524, 643] on div at bounding box center [593, 630] width 276 height 46
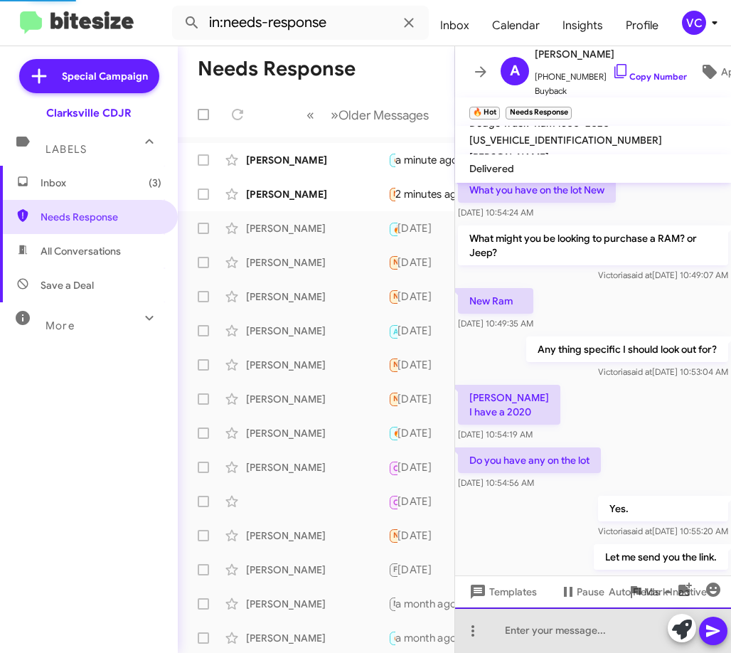
scroll to position [581, 0]
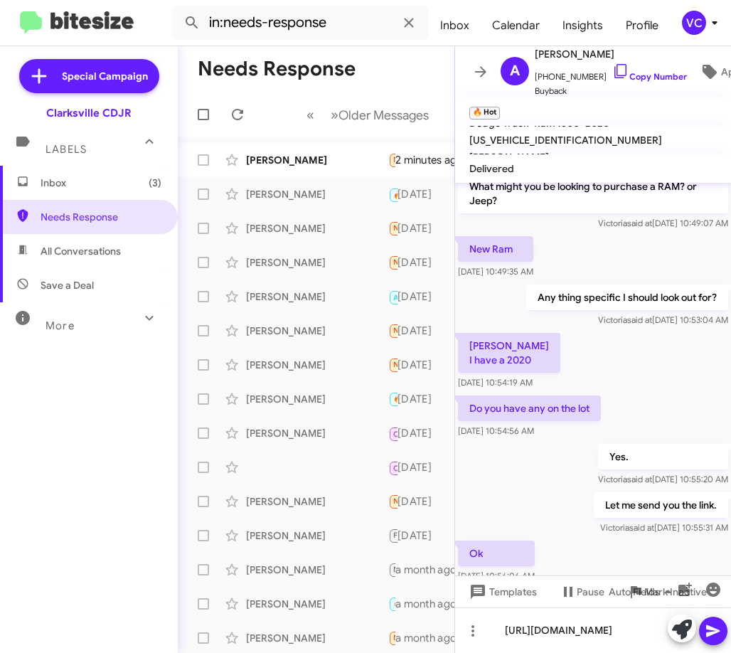
click at [714, 637] on icon at bounding box center [713, 630] width 17 height 17
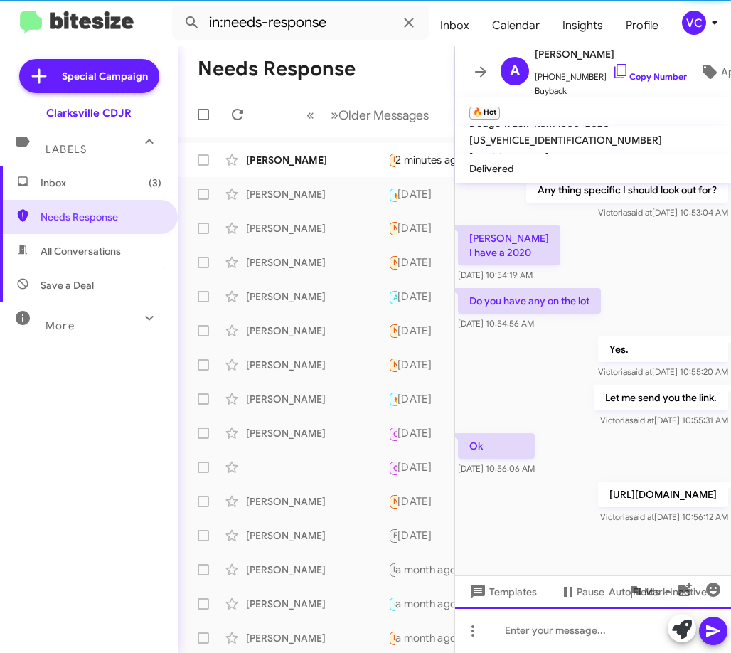
scroll to position [704, 0]
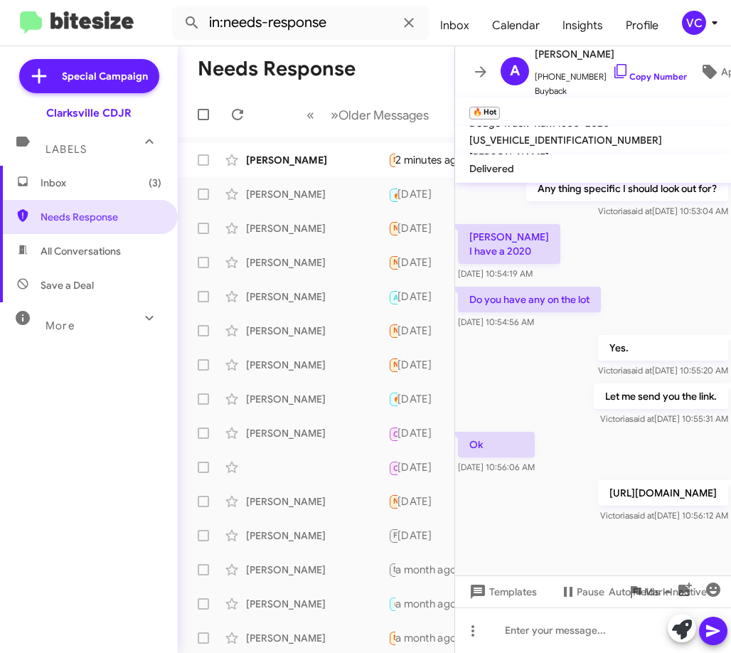
click at [635, 429] on div "Ok [DATE] 10:56:06 AM" at bounding box center [593, 453] width 276 height 48
click at [642, 429] on div "Ok [DATE] 10:56:06 AM" at bounding box center [593, 453] width 276 height 48
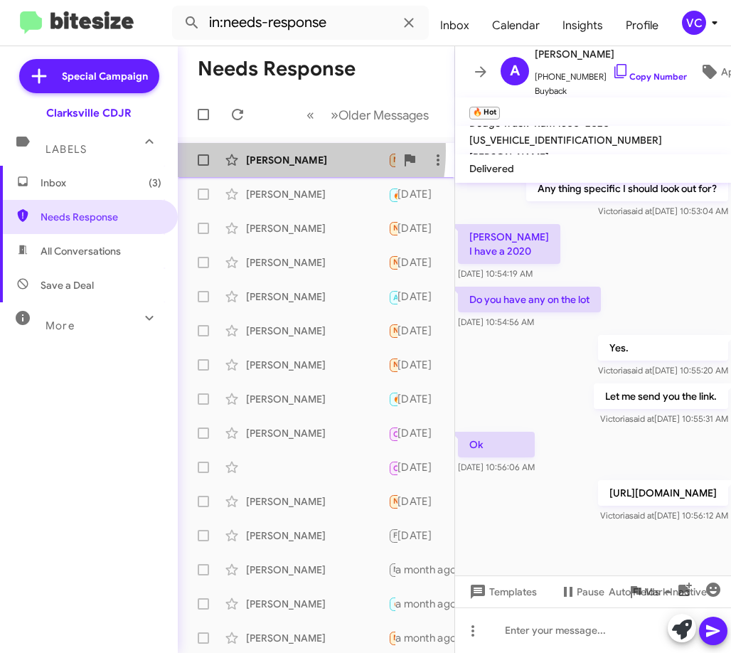
click at [255, 151] on div "[PERSON_NAME] Needs Response I will give you a call in the hospital 2 minutes a…" at bounding box center [316, 160] width 254 height 28
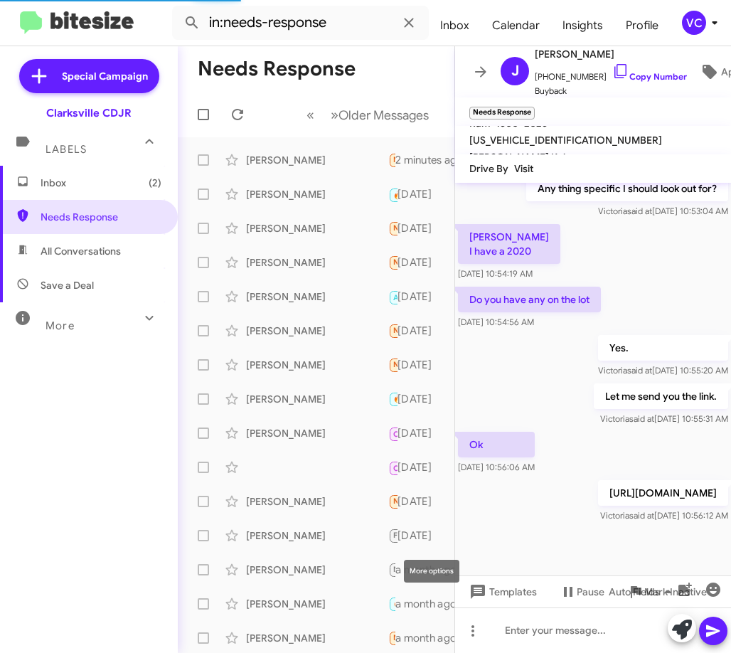
scroll to position [57, 0]
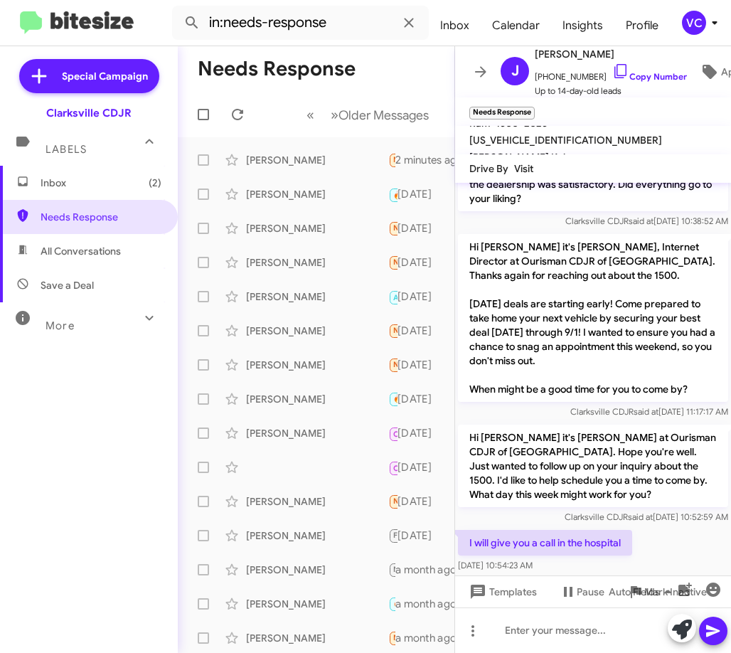
click at [664, 541] on div "I will give you a call in the hospital [DATE] 10:54:23 AM" at bounding box center [593, 551] width 276 height 48
click at [683, 533] on div "I will give you a call in the hospital [DATE] 10:54:23 AM" at bounding box center [593, 551] width 276 height 48
click at [561, 645] on div at bounding box center [593, 630] width 276 height 46
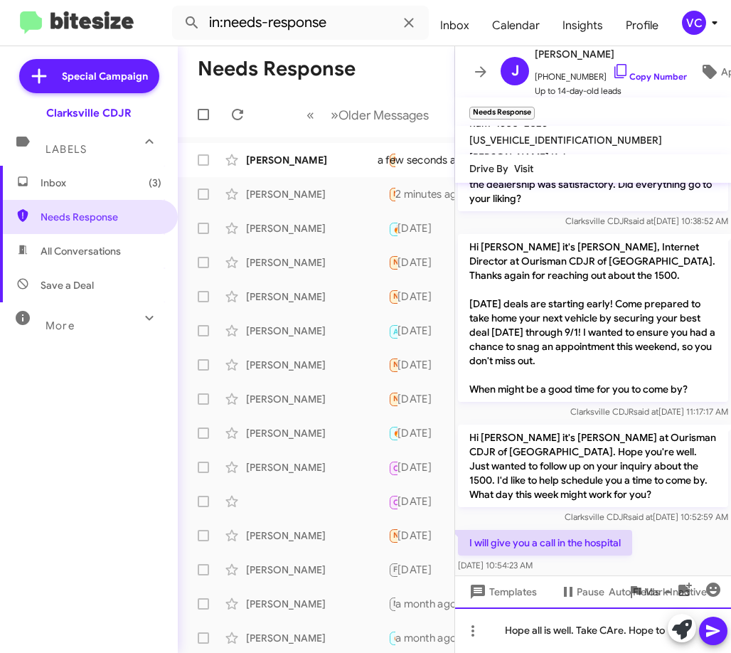
scroll to position [71, 0]
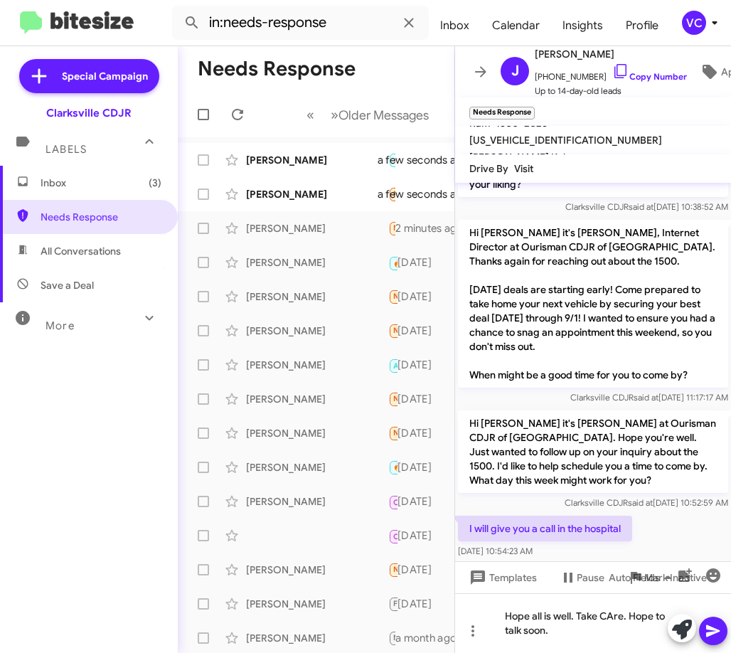
click at [719, 625] on icon at bounding box center [713, 630] width 17 height 17
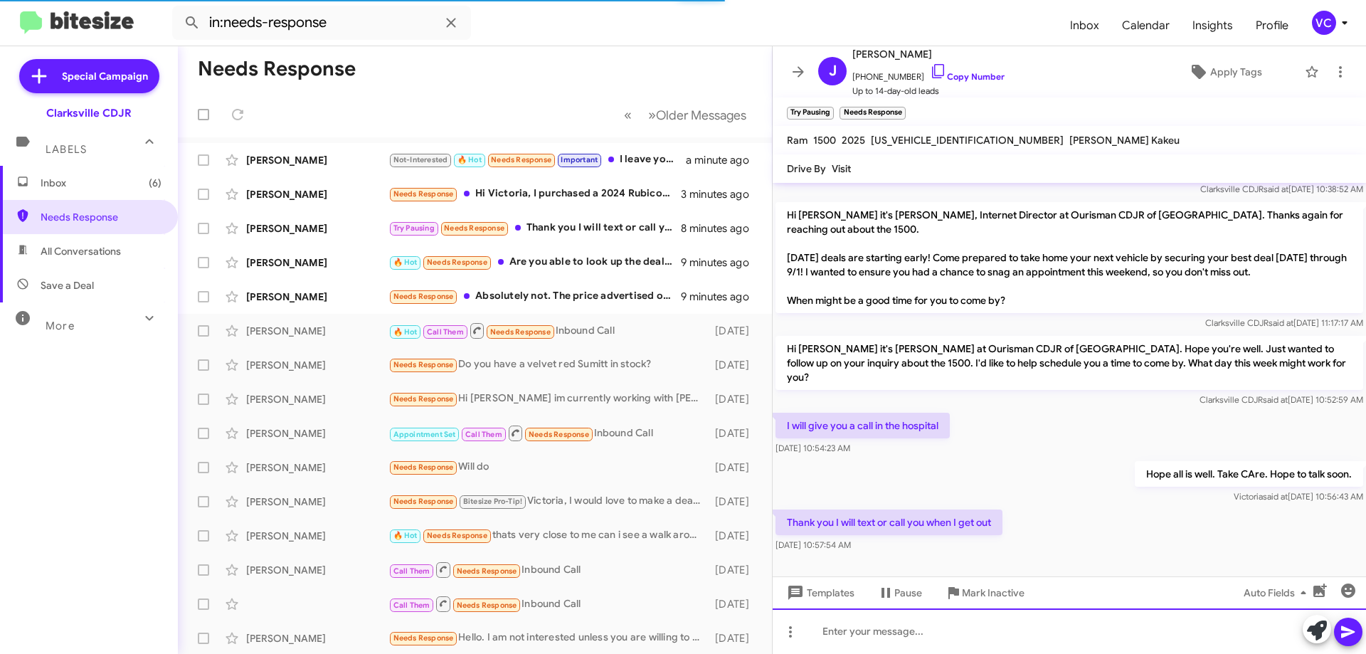
scroll to position [32, 0]
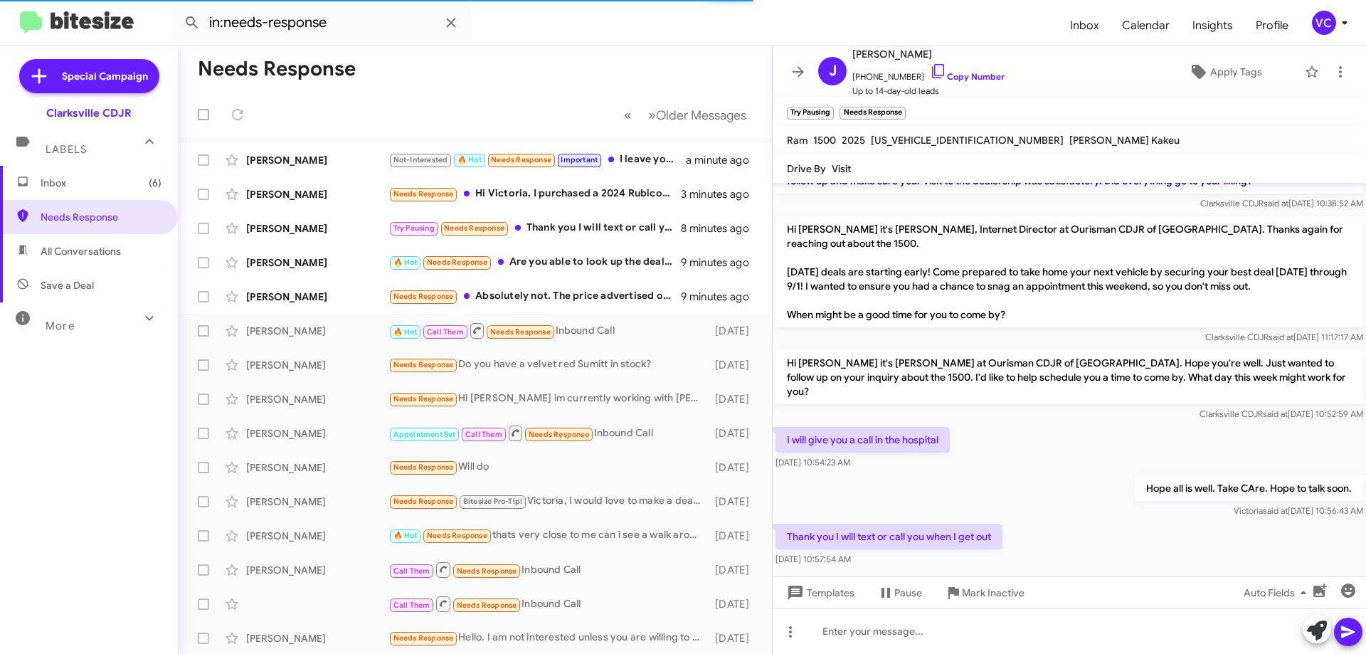
click at [1068, 487] on div "Hope all is well. Take CAre. Hope to talk soon. [PERSON_NAME] said at [DATE] 10…" at bounding box center [1068, 496] width 593 height 48
